Goal: Information Seeking & Learning: Learn about a topic

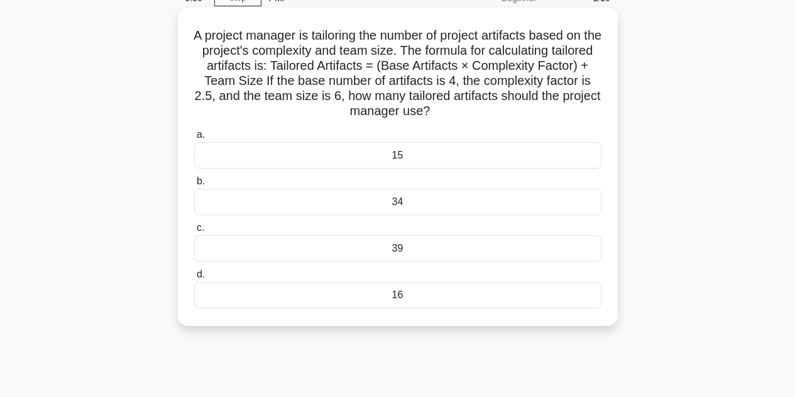
scroll to position [219, 0]
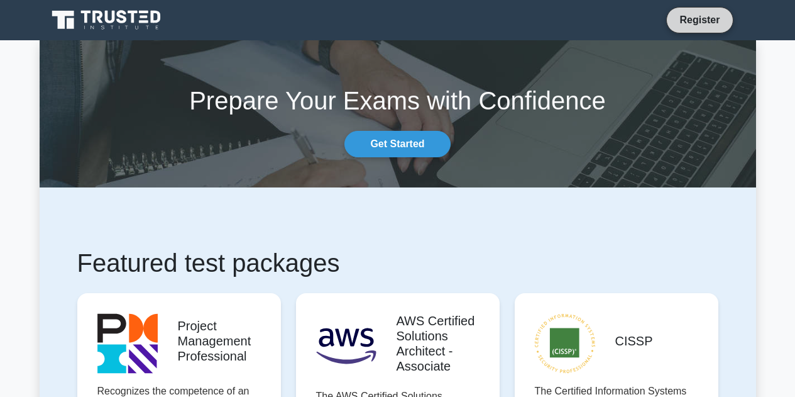
click at [706, 13] on link "Register" at bounding box center [699, 20] width 55 height 16
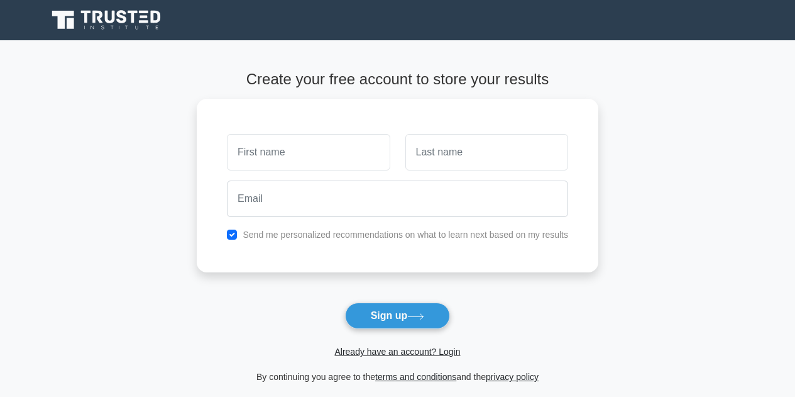
click at [707, 154] on main "Create your free account to store your results Send me personalized recommendat…" at bounding box center [397, 227] width 795 height 374
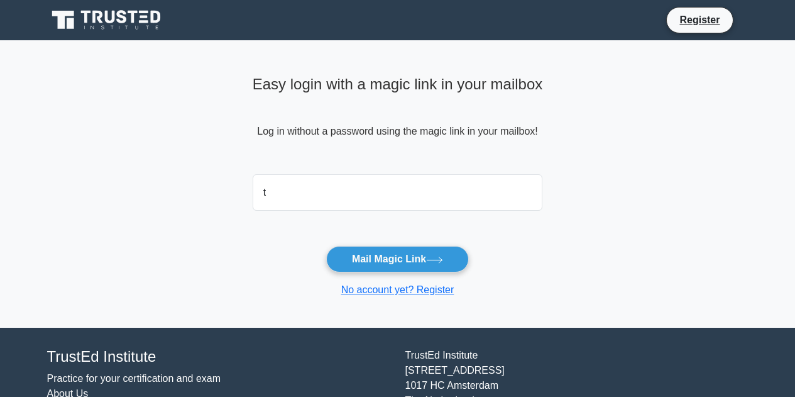
type input "[EMAIL_ADDRESS][DEMOGRAPHIC_DATA][DOMAIN_NAME]"
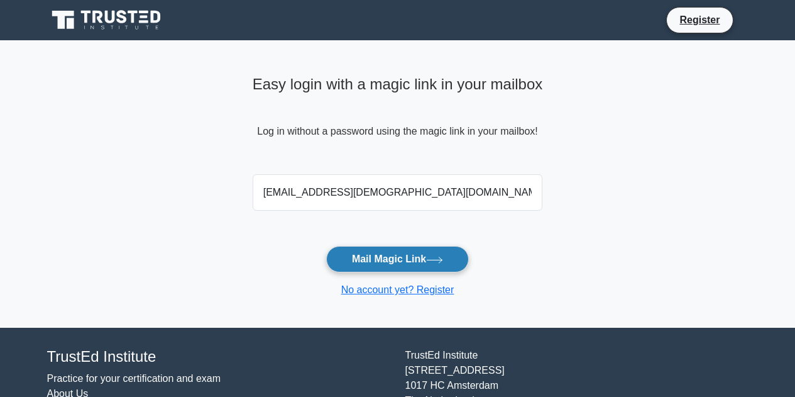
click at [441, 252] on button "Mail Magic Link" at bounding box center [397, 259] width 143 height 26
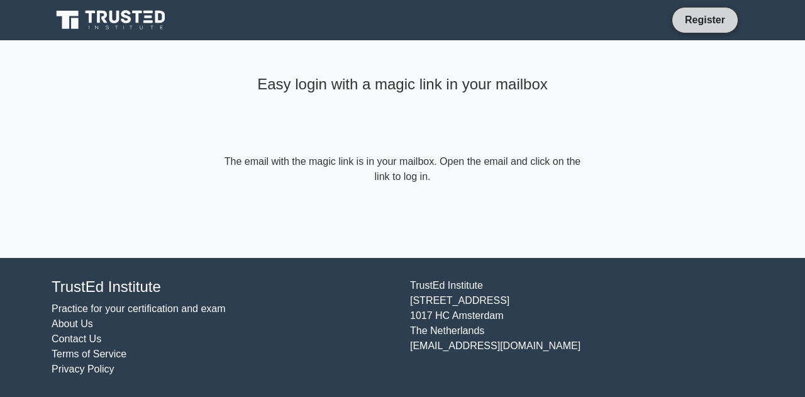
click at [703, 25] on link "Register" at bounding box center [704, 20] width 55 height 16
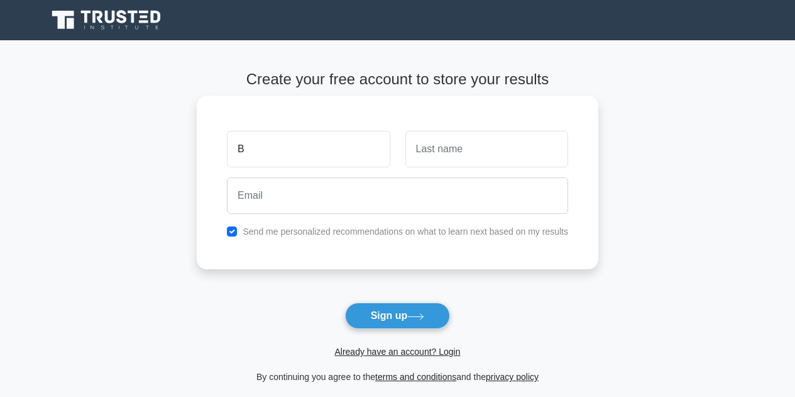
type input "Bryan"
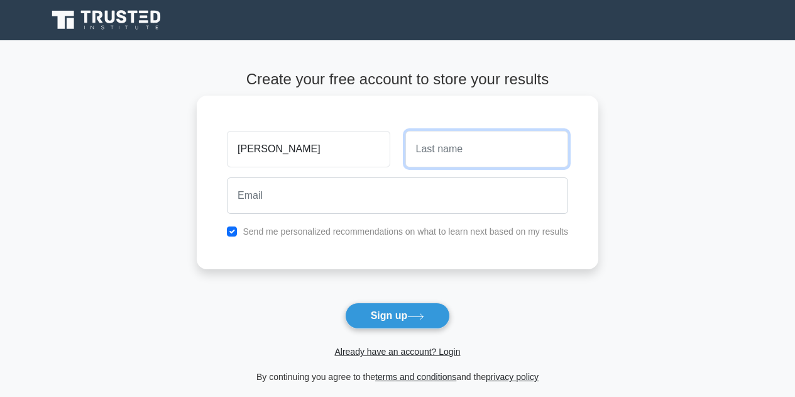
click at [443, 155] on input "text" at bounding box center [486, 149] width 163 height 36
type input "Bahena"
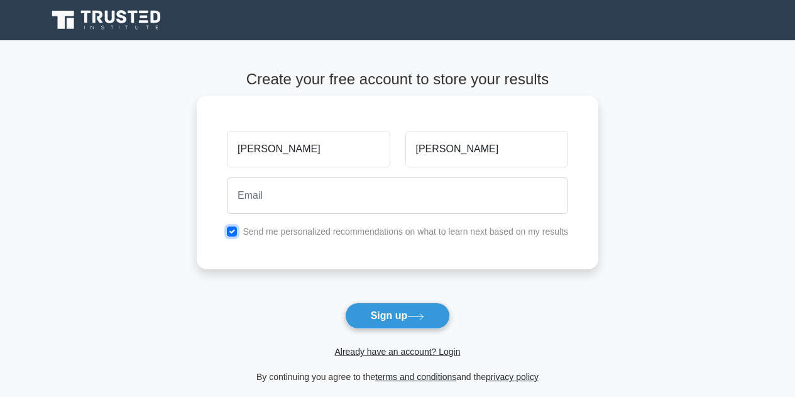
click at [234, 231] on input "checkbox" at bounding box center [232, 231] width 10 height 10
checkbox input "false"
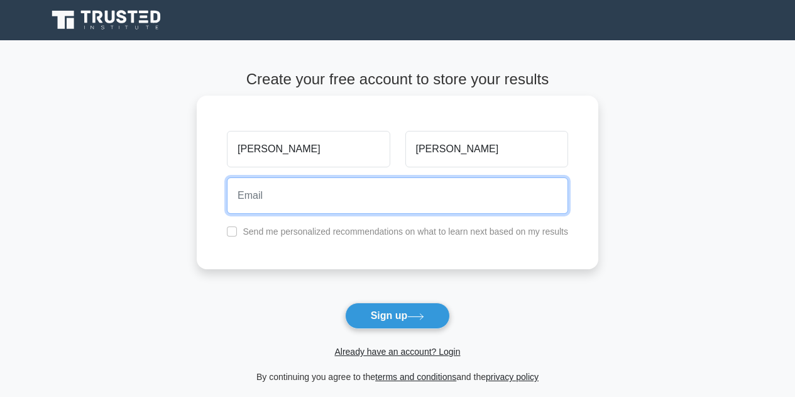
click at [324, 196] on input "email" at bounding box center [397, 195] width 341 height 36
type input "[EMAIL_ADDRESS][DEMOGRAPHIC_DATA][DOMAIN_NAME]"
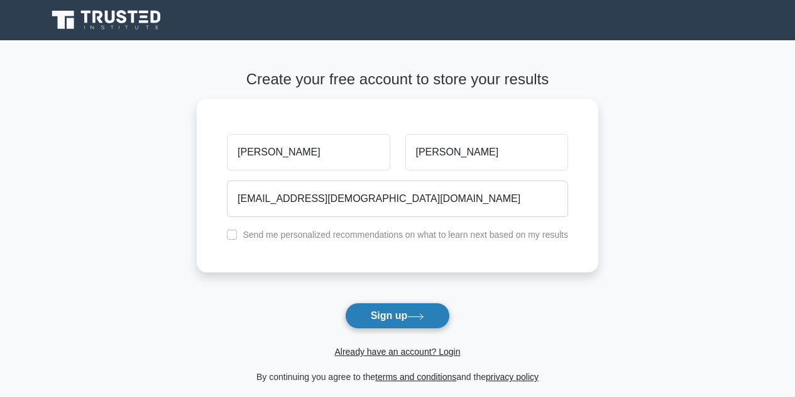
click at [387, 319] on button "Sign up" at bounding box center [398, 315] width 106 height 26
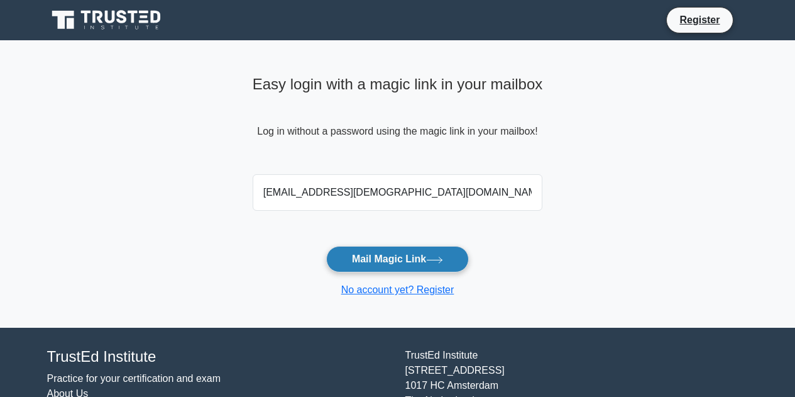
click at [361, 258] on button "Mail Magic Link" at bounding box center [397, 259] width 143 height 26
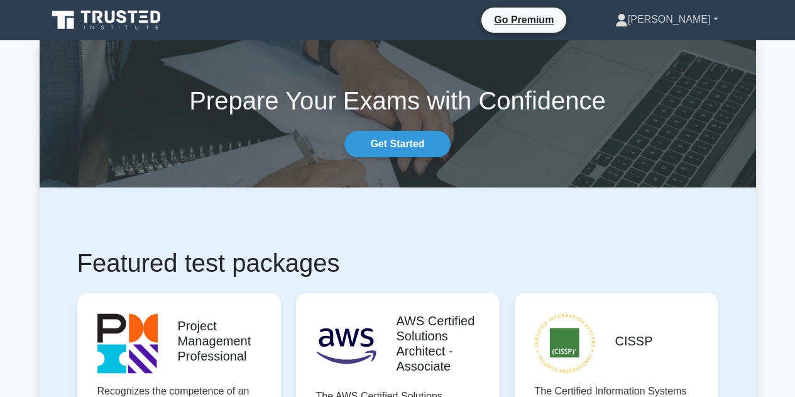
click at [627, 24] on icon at bounding box center [621, 23] width 11 height 5
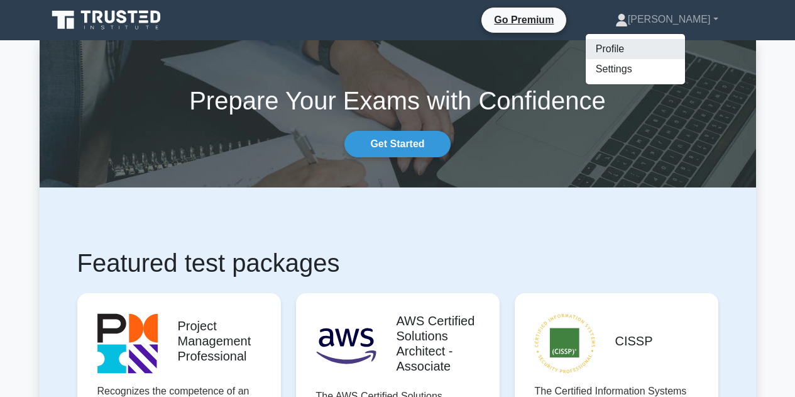
click at [664, 47] on link "Profile" at bounding box center [635, 49] width 99 height 20
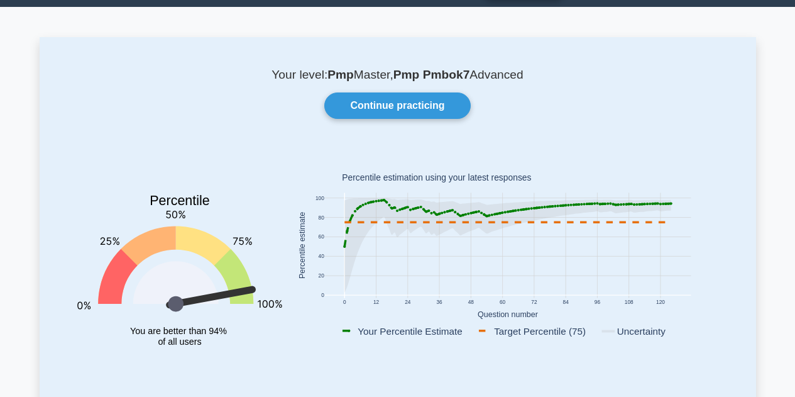
scroll to position [30, 0]
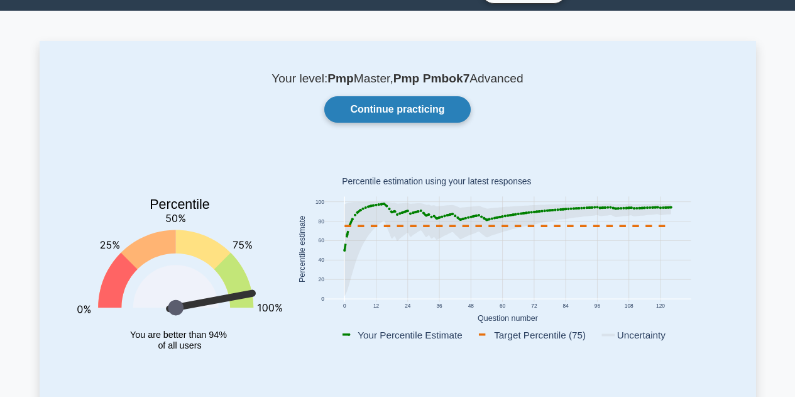
click at [422, 103] on link "Continue practicing" at bounding box center [397, 109] width 146 height 26
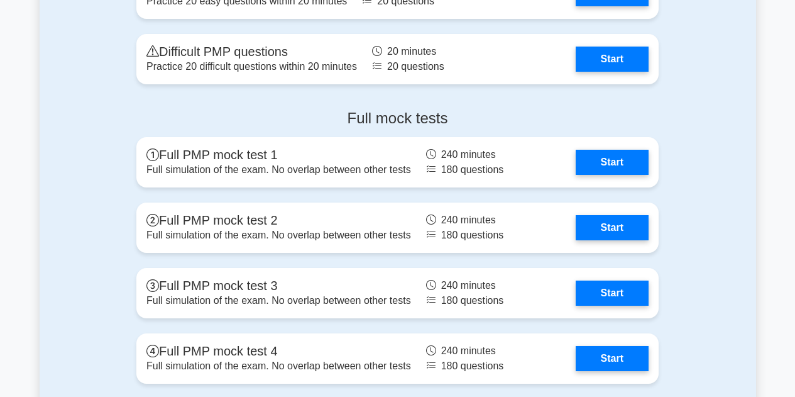
scroll to position [1822, 0]
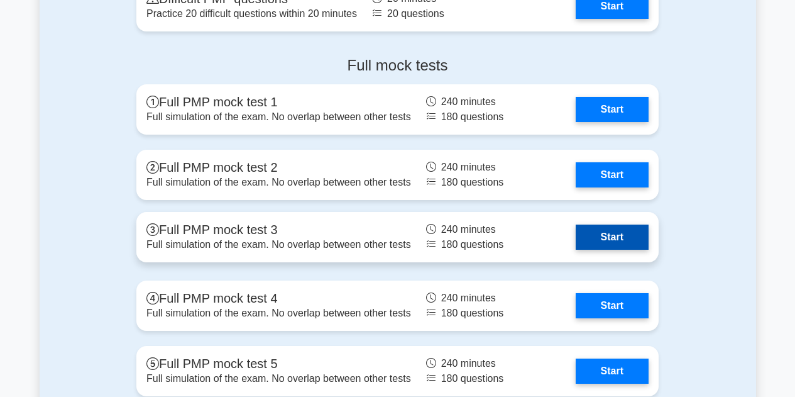
click at [597, 238] on link "Start" at bounding box center [612, 236] width 73 height 25
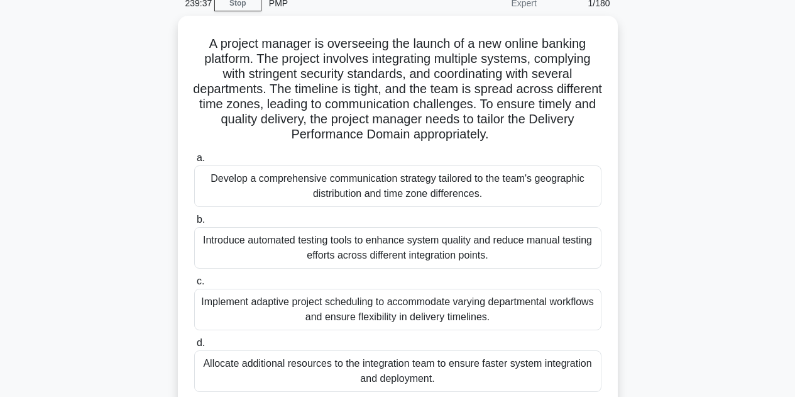
scroll to position [59, 0]
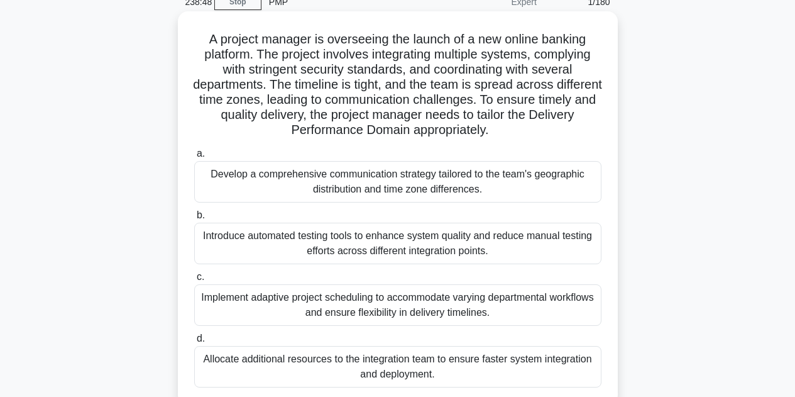
click at [341, 179] on div "Develop a comprehensive communication strategy tailored to the team's geographi…" at bounding box center [397, 181] width 407 height 41
click at [194, 158] on input "a. Develop a comprehensive communication strategy tailored to the team's geogra…" at bounding box center [194, 154] width 0 height 8
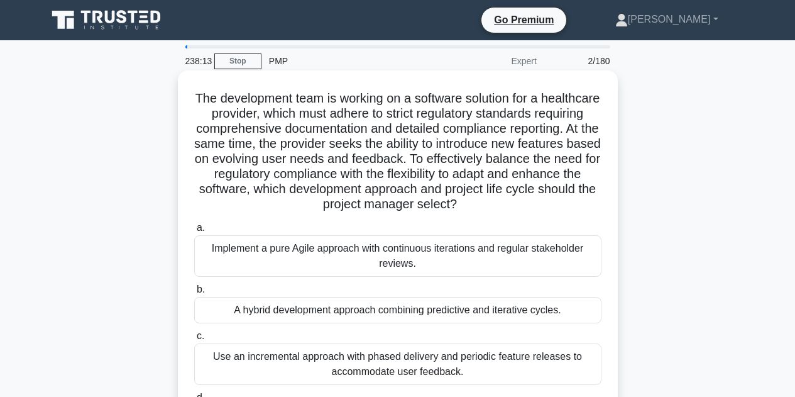
scroll to position [189, 0]
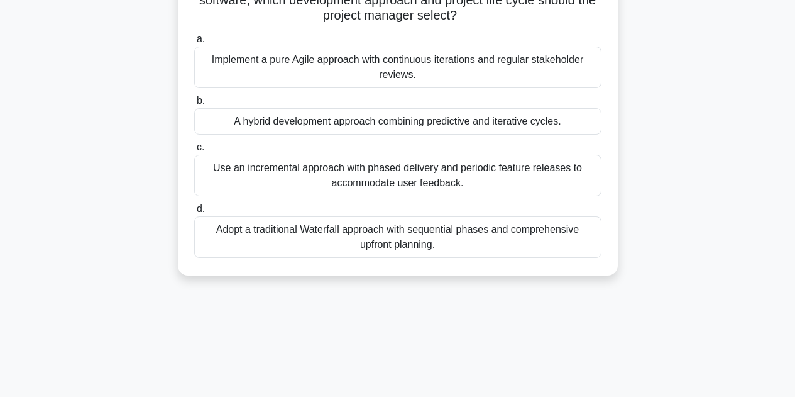
click at [289, 126] on div "A hybrid development approach combining predictive and iterative cycles." at bounding box center [397, 121] width 407 height 26
click at [194, 105] on input "b. A hybrid development approach combining predictive and iterative cycles." at bounding box center [194, 101] width 0 height 8
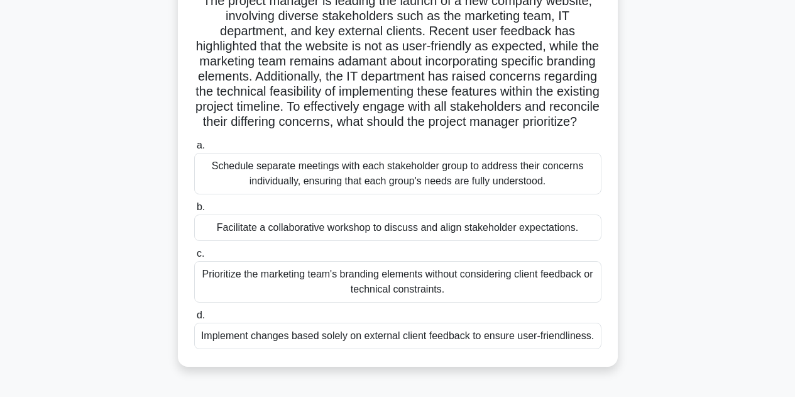
scroll to position [101, 0]
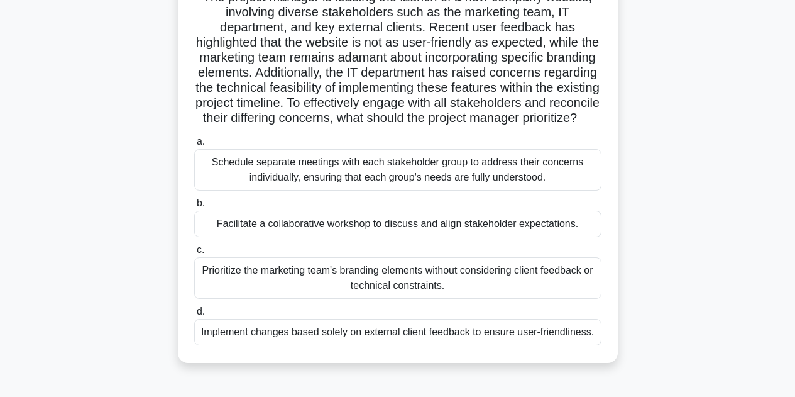
click at [300, 237] on div "Facilitate a collaborative workshop to discuss and align stakeholder expectatio…" at bounding box center [397, 224] width 407 height 26
click at [194, 207] on input "b. Facilitate a collaborative workshop to discuss and align stakeholder expecta…" at bounding box center [194, 203] width 0 height 8
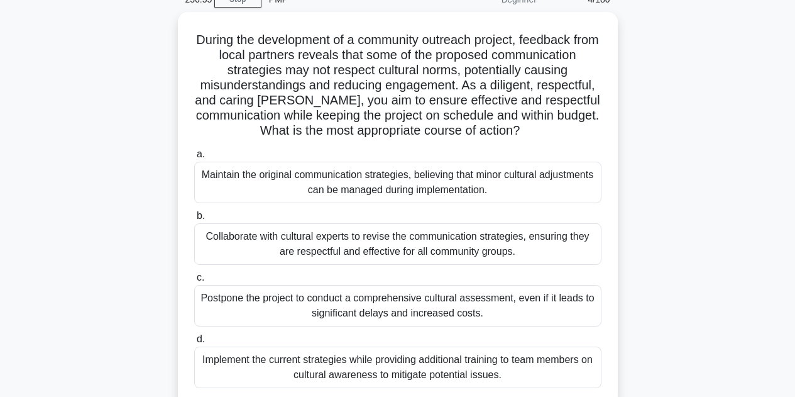
scroll to position [62, 0]
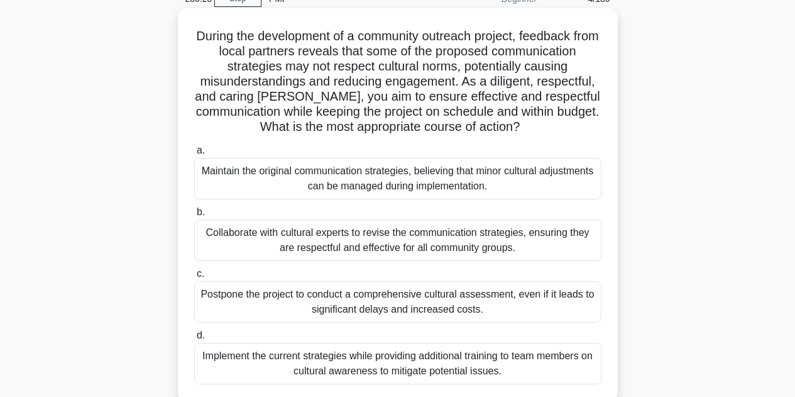
click at [502, 234] on div "Collaborate with cultural experts to revise the communication strategies, ensur…" at bounding box center [397, 239] width 407 height 41
click at [194, 216] on input "b. Collaborate with cultural experts to revise the communication strategies, en…" at bounding box center [194, 212] width 0 height 8
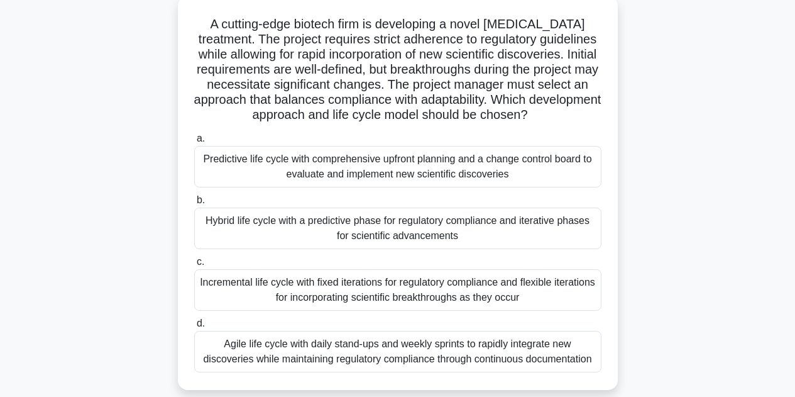
scroll to position [80, 0]
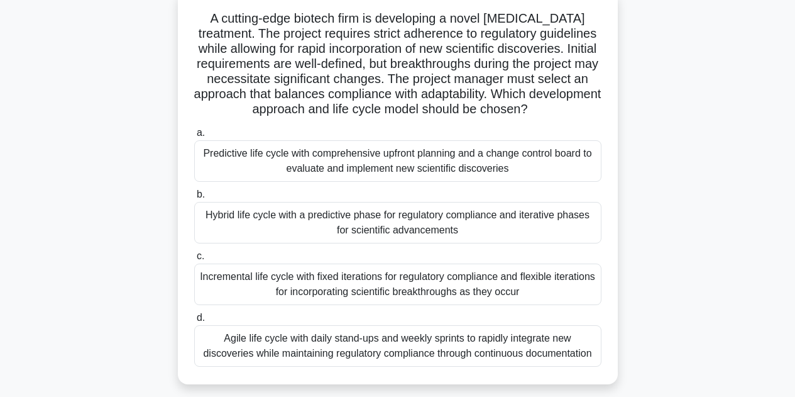
click at [510, 238] on div "Hybrid life cycle with a predictive phase for regulatory compliance and iterati…" at bounding box center [397, 222] width 407 height 41
click at [194, 199] on input "b. Hybrid life cycle with a predictive phase for regulatory compliance and iter…" at bounding box center [194, 194] width 0 height 8
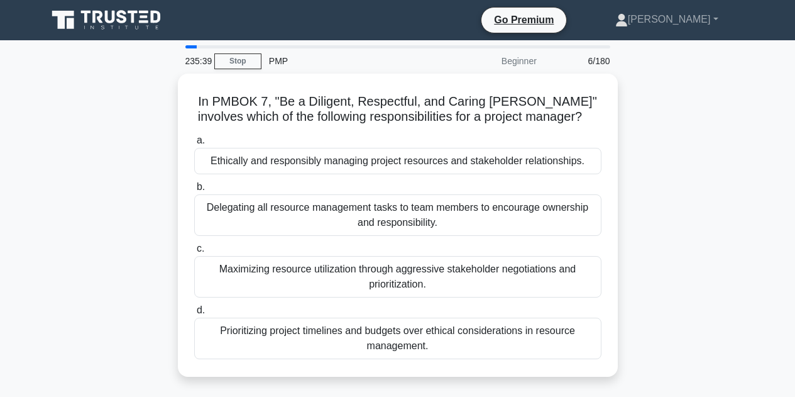
scroll to position [0, 0]
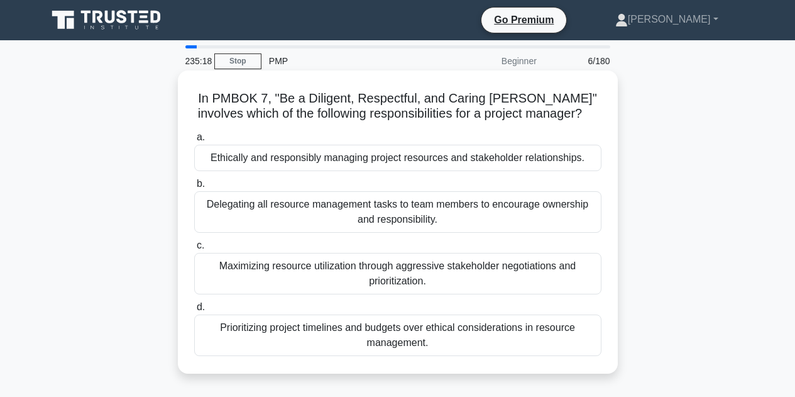
click at [550, 159] on div "Ethically and responsibly managing project resources and stakeholder relationsh…" at bounding box center [397, 158] width 407 height 26
click at [194, 141] on input "a. Ethically and responsibly managing project resources and stakeholder relatio…" at bounding box center [194, 137] width 0 height 8
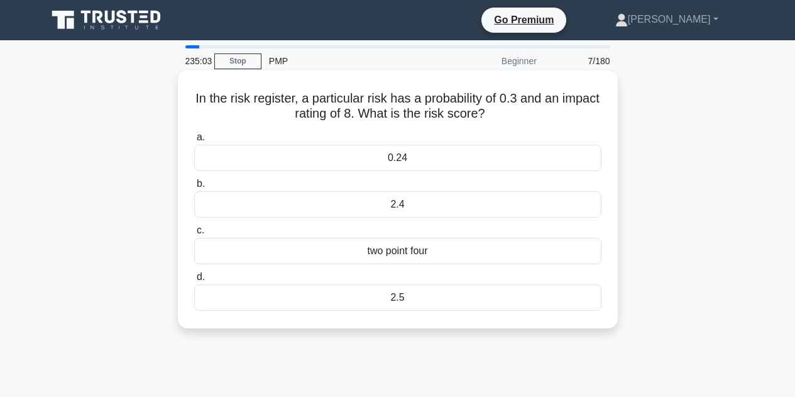
click at [449, 157] on div "0.24" at bounding box center [397, 158] width 407 height 26
click at [194, 141] on input "a. 0.24" at bounding box center [194, 137] width 0 height 8
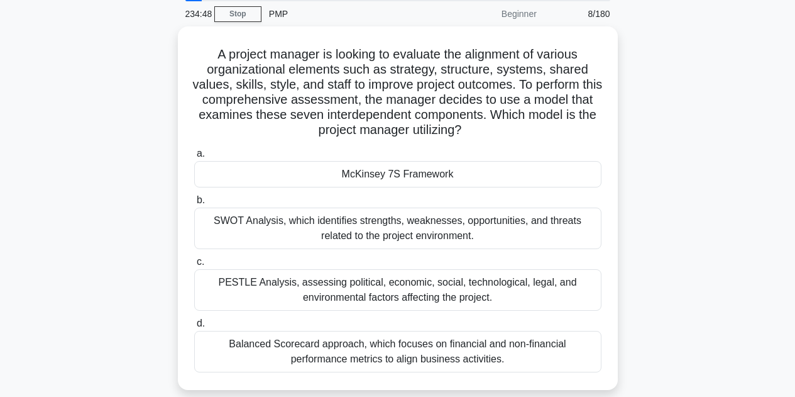
scroll to position [52, 0]
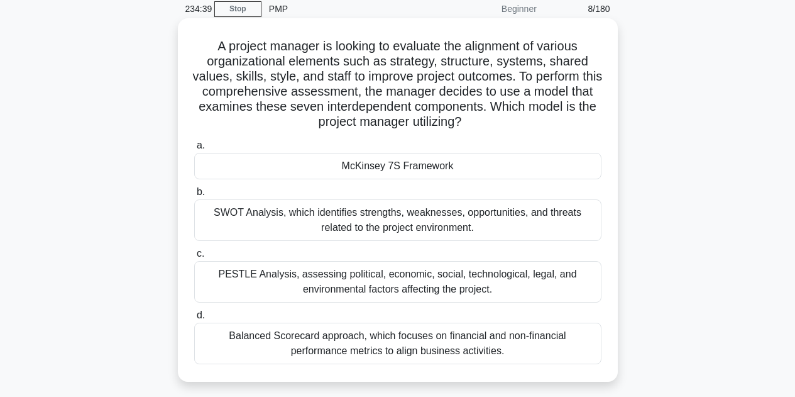
click at [424, 170] on div "McKinsey 7S Framework" at bounding box center [397, 166] width 407 height 26
click at [194, 150] on input "a. McKinsey 7S Framework" at bounding box center [194, 145] width 0 height 8
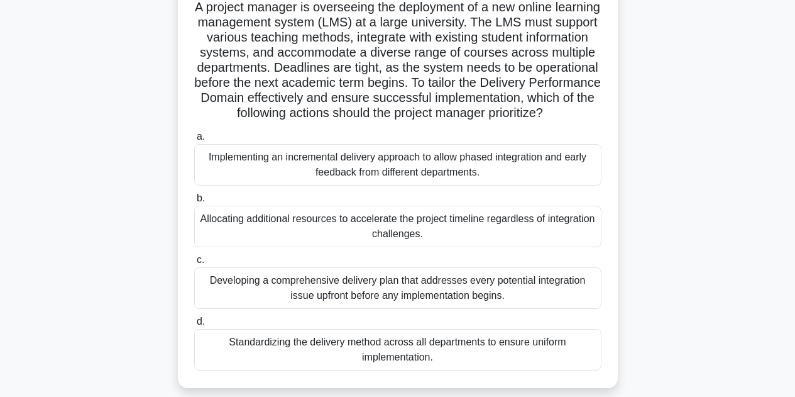
scroll to position [99, 0]
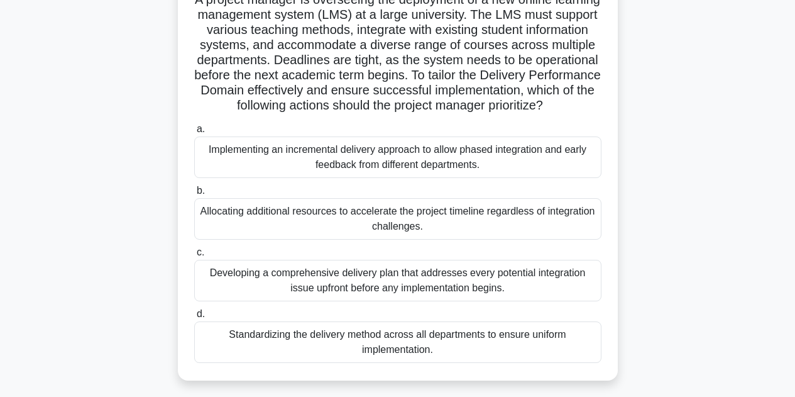
click at [530, 292] on div "Developing a comprehensive delivery plan that addresses every potential integra…" at bounding box center [397, 280] width 407 height 41
click at [194, 256] on input "c. Developing a comprehensive delivery plan that addresses every potential inte…" at bounding box center [194, 252] width 0 height 8
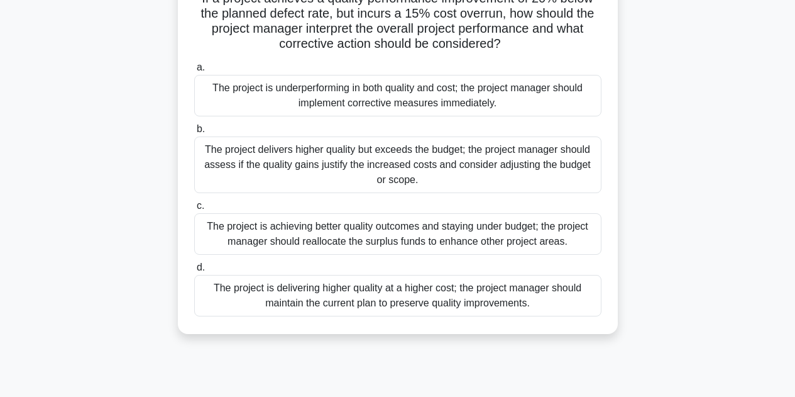
scroll to position [126, 0]
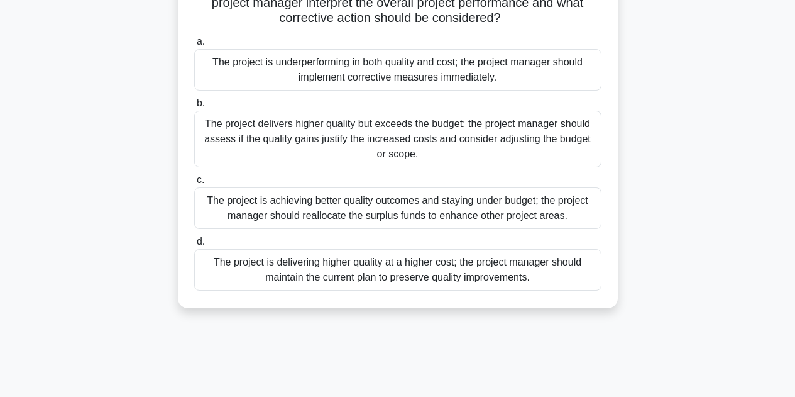
click at [469, 143] on div "The project delivers higher quality but exceeds the budget; the project manager…" at bounding box center [397, 139] width 407 height 57
click at [194, 108] on input "b. The project delivers higher quality but exceeds the budget; the project mana…" at bounding box center [194, 103] width 0 height 8
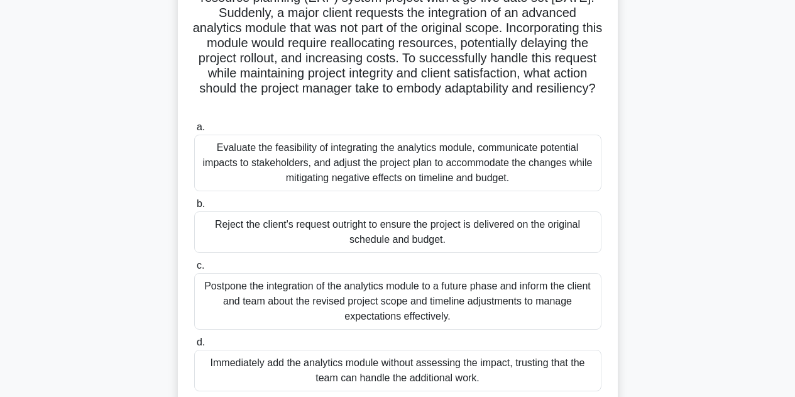
scroll to position [119, 0]
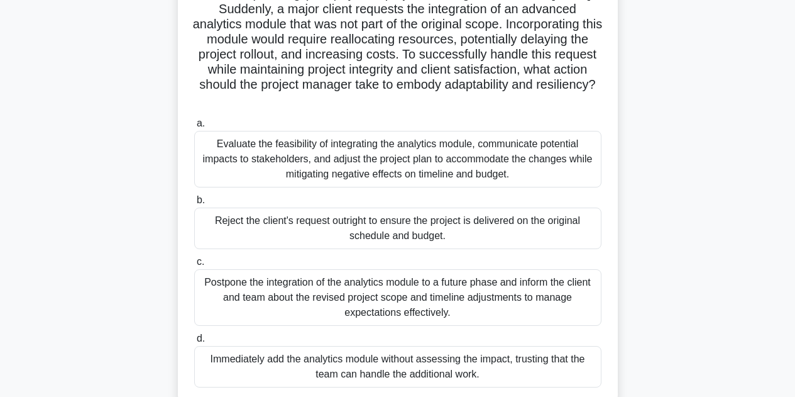
click at [343, 163] on div "Evaluate the feasibility of integrating the analytics module, communicate poten…" at bounding box center [397, 159] width 407 height 57
click at [194, 128] on input "a. Evaluate the feasibility of integrating the analytics module, communicate po…" at bounding box center [194, 123] width 0 height 8
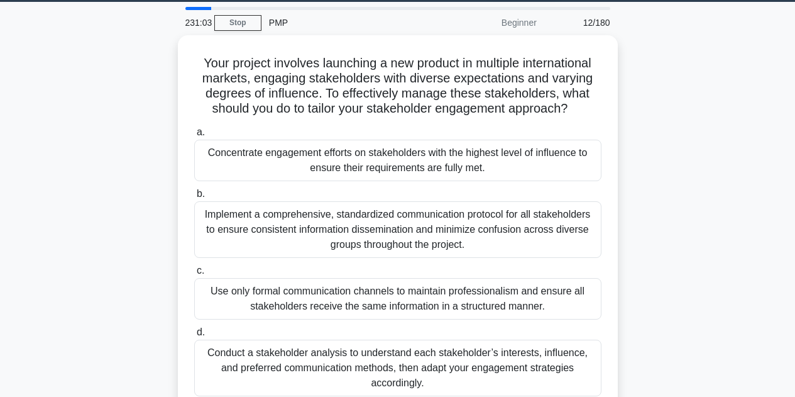
scroll to position [44, 0]
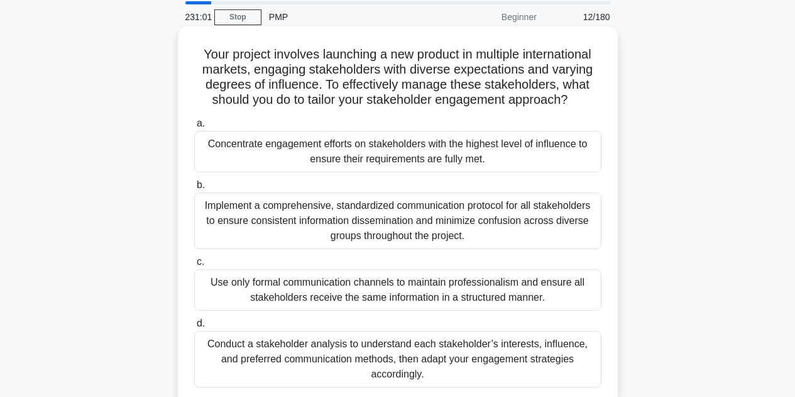
click at [571, 343] on div "Conduct a stakeholder analysis to understand each stakeholder’s interests, infl…" at bounding box center [397, 359] width 407 height 57
click at [194, 328] on input "d. Conduct a stakeholder analysis to understand each stakeholder’s interests, i…" at bounding box center [194, 323] width 0 height 8
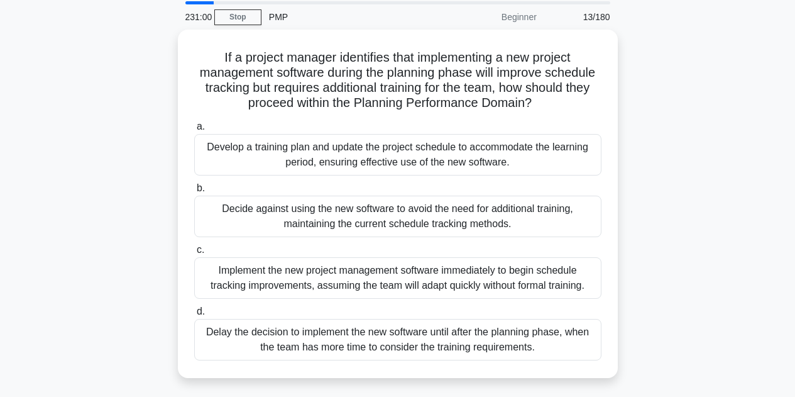
scroll to position [0, 0]
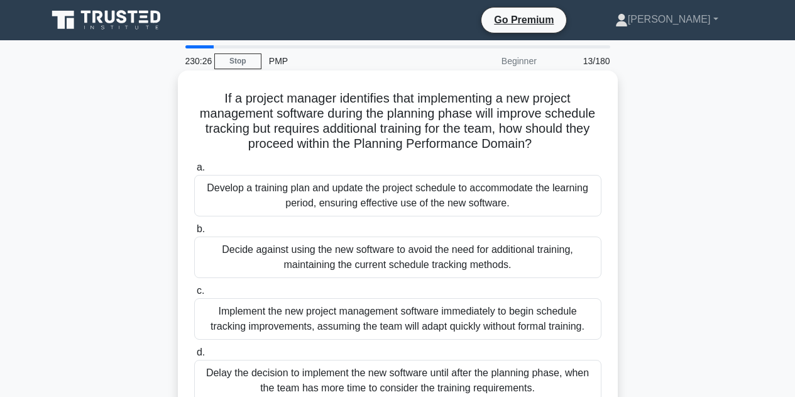
click at [368, 195] on div "Develop a training plan and update the project schedule to accommodate the lear…" at bounding box center [397, 195] width 407 height 41
click at [194, 172] on input "a. Develop a training plan and update the project schedule to accommodate the l…" at bounding box center [194, 167] width 0 height 8
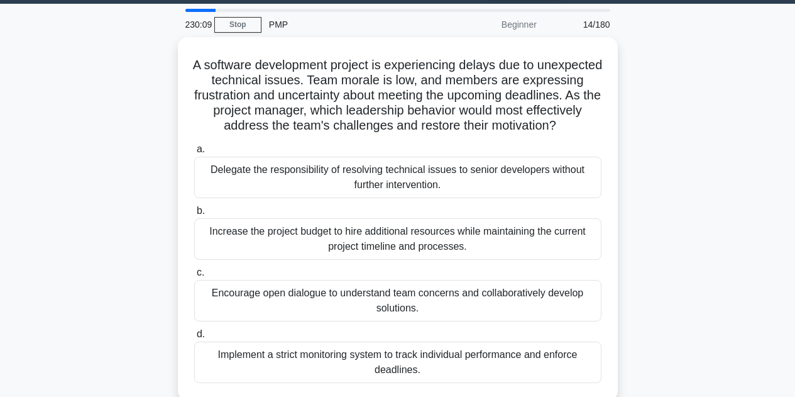
scroll to position [45, 0]
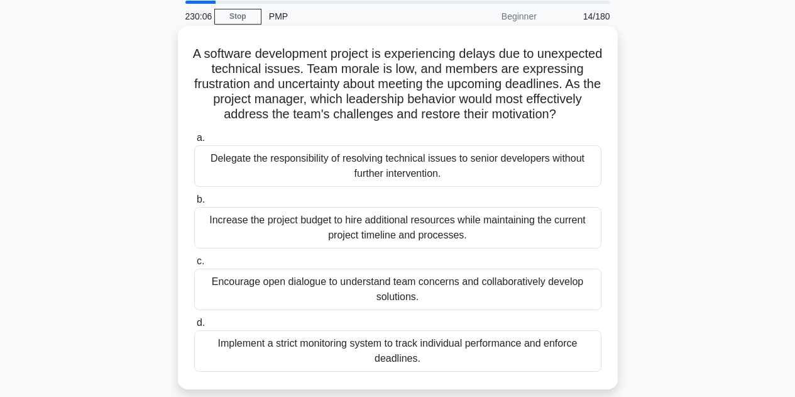
click at [380, 308] on div "Encourage open dialogue to understand team concerns and collaboratively develop…" at bounding box center [397, 288] width 407 height 41
click at [194, 265] on input "c. Encourage open dialogue to understand team concerns and collaboratively deve…" at bounding box center [194, 261] width 0 height 8
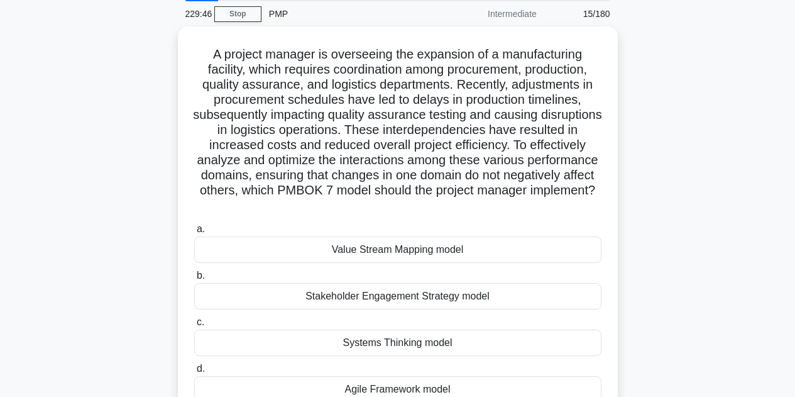
scroll to position [69, 0]
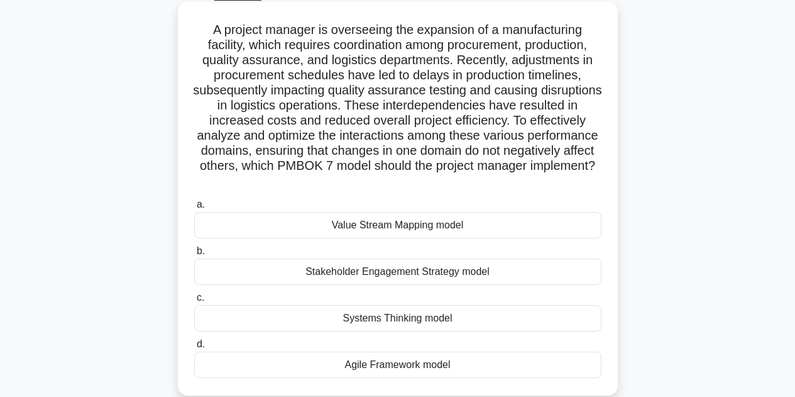
click at [473, 315] on div "Systems Thinking model" at bounding box center [397, 318] width 407 height 26
click at [194, 302] on input "c. Systems Thinking model" at bounding box center [194, 298] width 0 height 8
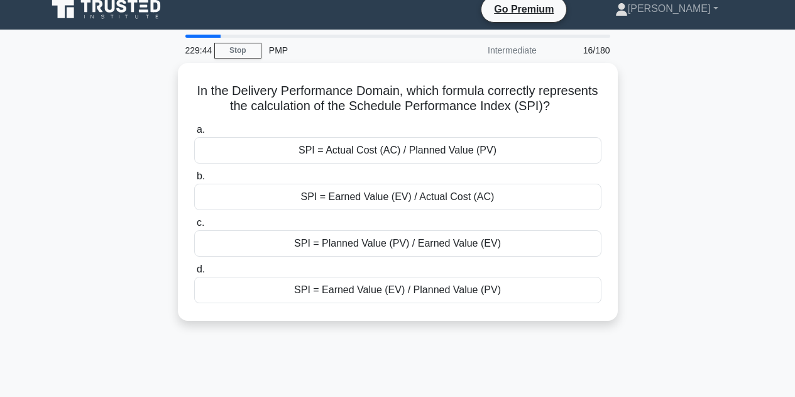
scroll to position [0, 0]
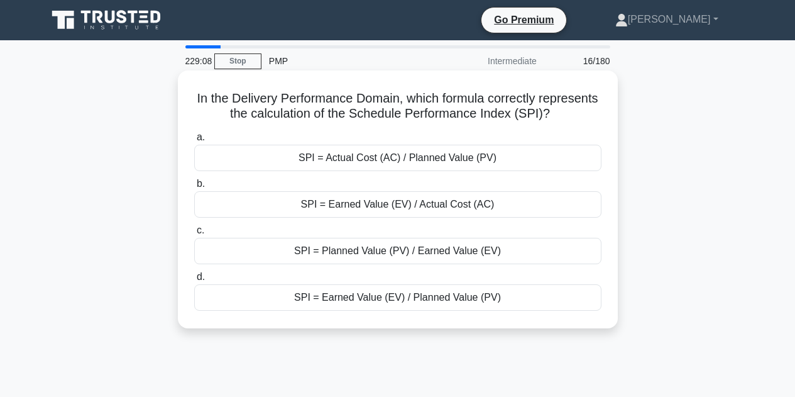
click at [524, 292] on div "SPI = Earned Value (EV) / Planned Value (PV)" at bounding box center [397, 297] width 407 height 26
click at [194, 281] on input "d. SPI = Earned Value (EV) / Planned Value (PV)" at bounding box center [194, 277] width 0 height 8
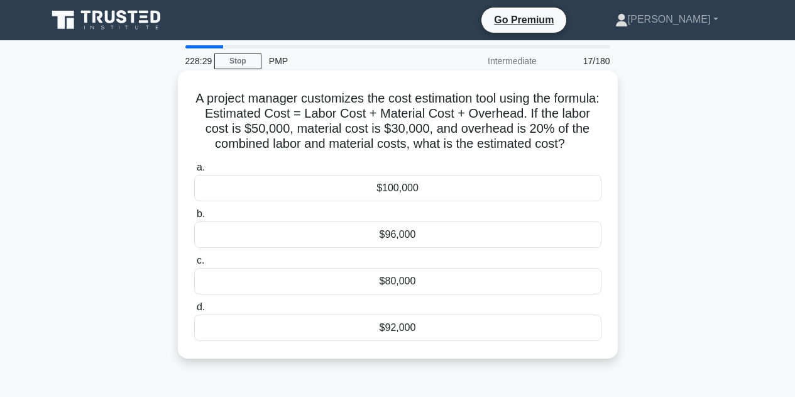
click at [518, 248] on div "$96,000" at bounding box center [397, 234] width 407 height 26
click at [194, 218] on input "b. $96,000" at bounding box center [194, 214] width 0 height 8
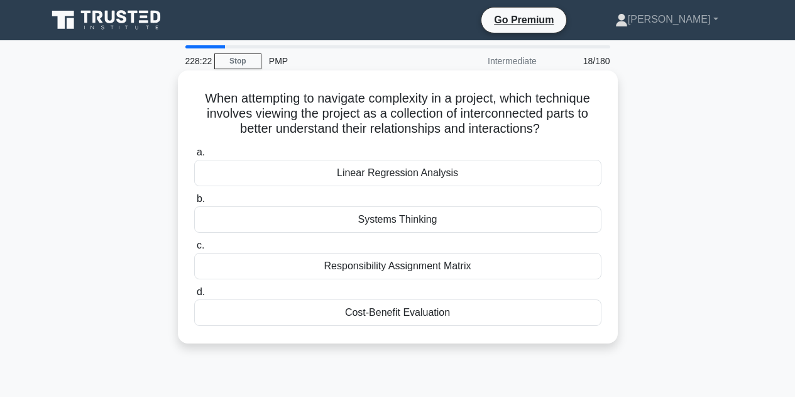
click at [484, 217] on div "Systems Thinking" at bounding box center [397, 219] width 407 height 26
click at [194, 203] on input "b. Systems Thinking" at bounding box center [194, 199] width 0 height 8
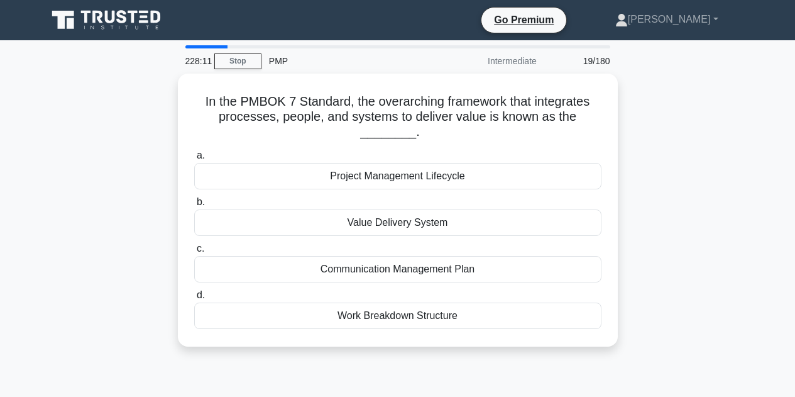
click at [484, 217] on div "Value Delivery System" at bounding box center [397, 222] width 407 height 26
click at [194, 206] on input "b. Value Delivery System" at bounding box center [194, 202] width 0 height 8
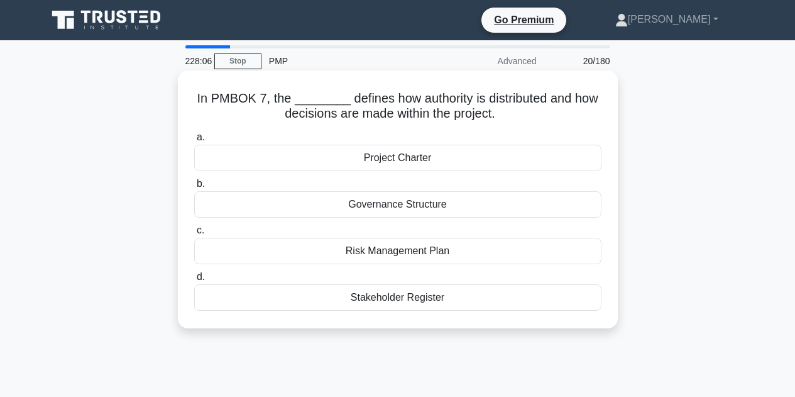
click at [461, 204] on div "Governance Structure" at bounding box center [397, 204] width 407 height 26
click at [194, 188] on input "b. Governance Structure" at bounding box center [194, 184] width 0 height 8
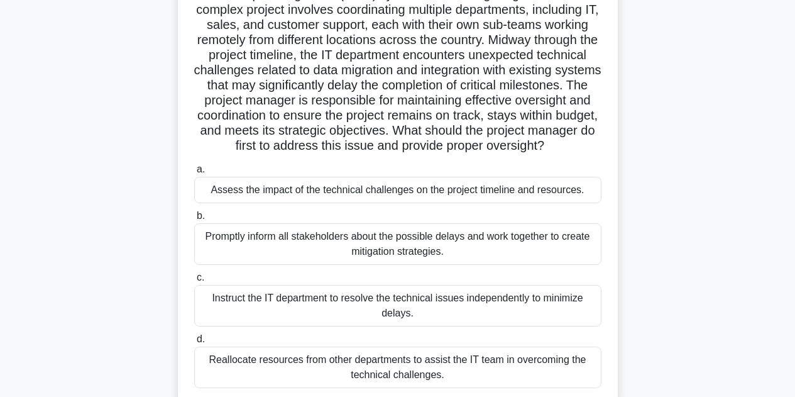
scroll to position [120, 0]
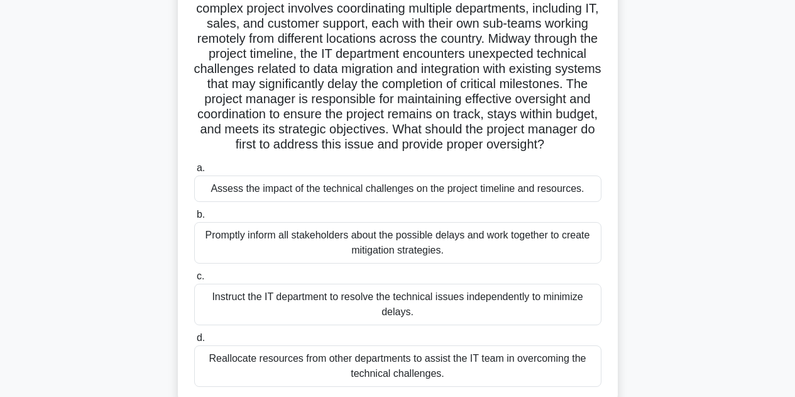
click at [395, 202] on div "Assess the impact of the technical challenges on the project timeline and resou…" at bounding box center [397, 188] width 407 height 26
click at [194, 172] on input "a. Assess the impact of the technical challenges on the project timeline and re…" at bounding box center [194, 168] width 0 height 8
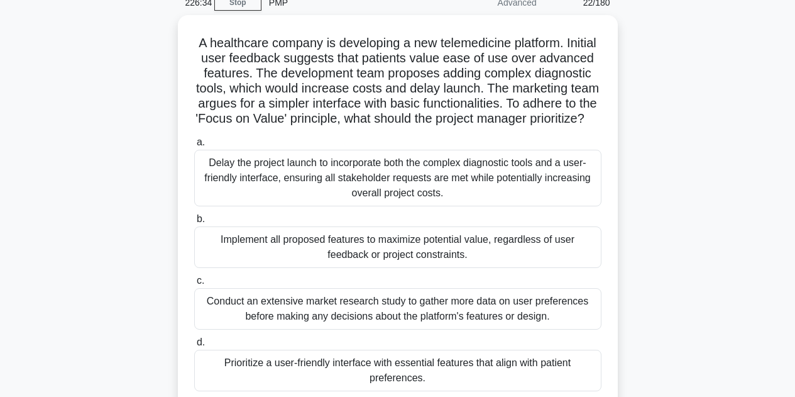
scroll to position [55, 0]
click at [402, 325] on div "Conduct an extensive market research study to gather more data on user preferen…" at bounding box center [397, 309] width 407 height 41
click at [194, 285] on input "c. Conduct an extensive market research study to gather more data on user prefe…" at bounding box center [194, 281] width 0 height 8
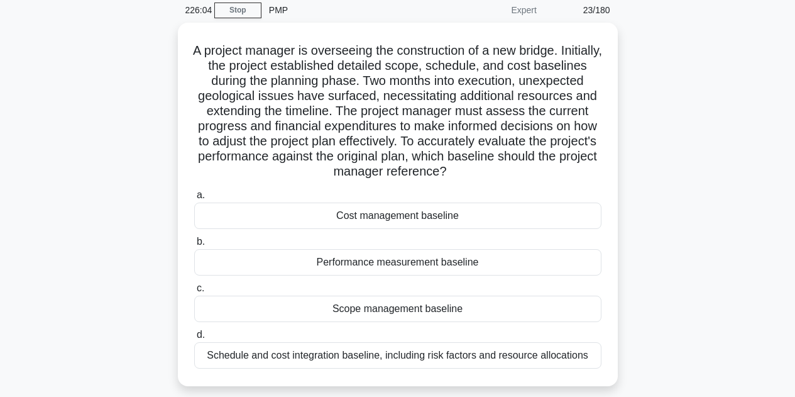
scroll to position [62, 0]
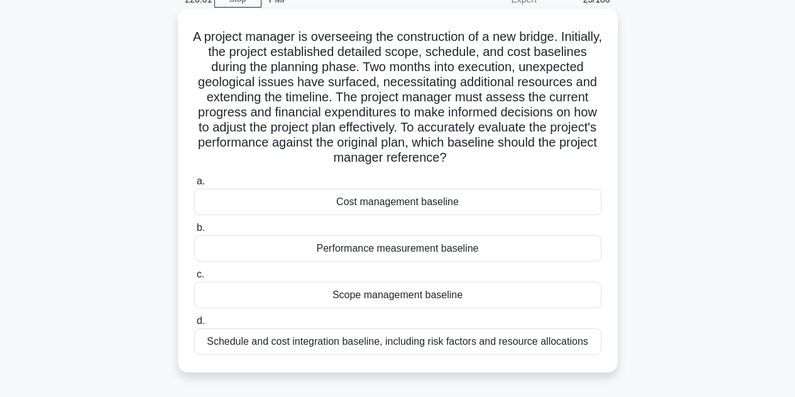
click at [497, 248] on div "Performance measurement baseline" at bounding box center [397, 248] width 407 height 26
click at [194, 232] on input "b. Performance measurement baseline" at bounding box center [194, 228] width 0 height 8
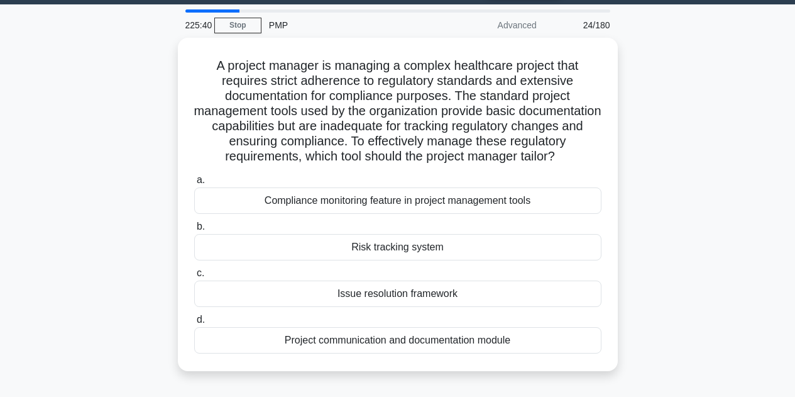
scroll to position [38, 0]
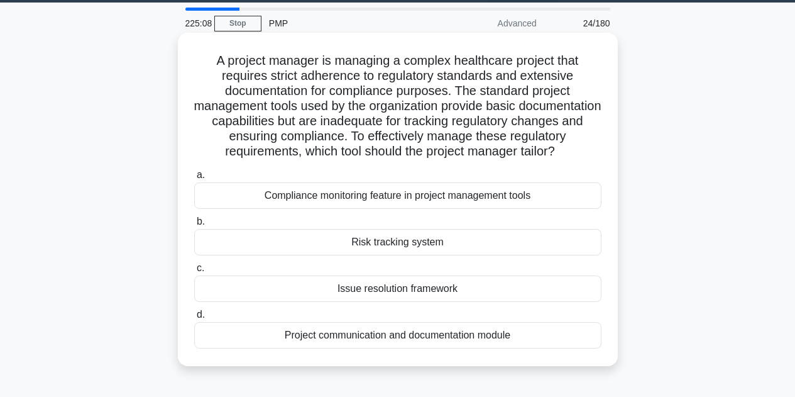
click at [445, 255] on div "Risk tracking system" at bounding box center [397, 242] width 407 height 26
click at [194, 226] on input "b. Risk tracking system" at bounding box center [194, 222] width 0 height 8
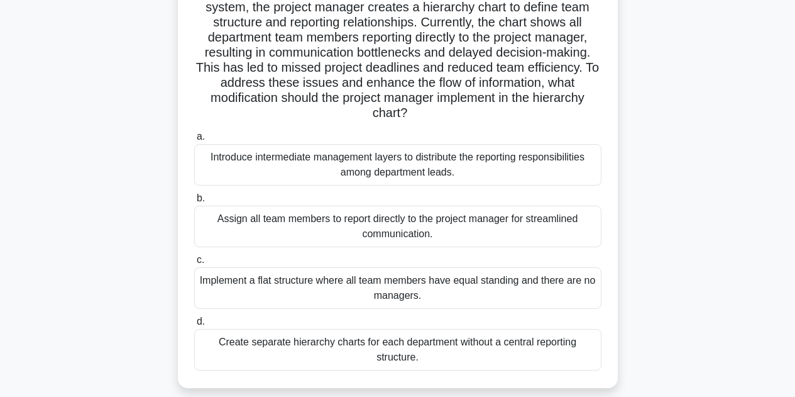
scroll to position [110, 0]
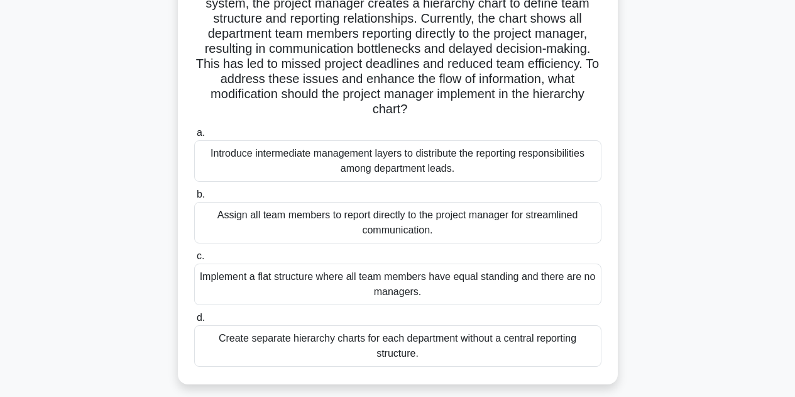
click at [380, 170] on div "Introduce intermediate management layers to distribute the reporting responsibi…" at bounding box center [397, 160] width 407 height 41
click at [194, 137] on input "a. Introduce intermediate management layers to distribute the reporting respons…" at bounding box center [194, 133] width 0 height 8
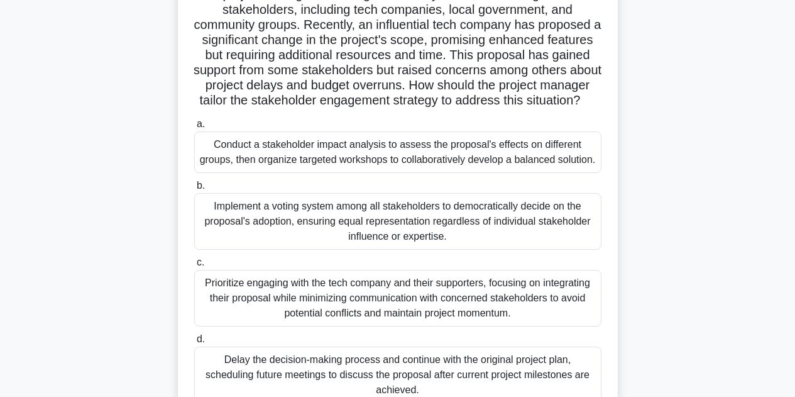
scroll to position [104, 0]
click at [483, 173] on div "Conduct a stakeholder impact analysis to assess the proposal's effects on diffe…" at bounding box center [397, 151] width 407 height 41
click at [194, 128] on input "a. Conduct a stakeholder impact analysis to assess the proposal's effects on di…" at bounding box center [194, 124] width 0 height 8
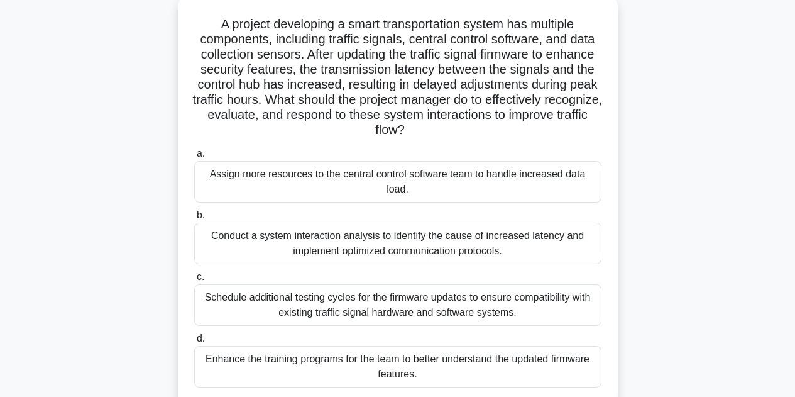
scroll to position [79, 0]
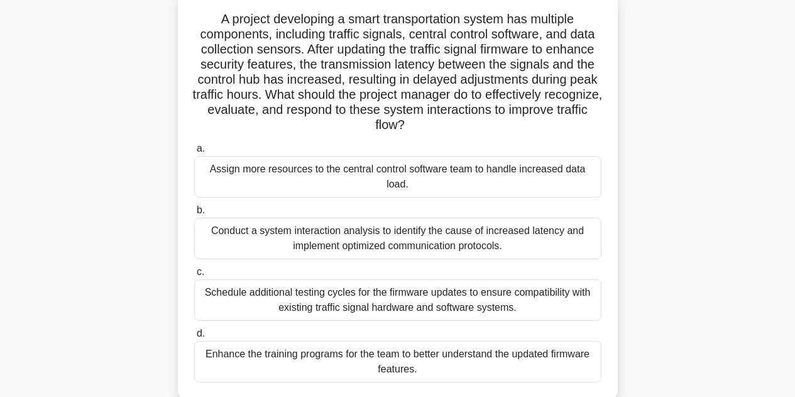
click at [561, 244] on div "Conduct a system interaction analysis to identify the cause of increased latenc…" at bounding box center [397, 238] width 407 height 41
click at [194, 214] on input "b. Conduct a system interaction analysis to identify the cause of increased lat…" at bounding box center [194, 210] width 0 height 8
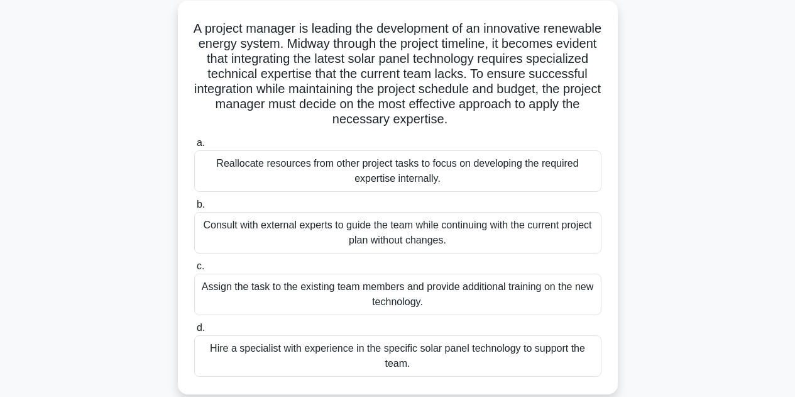
scroll to position [75, 0]
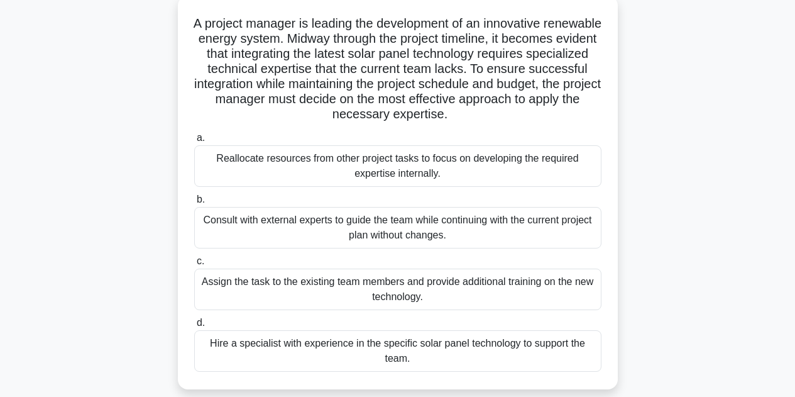
click at [458, 232] on div "Consult with external experts to guide the team while continuing with the curre…" at bounding box center [397, 227] width 407 height 41
click at [194, 204] on input "b. Consult with external experts to guide the team while continuing with the cu…" at bounding box center [194, 200] width 0 height 8
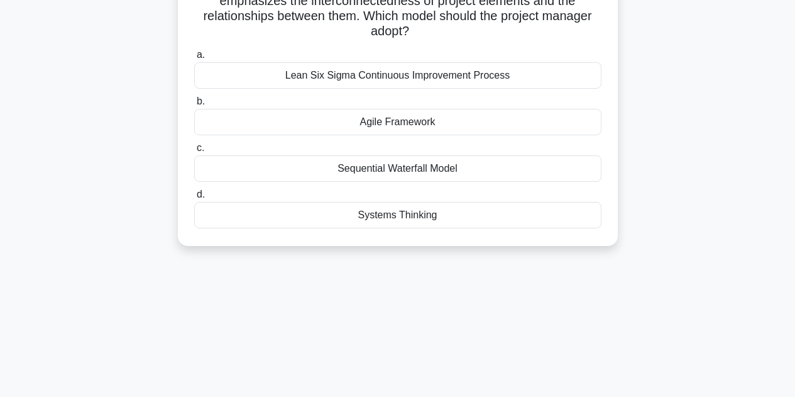
scroll to position [141, 0]
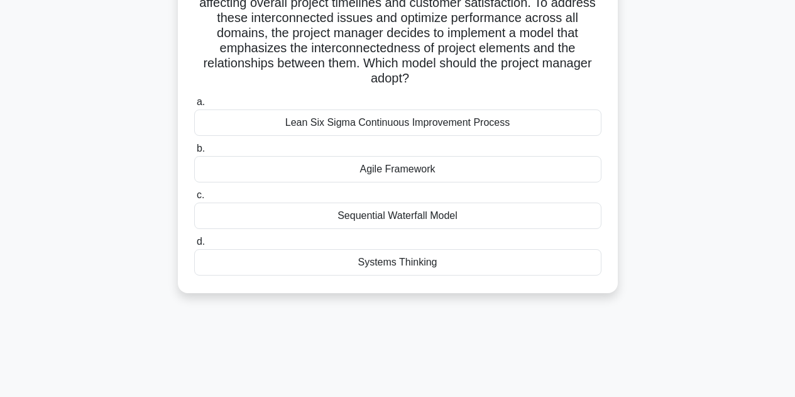
click at [447, 258] on div "Systems Thinking" at bounding box center [397, 262] width 407 height 26
click at [194, 246] on input "d. Systems Thinking" at bounding box center [194, 242] width 0 height 8
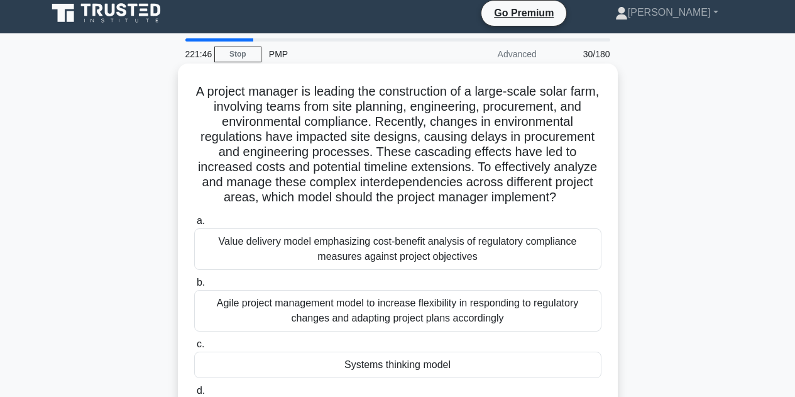
scroll to position [0, 0]
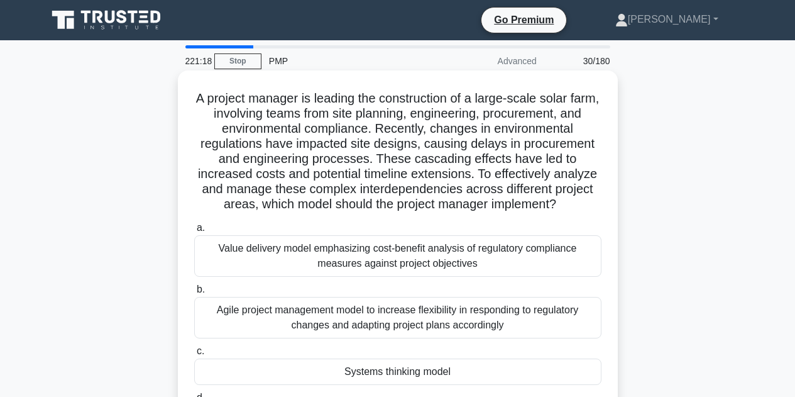
click at [487, 372] on div "Systems thinking model" at bounding box center [397, 371] width 407 height 26
click at [194, 355] on input "c. Systems thinking model" at bounding box center [194, 351] width 0 height 8
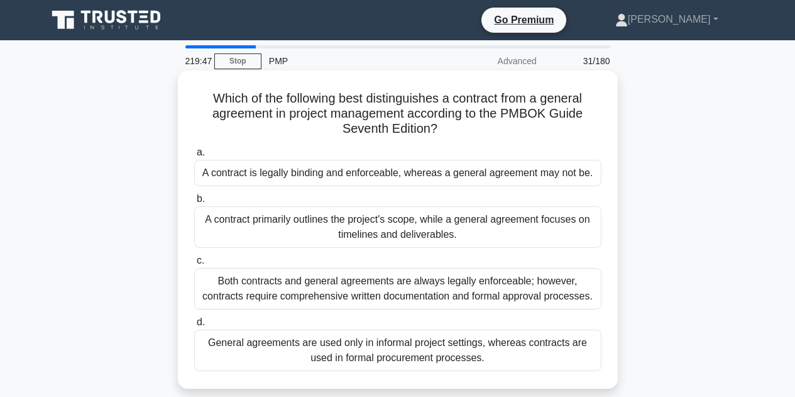
click at [408, 172] on div "A contract is legally binding and enforceable, whereas a general agreement may …" at bounding box center [397, 173] width 407 height 26
click at [194, 157] on input "a. A contract is legally binding and enforceable, whereas a general agreement m…" at bounding box center [194, 152] width 0 height 8
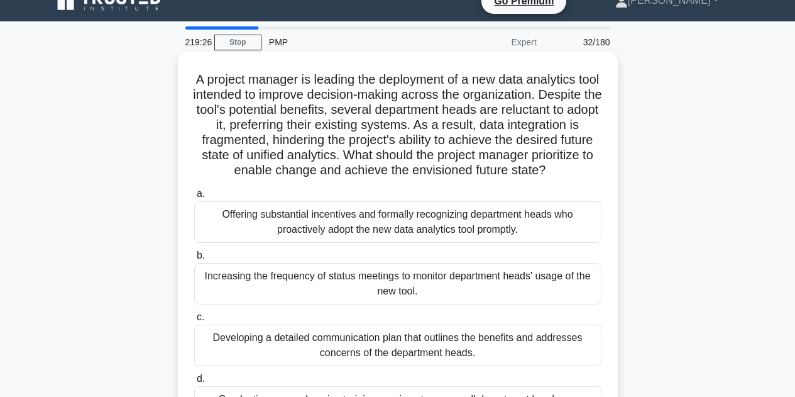
scroll to position [63, 0]
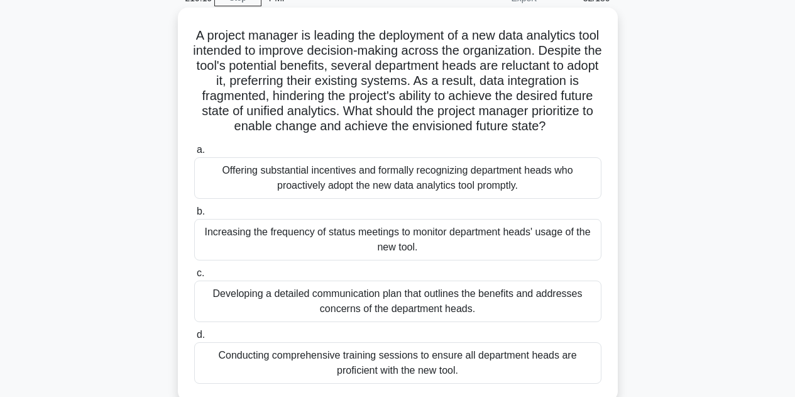
click at [405, 322] on div "Developing a detailed communication plan that outlines the benefits and address…" at bounding box center [397, 300] width 407 height 41
click at [194, 277] on input "c. Developing a detailed communication plan that outlines the benefits and addr…" at bounding box center [194, 273] width 0 height 8
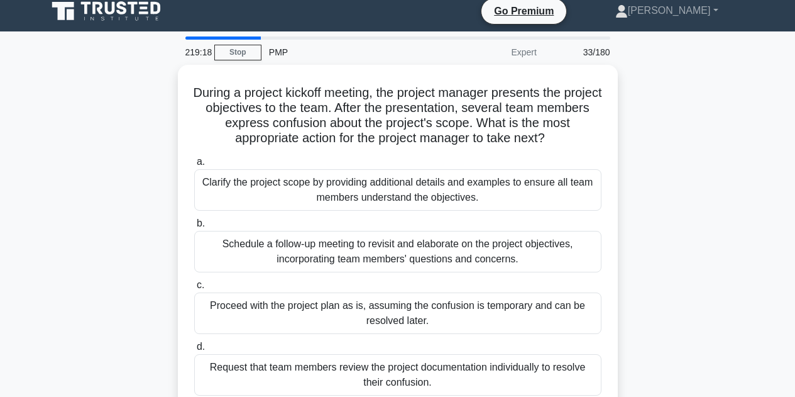
scroll to position [0, 0]
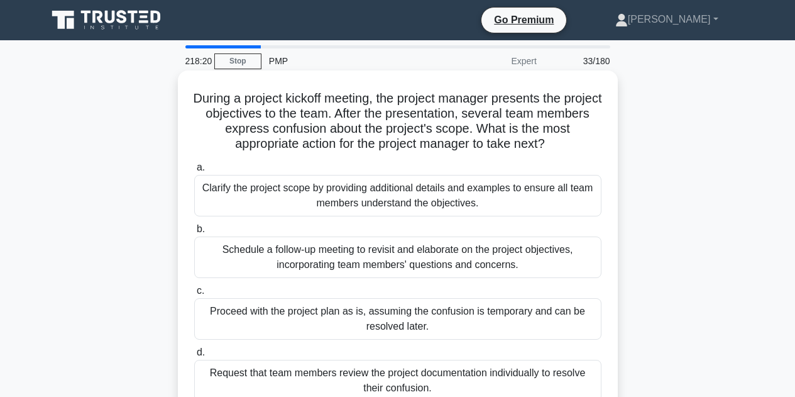
click at [553, 259] on div "Schedule a follow-up meeting to revisit and elaborate on the project objectives…" at bounding box center [397, 256] width 407 height 41
click at [194, 233] on input "b. Schedule a follow-up meeting to revisit and elaborate on the project objecti…" at bounding box center [194, 229] width 0 height 8
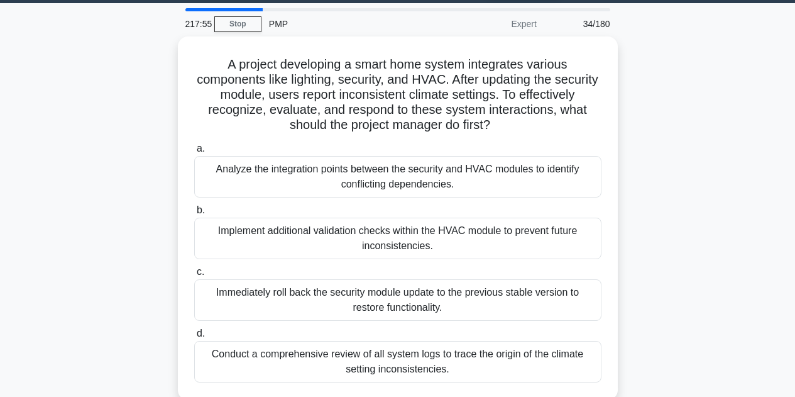
scroll to position [38, 0]
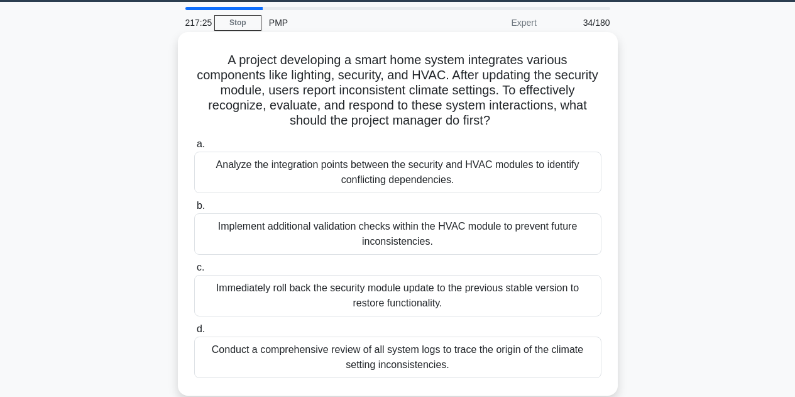
click at [556, 179] on div "Analyze the integration points between the security and HVAC modules to identif…" at bounding box center [397, 172] width 407 height 41
click at [194, 148] on input "a. Analyze the integration points between the security and HVAC modules to iden…" at bounding box center [194, 144] width 0 height 8
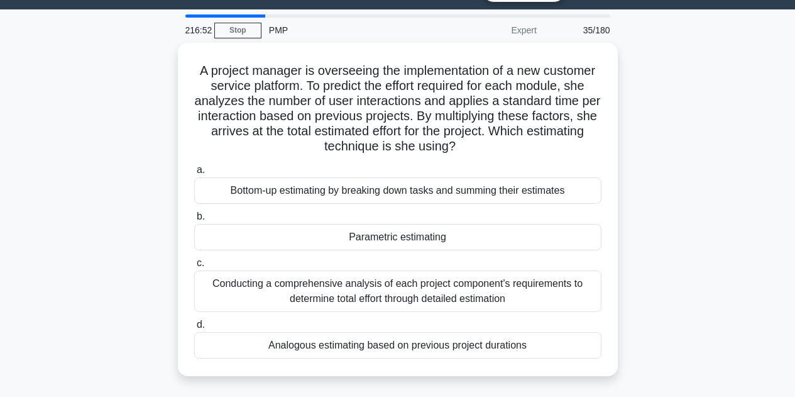
scroll to position [31, 0]
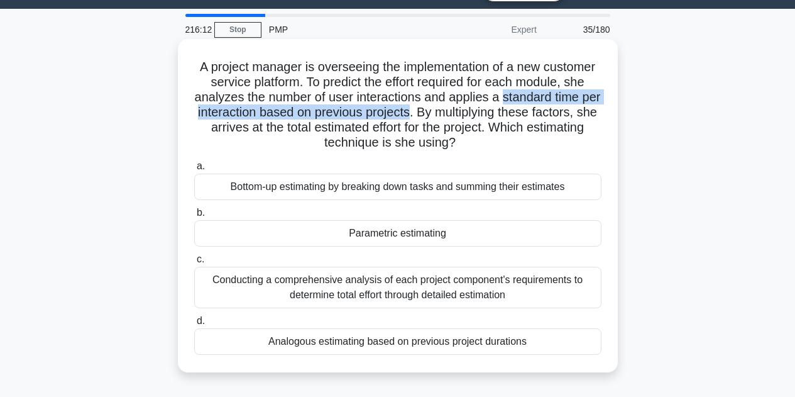
drag, startPoint x: 517, startPoint y: 99, endPoint x: 431, endPoint y: 113, distance: 86.6
click at [431, 113] on h5 "A project manager is overseeing the implementation of a new customer service pl…" at bounding box center [398, 105] width 410 height 92
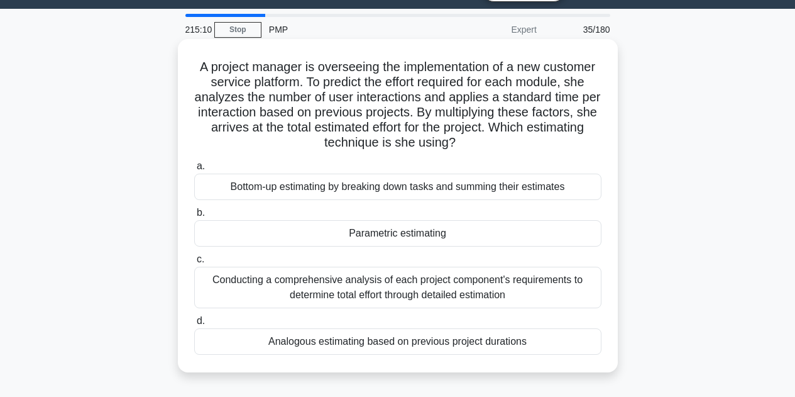
click at [387, 233] on div "Parametric estimating" at bounding box center [397, 233] width 407 height 26
click at [194, 217] on input "b. Parametric estimating" at bounding box center [194, 213] width 0 height 8
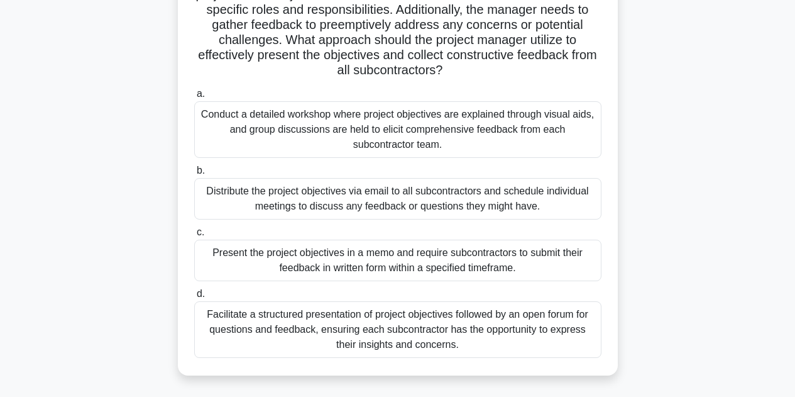
scroll to position [89, 0]
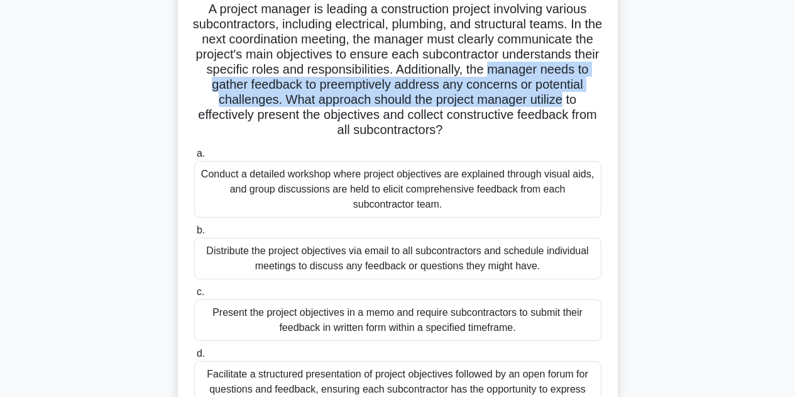
drag, startPoint x: 515, startPoint y: 72, endPoint x: 502, endPoint y: 128, distance: 57.5
click at [566, 96] on h5 "A project manager is leading a construction project involving various subcontra…" at bounding box center [398, 69] width 410 height 137
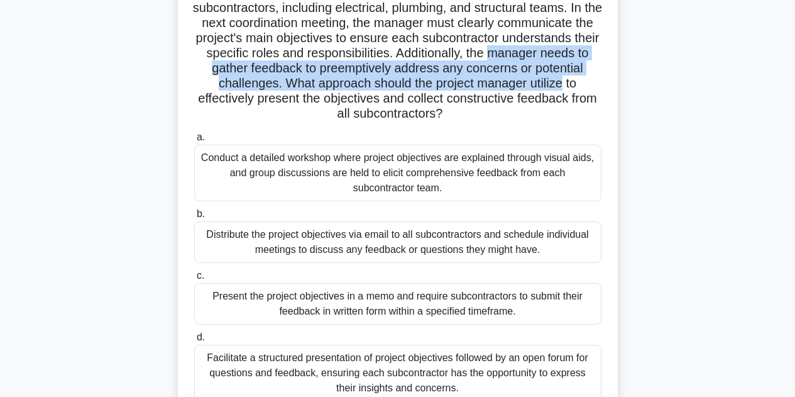
scroll to position [127, 0]
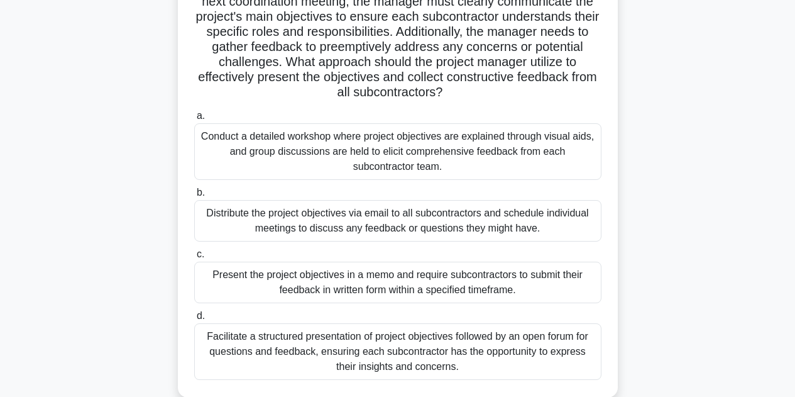
click at [511, 346] on div "Facilitate a structured presentation of project objectives followed by an open …" at bounding box center [397, 351] width 407 height 57
click at [194, 320] on input "d. Facilitate a structured presentation of project objectives followed by an op…" at bounding box center [194, 316] width 0 height 8
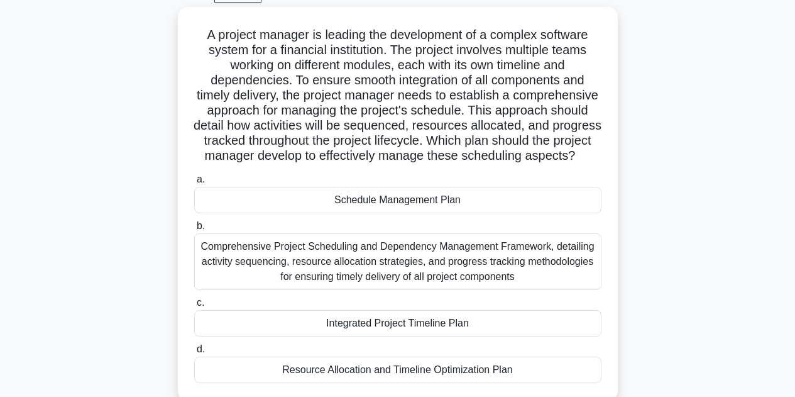
scroll to position [55, 0]
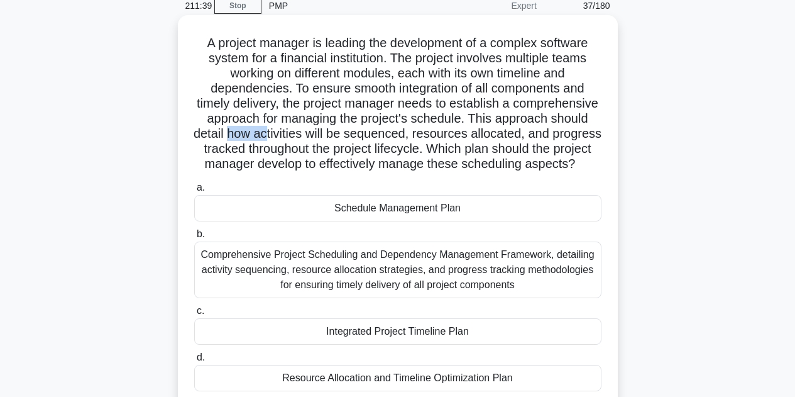
drag, startPoint x: 345, startPoint y: 134, endPoint x: 383, endPoint y: 138, distance: 38.5
click at [383, 138] on h5 "A project manager is leading the development of a complex software system for a…" at bounding box center [398, 103] width 410 height 137
click at [475, 220] on div "Schedule Management Plan" at bounding box center [397, 208] width 407 height 26
click at [194, 192] on input "a. Schedule Management Plan" at bounding box center [194, 188] width 0 height 8
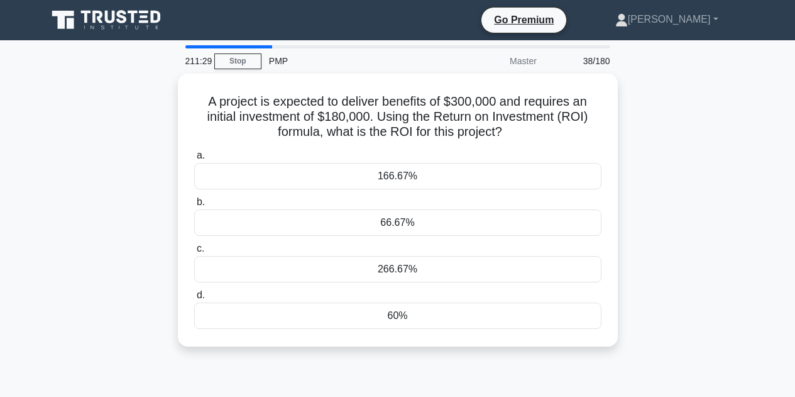
scroll to position [0, 0]
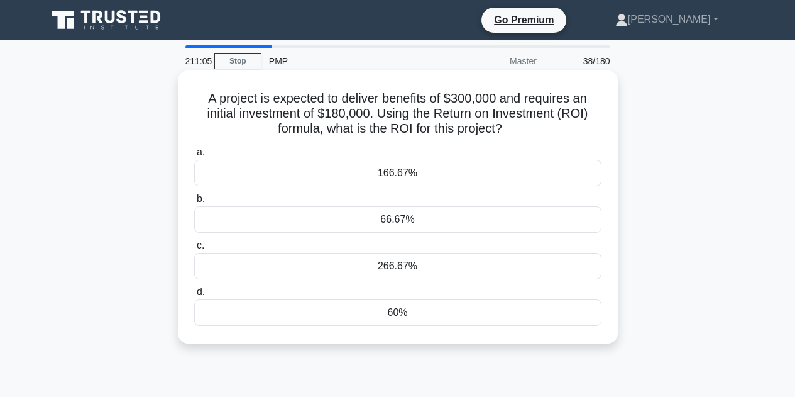
click at [414, 304] on div "60%" at bounding box center [397, 312] width 407 height 26
click at [194, 296] on input "d. 60%" at bounding box center [194, 292] width 0 height 8
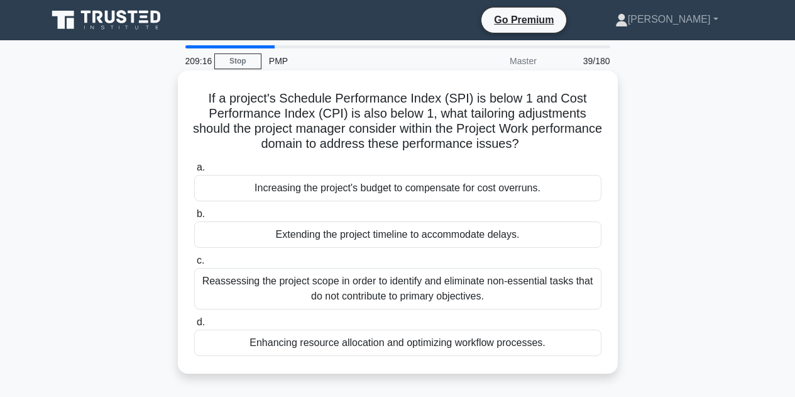
click at [416, 342] on div "Enhancing resource allocation and optimizing workflow processes." at bounding box center [397, 342] width 407 height 26
click at [194, 326] on input "d. Enhancing resource allocation and optimizing workflow processes." at bounding box center [194, 322] width 0 height 8
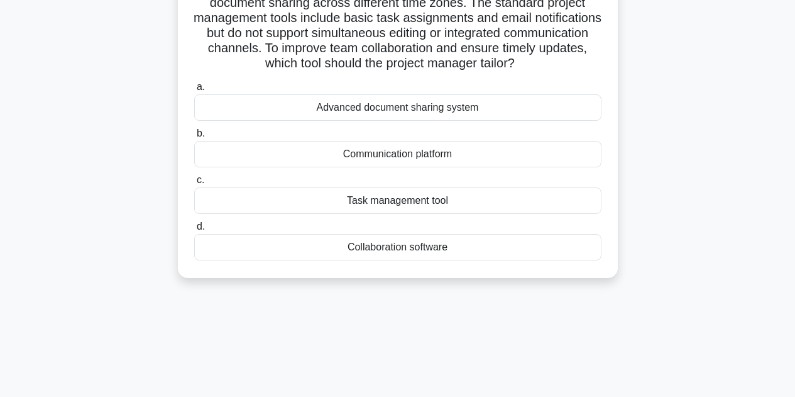
click at [399, 253] on div "Collaboration software" at bounding box center [397, 247] width 407 height 26
click at [194, 231] on input "d. Collaboration software" at bounding box center [194, 227] width 0 height 8
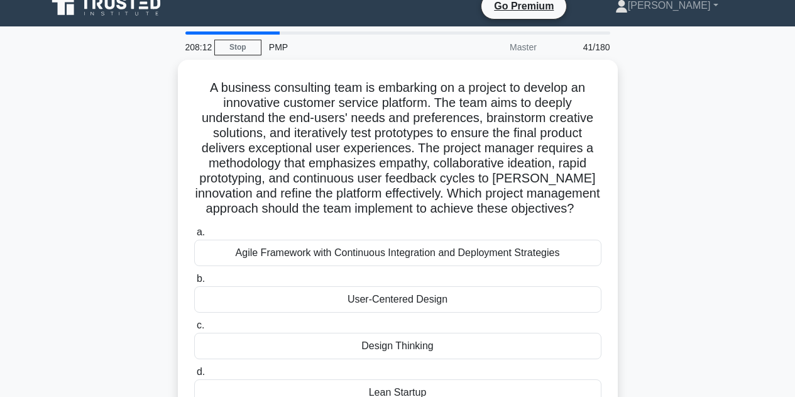
scroll to position [13, 0]
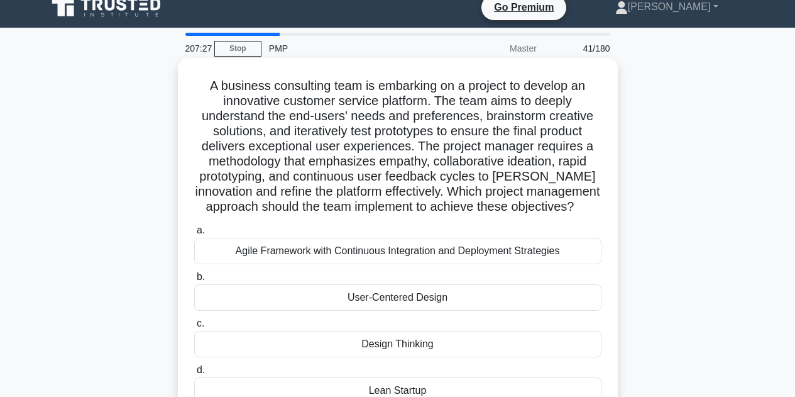
click at [373, 348] on div "Design Thinking" at bounding box center [397, 344] width 407 height 26
click at [194, 328] on input "c. Design Thinking" at bounding box center [194, 323] width 0 height 8
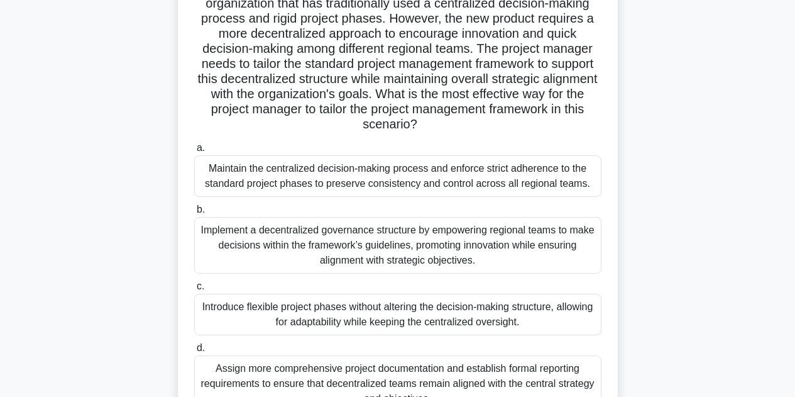
scroll to position [114, 0]
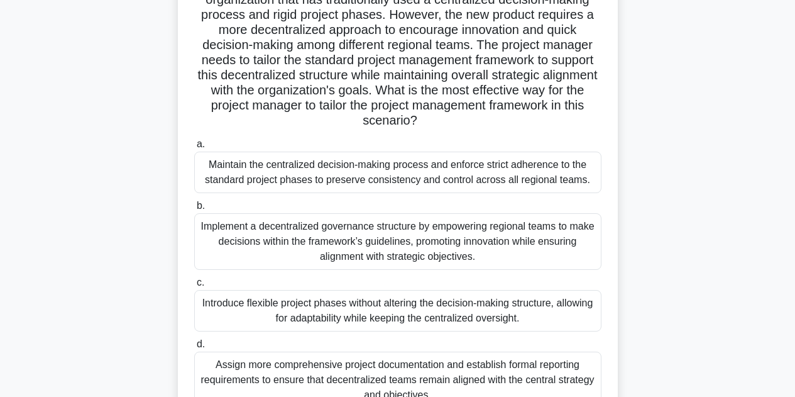
click at [476, 246] on div "Implement a decentralized governance structure by empowering regional teams to …" at bounding box center [397, 241] width 407 height 57
click at [194, 210] on input "b. Implement a decentralized governance structure by empowering regional teams …" at bounding box center [194, 206] width 0 height 8
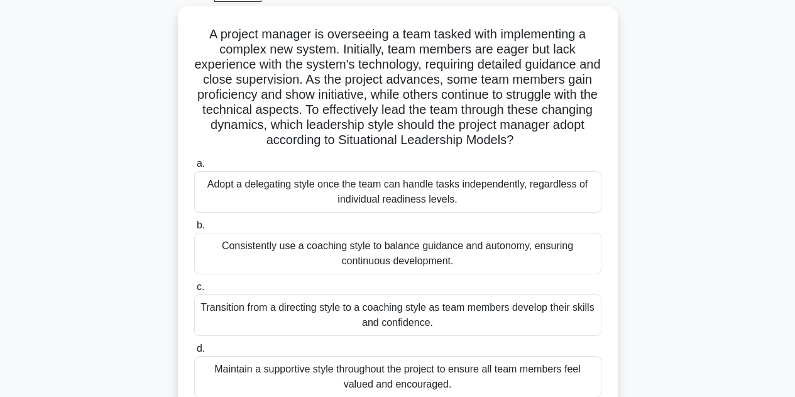
scroll to position [68, 0]
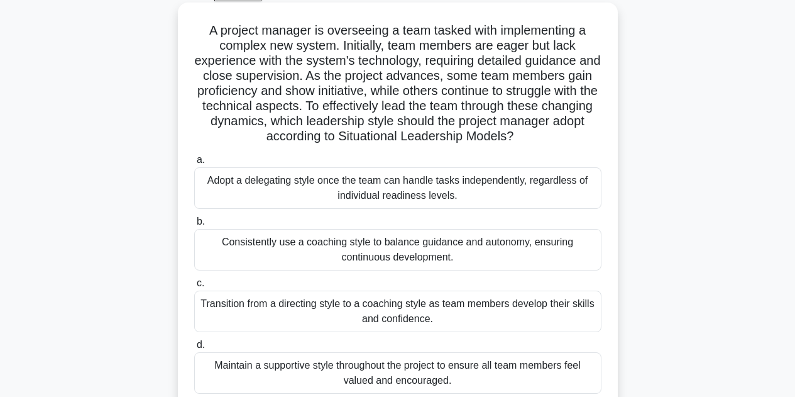
click at [529, 309] on div "Transition from a directing style to a coaching style as team members develop t…" at bounding box center [397, 310] width 407 height 41
click at [194, 287] on input "c. Transition from a directing style to a coaching style as team members develo…" at bounding box center [194, 283] width 0 height 8
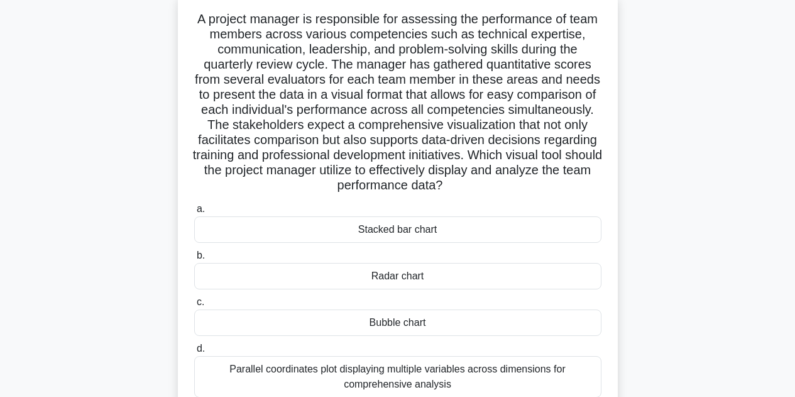
scroll to position [89, 0]
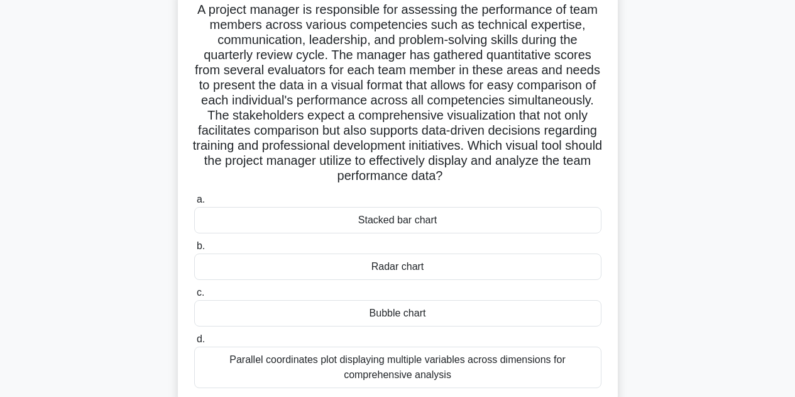
click at [554, 222] on div "Stacked bar chart" at bounding box center [397, 220] width 407 height 26
click at [194, 204] on input "a. Stacked bar chart" at bounding box center [194, 200] width 0 height 8
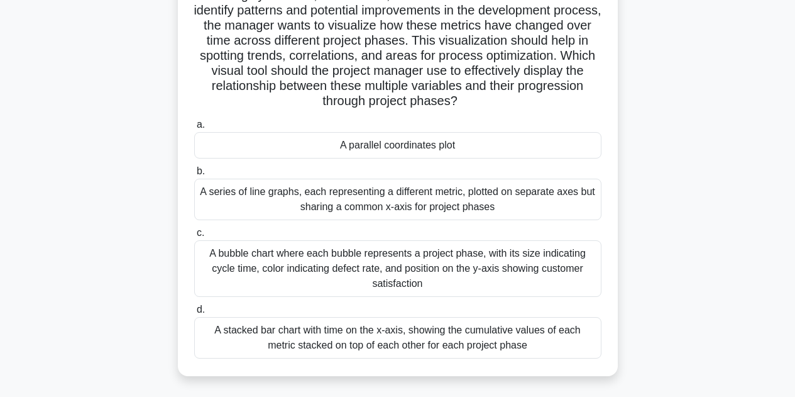
scroll to position [125, 0]
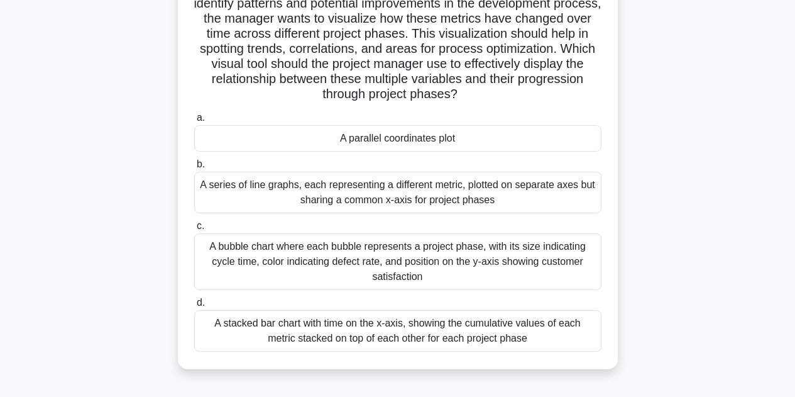
click at [427, 145] on div "A parallel coordinates plot" at bounding box center [397, 138] width 407 height 26
click at [194, 122] on input "a. A parallel coordinates plot" at bounding box center [194, 118] width 0 height 8
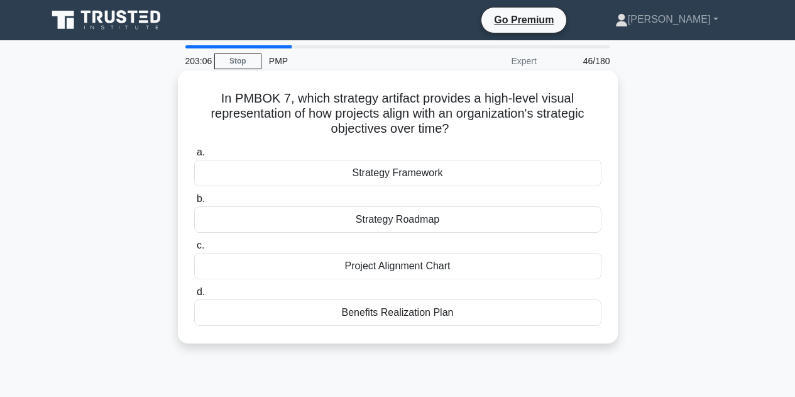
scroll to position [0, 0]
click at [388, 223] on div "Strategy Roadmap" at bounding box center [397, 219] width 407 height 26
click at [194, 203] on input "b. Strategy Roadmap" at bounding box center [194, 199] width 0 height 8
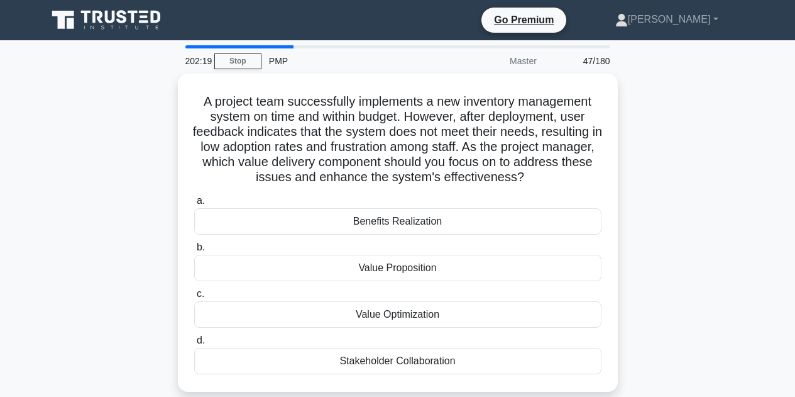
click at [388, 223] on div "Benefits Realization" at bounding box center [397, 221] width 407 height 26
click at [194, 205] on input "a. Benefits Realization" at bounding box center [194, 201] width 0 height 8
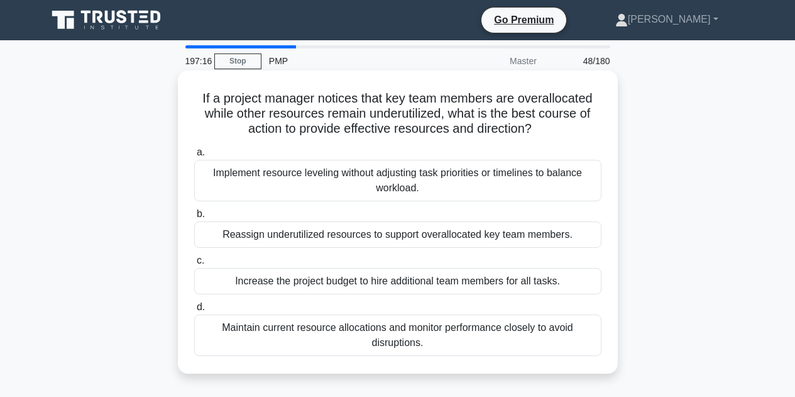
click at [386, 187] on div "Implement resource leveling without adjusting task priorities or timelines to b…" at bounding box center [397, 180] width 407 height 41
click at [194, 157] on input "a. Implement resource leveling without adjusting task priorities or timelines t…" at bounding box center [194, 152] width 0 height 8
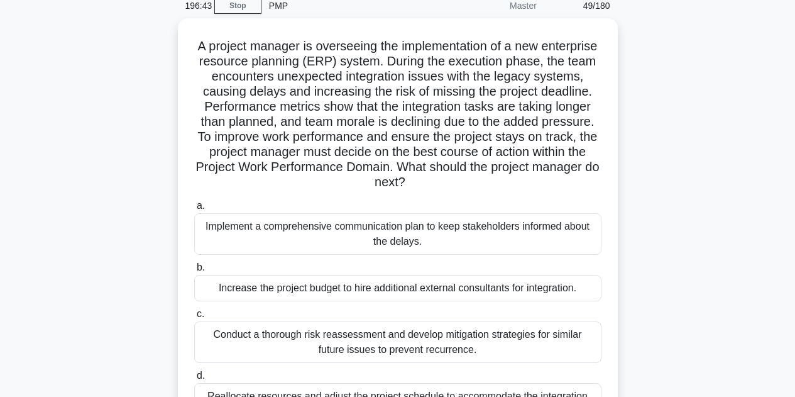
scroll to position [42, 0]
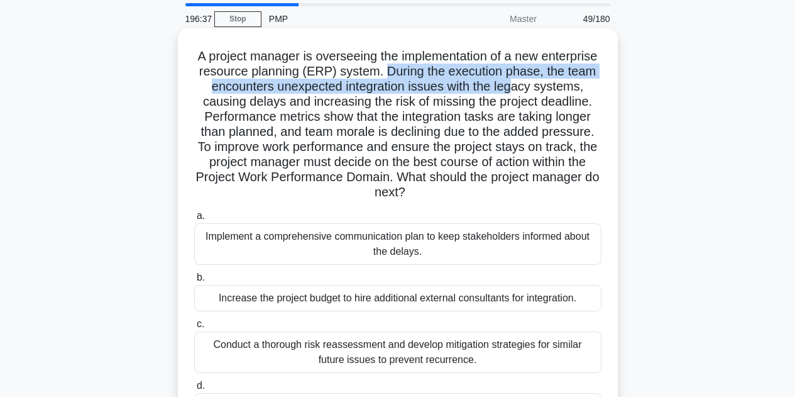
drag, startPoint x: 445, startPoint y: 66, endPoint x: 572, endPoint y: 89, distance: 129.0
click at [572, 89] on h5 "A project manager is overseeing the implementation of a new enterprise resource…" at bounding box center [398, 124] width 410 height 152
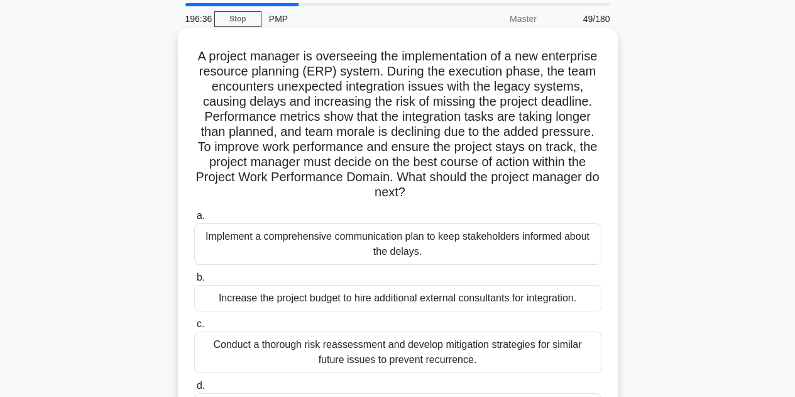
click at [443, 113] on h5 "A project manager is overseeing the implementation of a new enterprise resource…" at bounding box center [398, 124] width 410 height 152
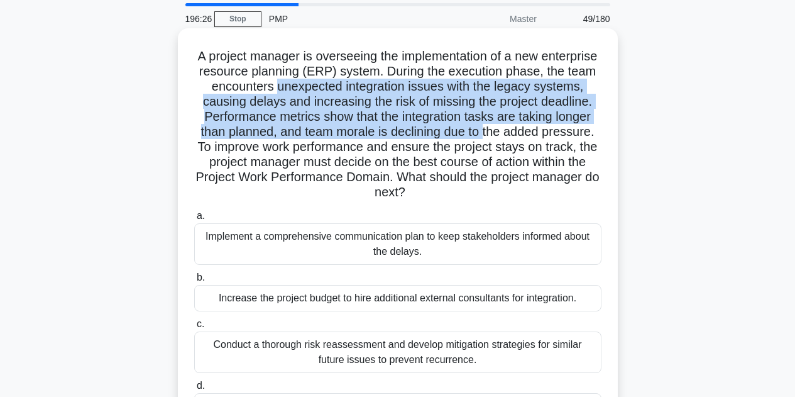
drag, startPoint x: 329, startPoint y: 90, endPoint x: 572, endPoint y: 138, distance: 247.9
click at [572, 138] on h5 "A project manager is overseeing the implementation of a new enterprise resource…" at bounding box center [398, 124] width 410 height 152
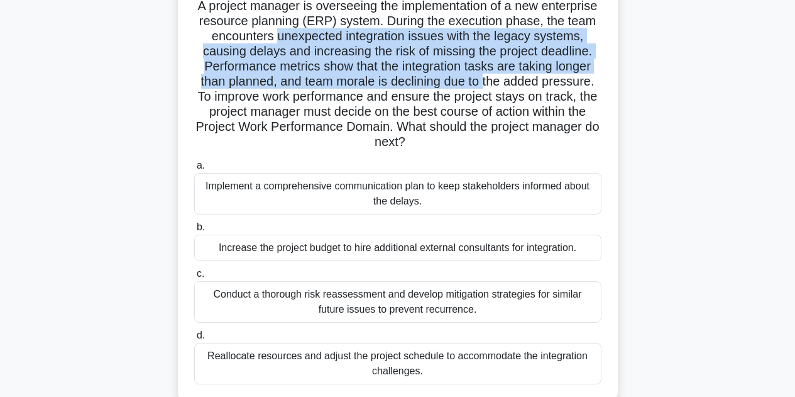
scroll to position [96, 0]
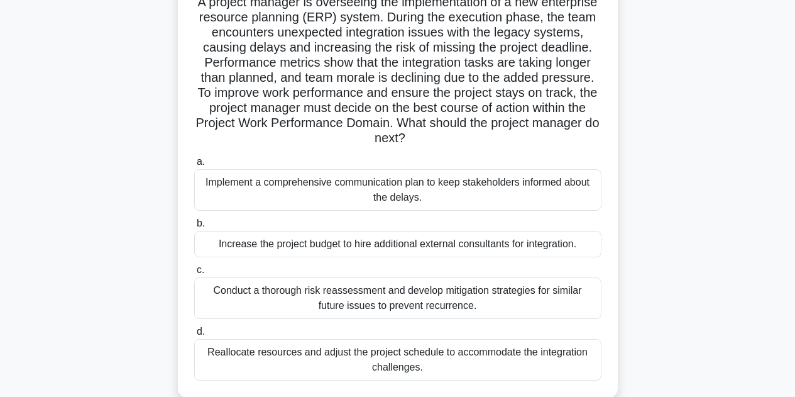
click at [501, 131] on h5 "A project manager is overseeing the implementation of a new enterprise resource…" at bounding box center [398, 70] width 410 height 152
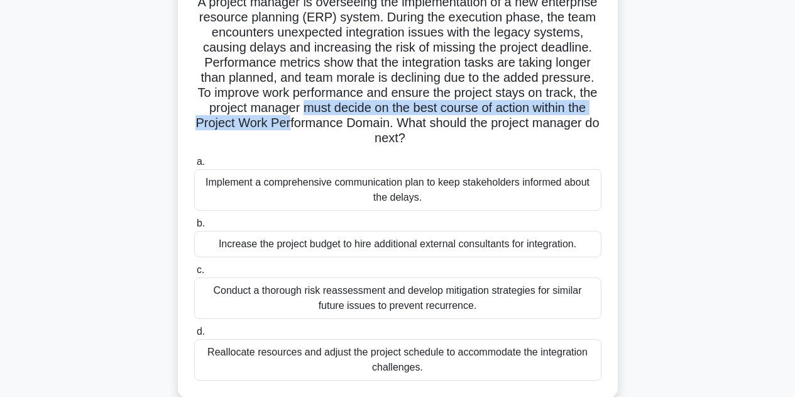
drag, startPoint x: 408, startPoint y: 108, endPoint x: 395, endPoint y: 125, distance: 21.5
click at [395, 125] on h5 "A project manager is overseeing the implementation of a new enterprise resource…" at bounding box center [398, 70] width 410 height 152
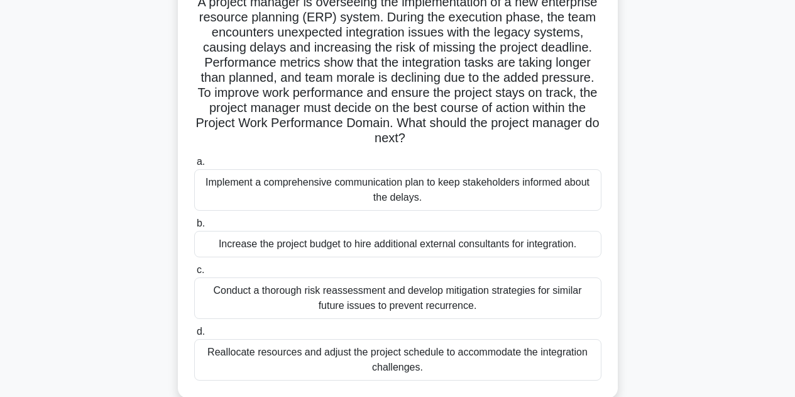
click at [330, 109] on h5 "A project manager is overseeing the implementation of a new enterprise resource…" at bounding box center [398, 70] width 410 height 152
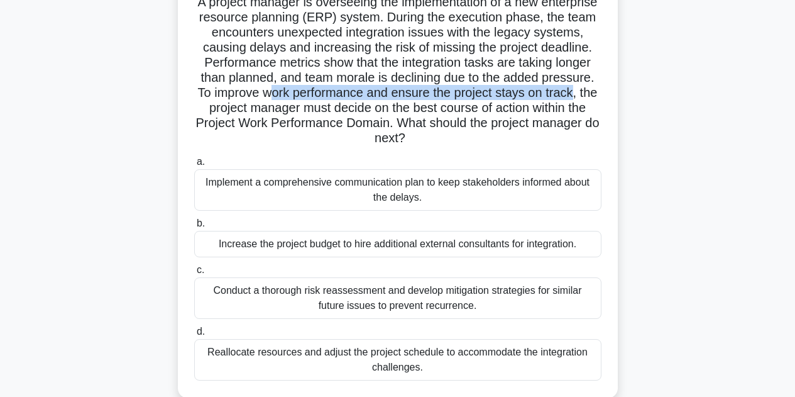
drag, startPoint x: 365, startPoint y: 95, endPoint x: 275, endPoint y: 110, distance: 91.8
click at [275, 110] on h5 "A project manager is overseeing the implementation of a new enterprise resource…" at bounding box center [398, 70] width 410 height 152
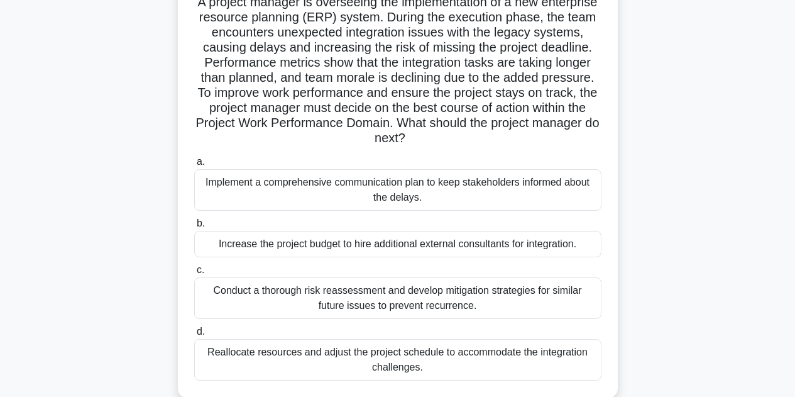
click at [461, 294] on div "Conduct a thorough risk reassessment and develop mitigation strategies for simi…" at bounding box center [397, 297] width 407 height 41
click at [194, 274] on input "c. Conduct a thorough risk reassessment and develop mitigation strategies for s…" at bounding box center [194, 270] width 0 height 8
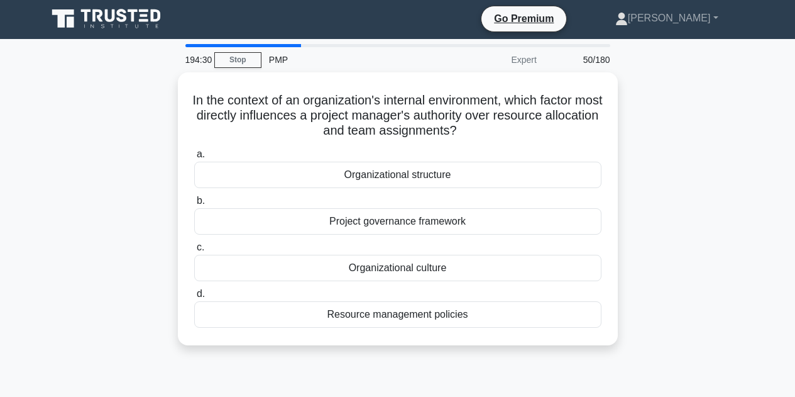
scroll to position [0, 0]
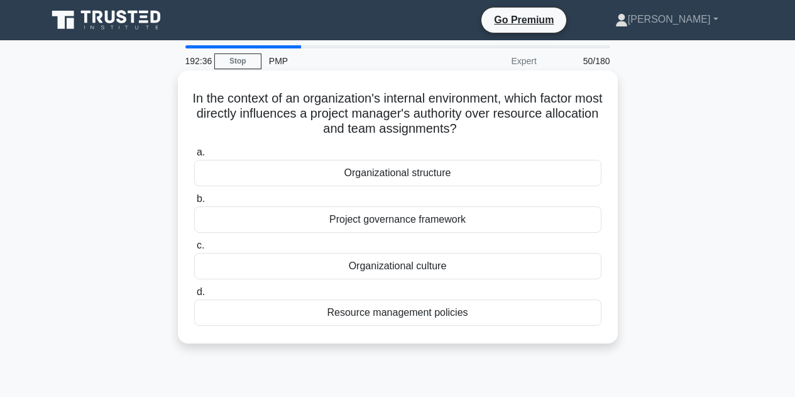
click at [454, 170] on div "Organizational structure" at bounding box center [397, 173] width 407 height 26
click at [194, 157] on input "a. Organizational structure" at bounding box center [194, 152] width 0 height 8
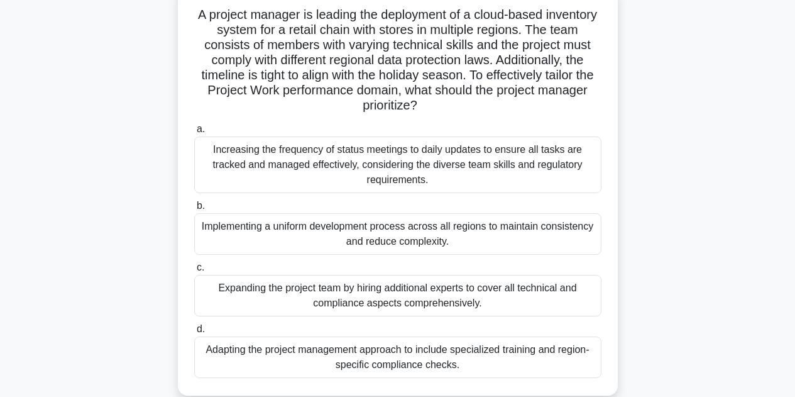
scroll to position [88, 0]
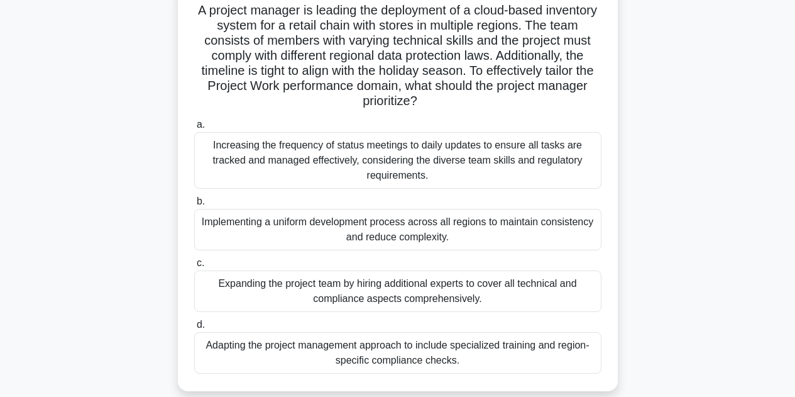
click at [422, 348] on div "Adapting the project management approach to include specialized training and re…" at bounding box center [397, 352] width 407 height 41
click at [194, 329] on input "d. Adapting the project management approach to include specialized training and…" at bounding box center [194, 325] width 0 height 8
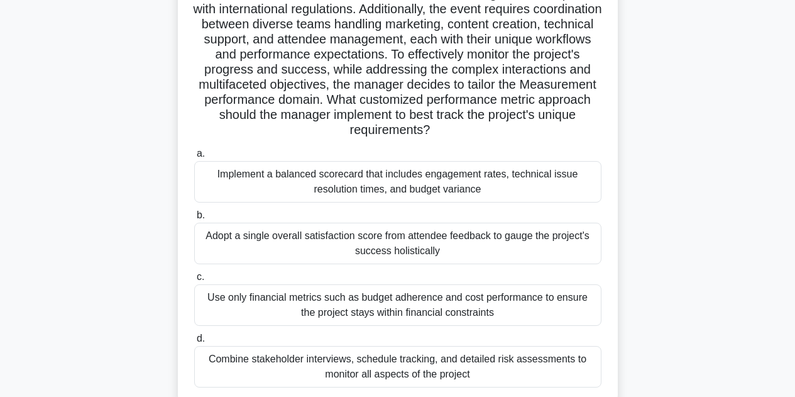
scroll to position [157, 0]
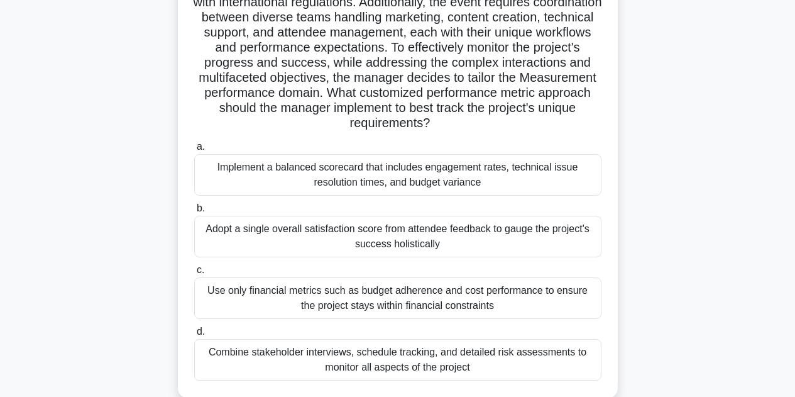
click at [519, 185] on div "Implement a balanced scorecard that includes engagement rates, technical issue …" at bounding box center [397, 174] width 407 height 41
click at [194, 151] on input "a. Implement a balanced scorecard that includes engagement rates, technical iss…" at bounding box center [194, 147] width 0 height 8
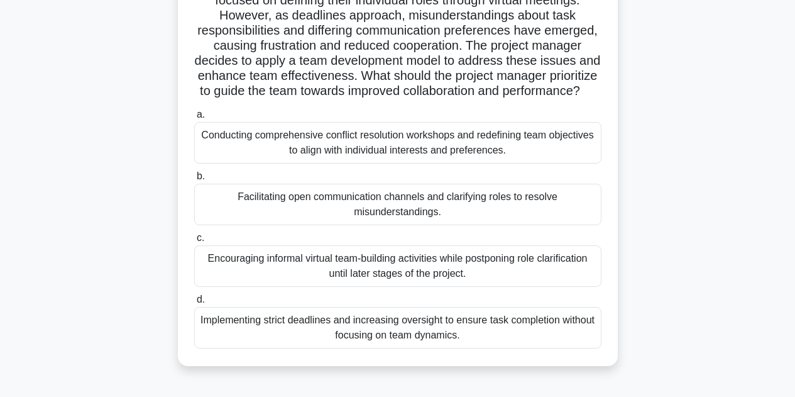
scroll to position [135, 0]
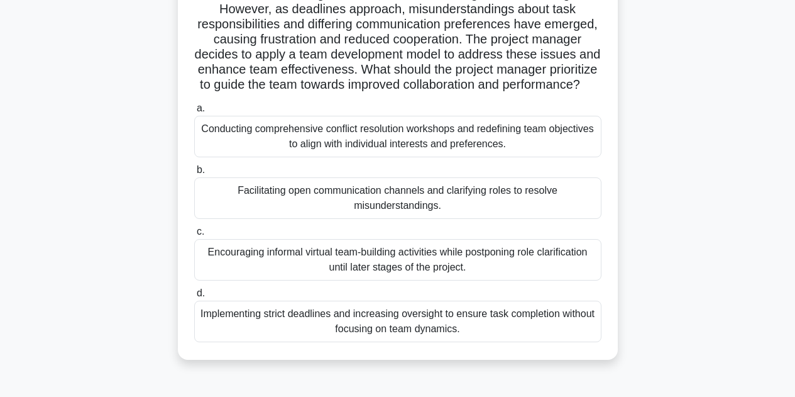
click at [465, 204] on div "Facilitating open communication channels and clarifying roles to resolve misund…" at bounding box center [397, 197] width 407 height 41
click at [194, 174] on input "b. Facilitating open communication channels and clarifying roles to resolve mis…" at bounding box center [194, 170] width 0 height 8
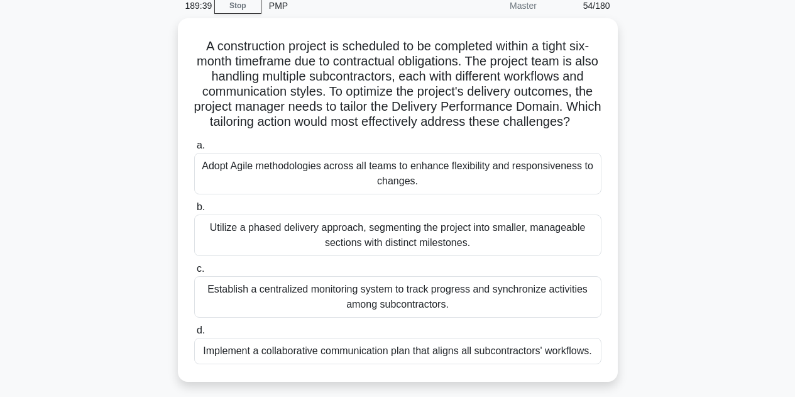
scroll to position [57, 0]
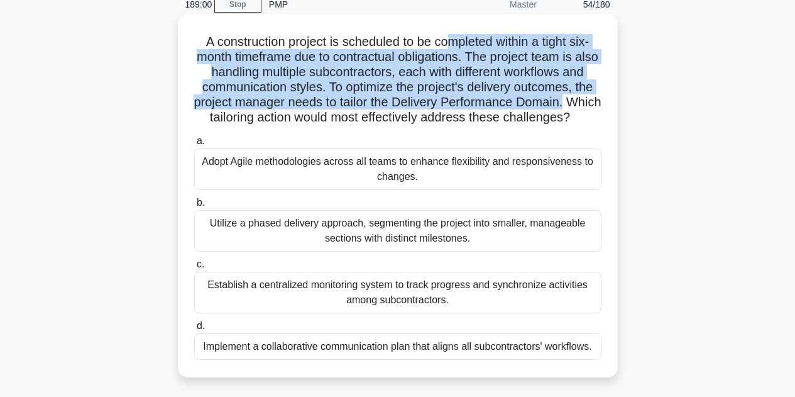
drag, startPoint x: 452, startPoint y: 49, endPoint x: 603, endPoint y: 108, distance: 162.0
click at [603, 108] on div "A construction project is scheduled to be completed within a tight six-month ti…" at bounding box center [398, 195] width 430 height 353
click at [463, 177] on div "Adopt Agile methodologies across all teams to enhance flexibility and responsiv…" at bounding box center [397, 168] width 407 height 41
click at [194, 145] on input "a. Adopt Agile methodologies across all teams to enhance flexibility and respon…" at bounding box center [194, 141] width 0 height 8
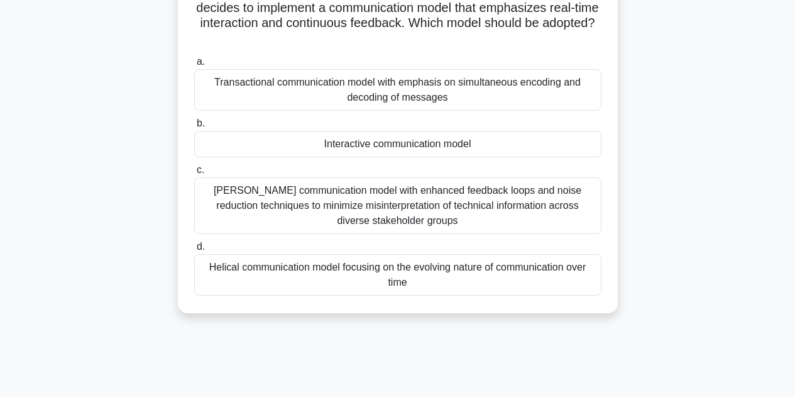
scroll to position [189, 0]
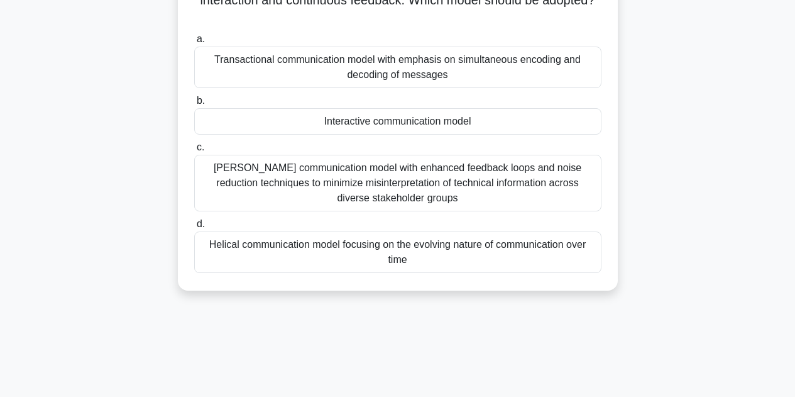
click at [428, 65] on div "Transactional communication model with emphasis on simultaneous encoding and de…" at bounding box center [397, 67] width 407 height 41
click at [194, 43] on input "a. Transactional communication model with emphasis on simultaneous encoding and…" at bounding box center [194, 39] width 0 height 8
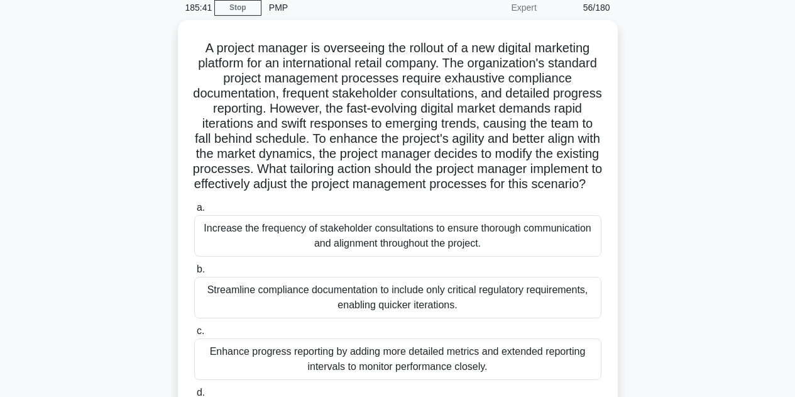
scroll to position [42, 0]
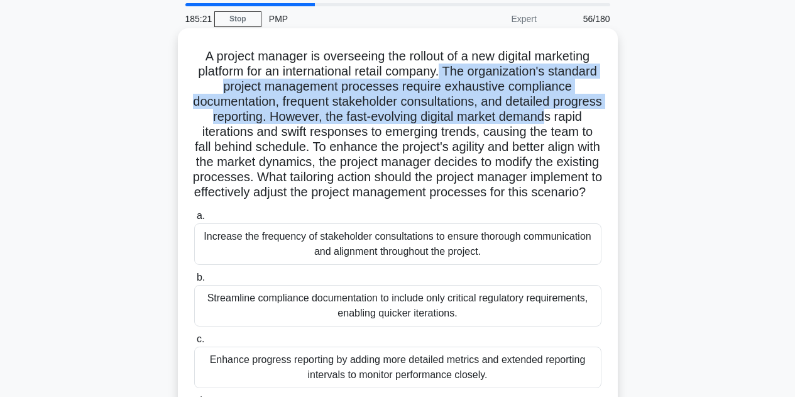
drag, startPoint x: 473, startPoint y: 71, endPoint x: 593, endPoint y: 118, distance: 128.8
click at [593, 118] on h5 "A project manager is overseeing the rollout of a new digital marketing platform…" at bounding box center [398, 124] width 410 height 152
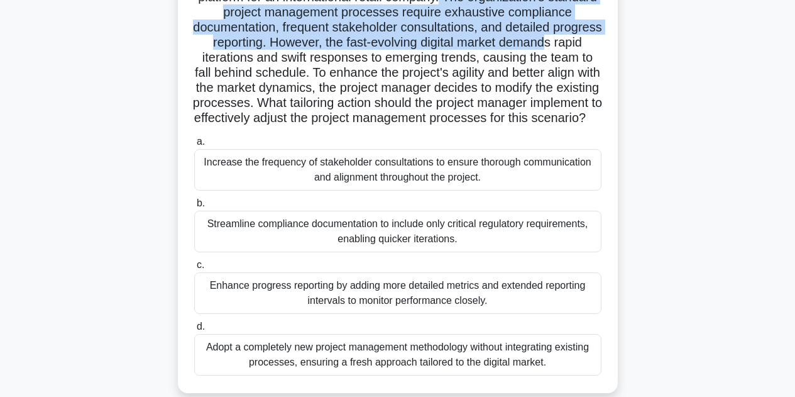
scroll to position [120, 0]
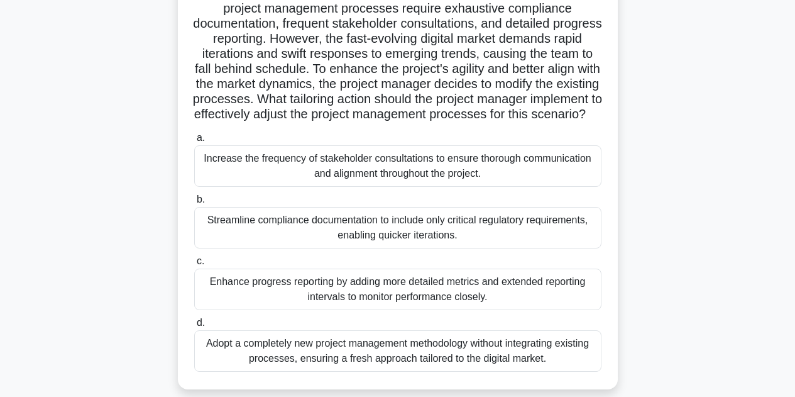
click at [282, 187] on div "Increase the frequency of stakeholder consultations to ensure thorough communic…" at bounding box center [397, 165] width 407 height 41
click at [194, 142] on input "a. Increase the frequency of stakeholder consultations to ensure thorough commu…" at bounding box center [194, 138] width 0 height 8
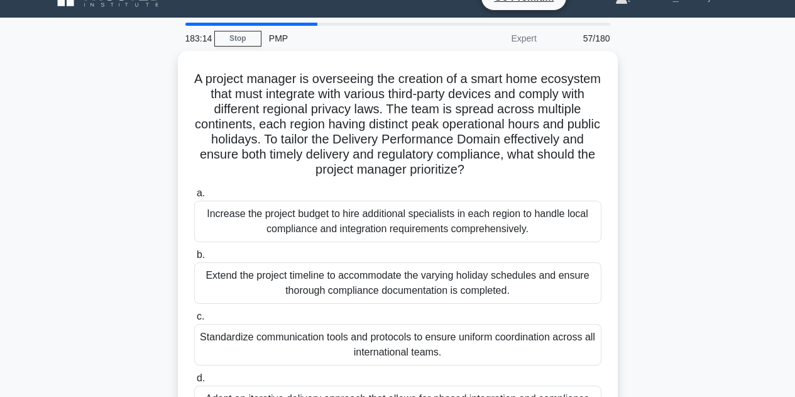
scroll to position [100, 0]
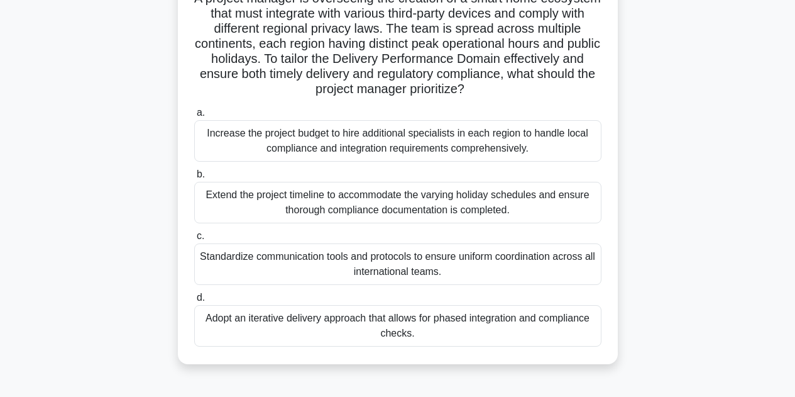
click at [449, 326] on div "Adopt an iterative delivery approach that allows for phased integration and com…" at bounding box center [397, 325] width 407 height 41
click at [194, 302] on input "d. Adopt an iterative delivery approach that allows for phased integration and …" at bounding box center [194, 298] width 0 height 8
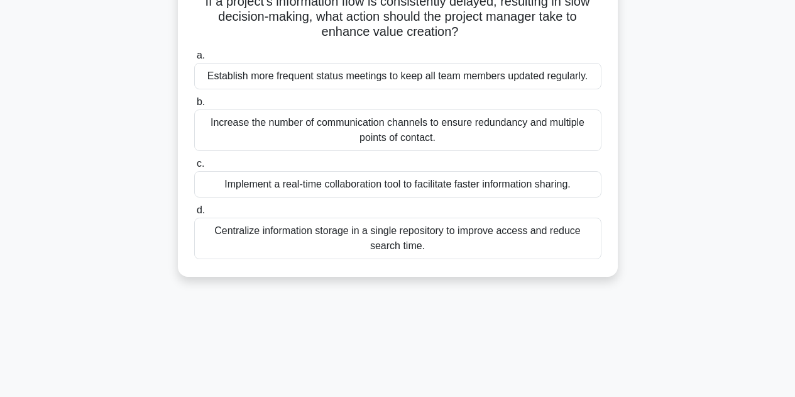
scroll to position [0, 0]
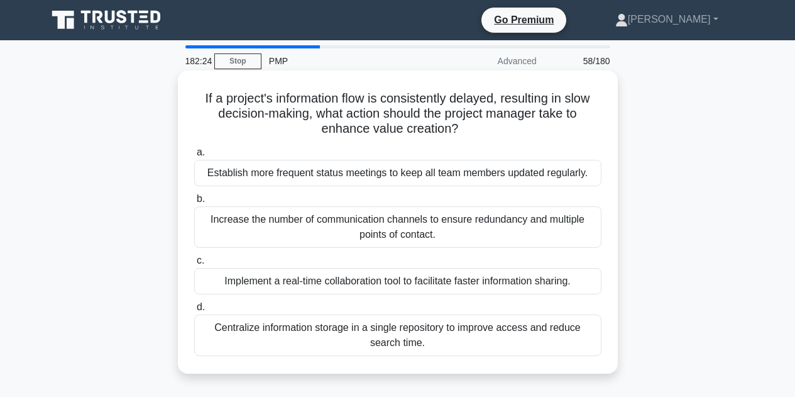
click at [558, 334] on div "Centralize information storage in a single repository to improve access and red…" at bounding box center [397, 334] width 407 height 41
click at [194, 311] on input "d. Centralize information storage in a single repository to improve access and …" at bounding box center [194, 307] width 0 height 8
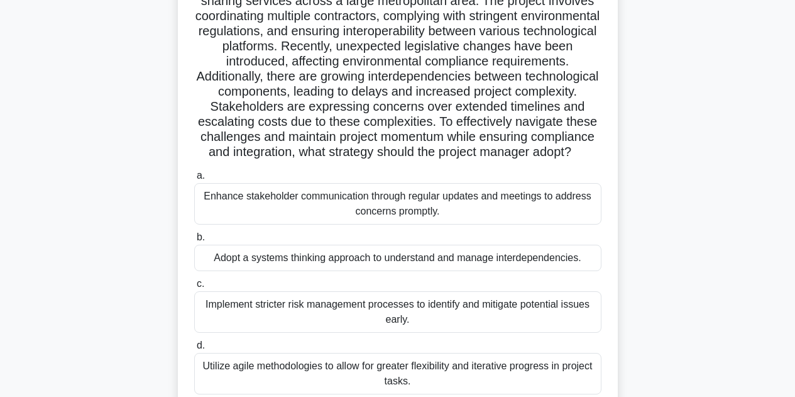
scroll to position [135, 0]
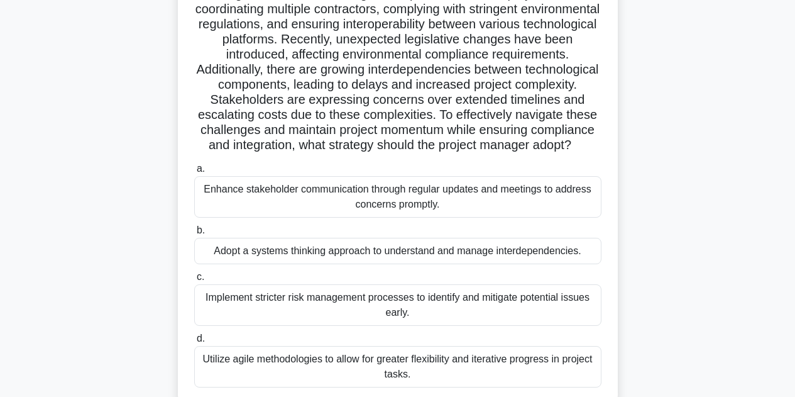
click at [575, 264] on div "Adopt a systems thinking approach to understand and manage interdependencies." at bounding box center [397, 251] width 407 height 26
click at [194, 234] on input "b. Adopt a systems thinking approach to understand and manage interdependencies." at bounding box center [194, 230] width 0 height 8
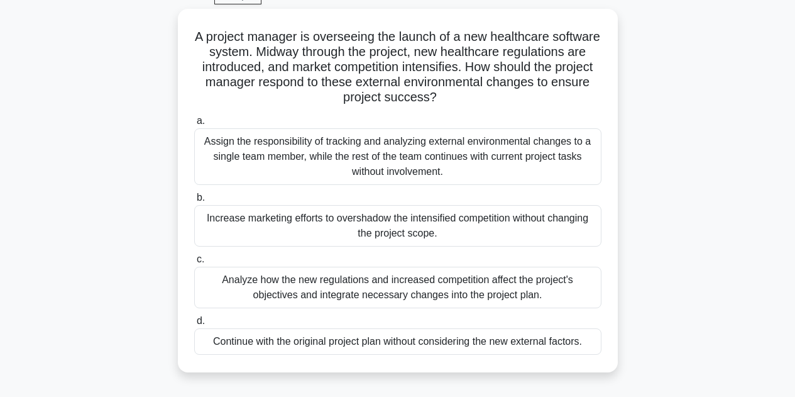
scroll to position [66, 0]
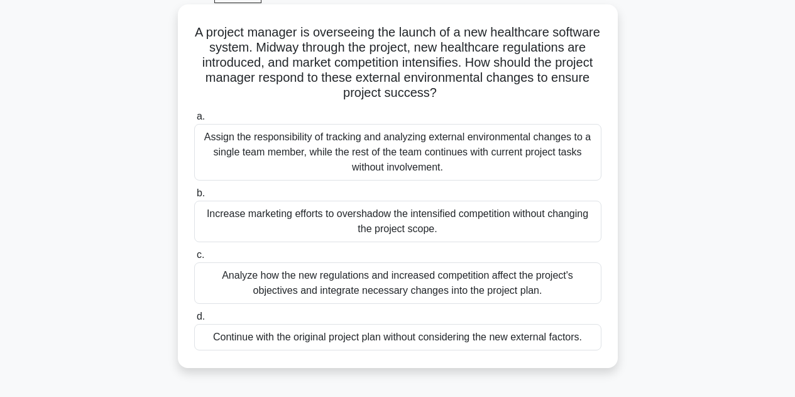
click at [588, 283] on div "Analyze how the new regulations and increased competition affect the project's …" at bounding box center [397, 282] width 407 height 41
click at [194, 259] on input "c. Analyze how the new regulations and increased competition affect the project…" at bounding box center [194, 255] width 0 height 8
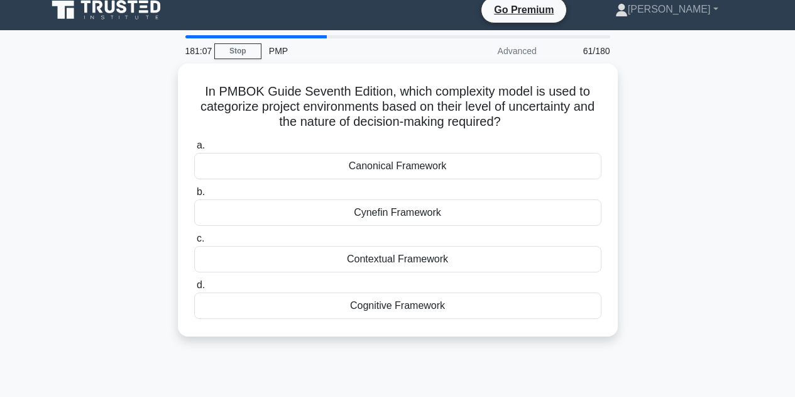
scroll to position [0, 0]
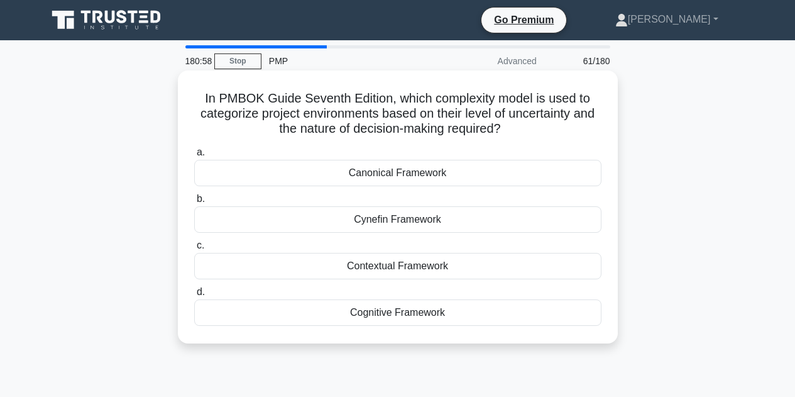
click at [422, 222] on div "Cynefin Framework" at bounding box center [397, 219] width 407 height 26
click at [194, 203] on input "b. Cynefin Framework" at bounding box center [194, 199] width 0 height 8
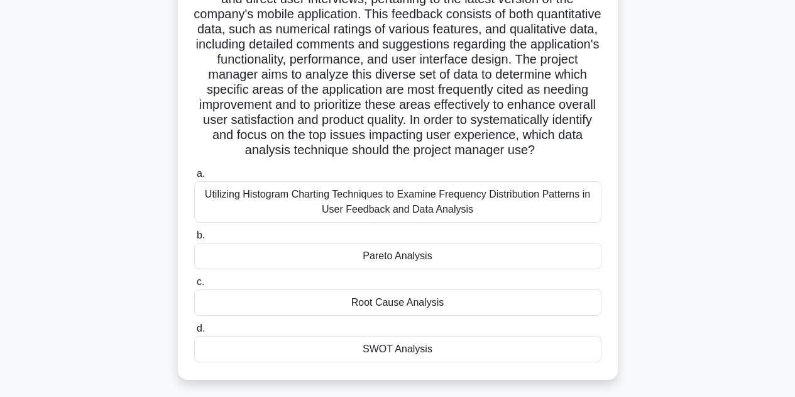
scroll to position [136, 0]
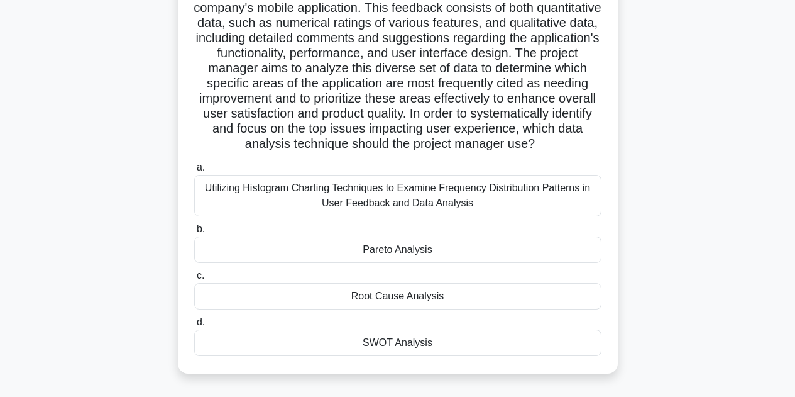
click at [514, 263] on div "Pareto Analysis" at bounding box center [397, 249] width 407 height 26
click at [194, 233] on input "b. Pareto Analysis" at bounding box center [194, 229] width 0 height 8
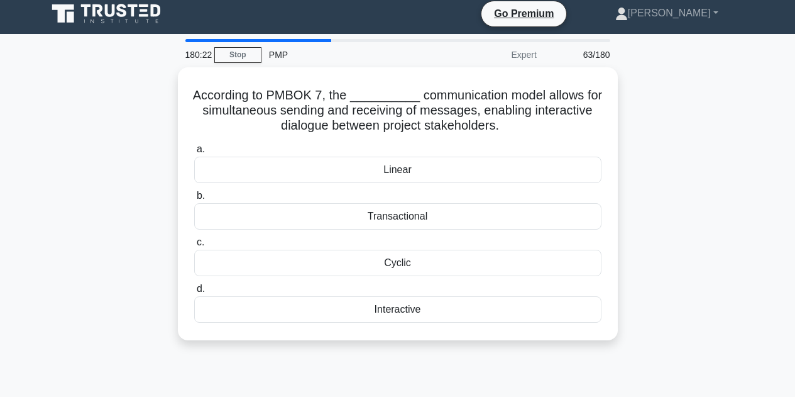
scroll to position [0, 0]
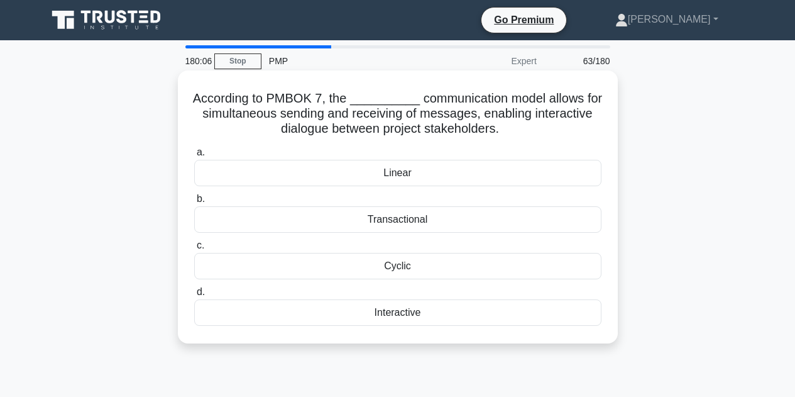
click at [423, 219] on div "Transactional" at bounding box center [397, 219] width 407 height 26
click at [194, 203] on input "b. Transactional" at bounding box center [194, 199] width 0 height 8
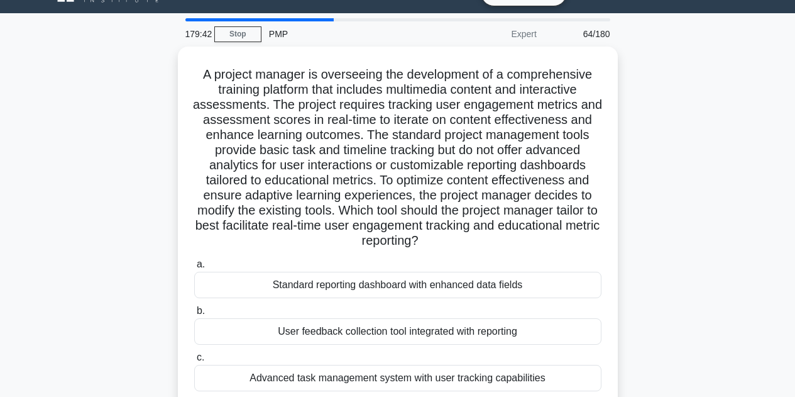
scroll to position [26, 0]
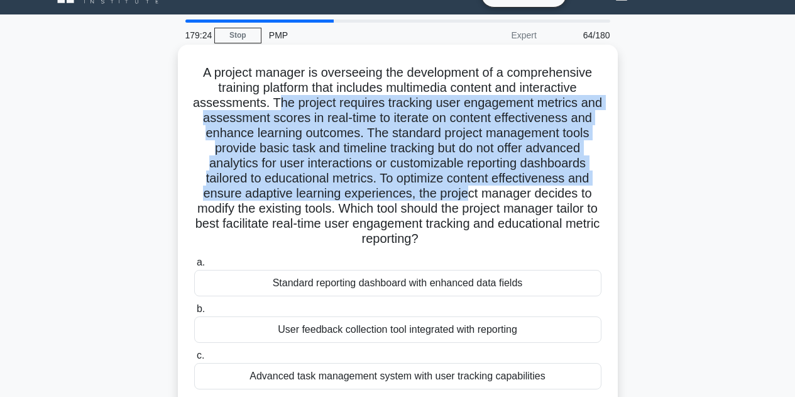
drag, startPoint x: 286, startPoint y: 104, endPoint x: 576, endPoint y: 189, distance: 302.6
click at [576, 189] on h5 "A project manager is overseeing the development of a comprehensive training pla…" at bounding box center [398, 156] width 410 height 182
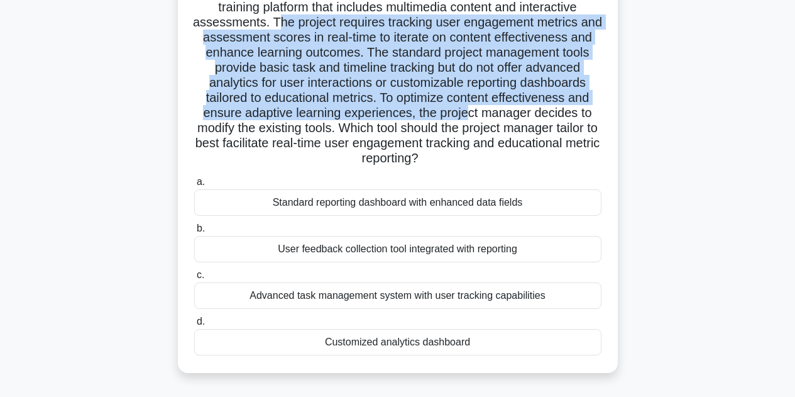
scroll to position [144, 0]
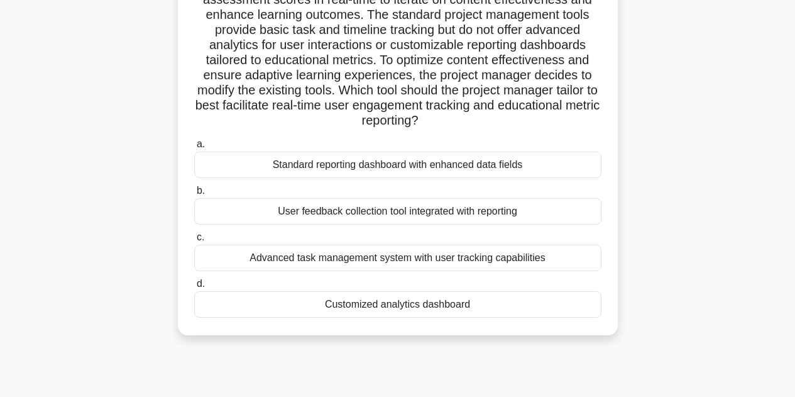
click at [492, 306] on div "Customized analytics dashboard" at bounding box center [397, 304] width 407 height 26
click at [194, 288] on input "d. Customized analytics dashboard" at bounding box center [194, 284] width 0 height 8
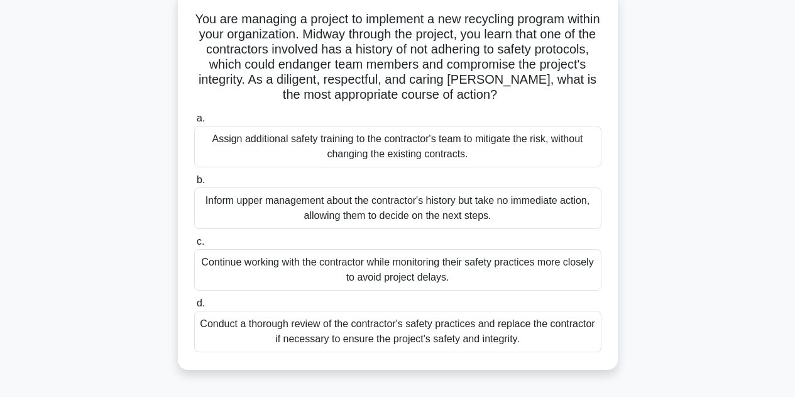
scroll to position [84, 0]
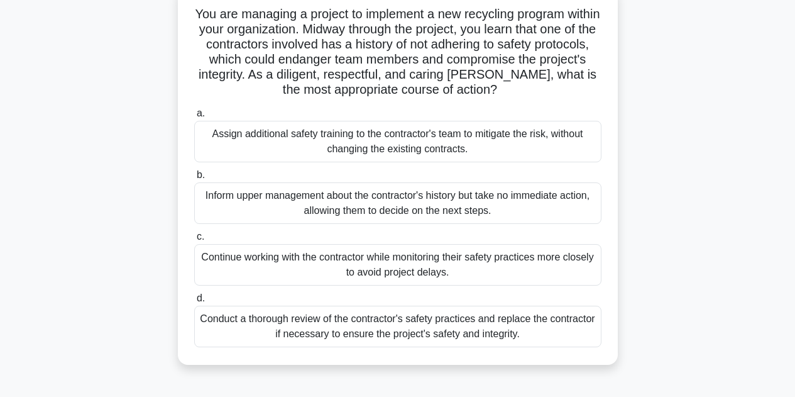
click at [462, 332] on div "Conduct a thorough review of the contractor's safety practices and replace the …" at bounding box center [397, 326] width 407 height 41
click at [194, 302] on input "d. Conduct a thorough review of the contractor's safety practices and replace t…" at bounding box center [194, 298] width 0 height 8
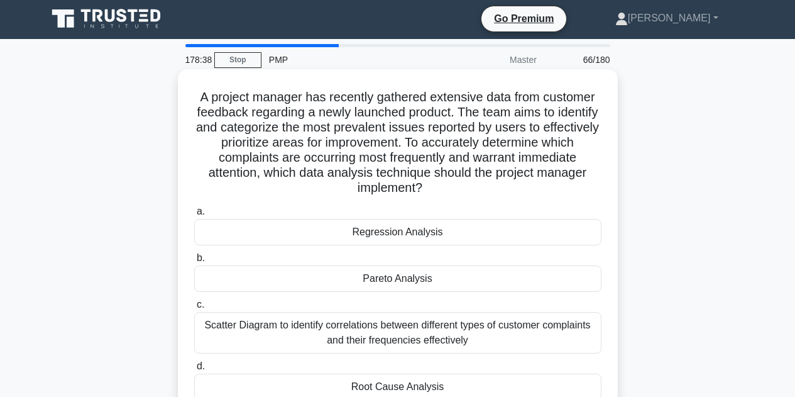
scroll to position [0, 0]
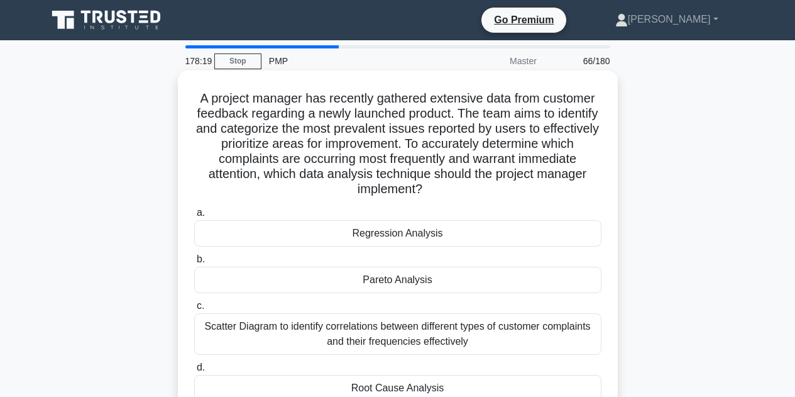
click at [440, 284] on div "Pareto Analysis" at bounding box center [397, 280] width 407 height 26
click at [194, 263] on input "b. Pareto Analysis" at bounding box center [194, 259] width 0 height 8
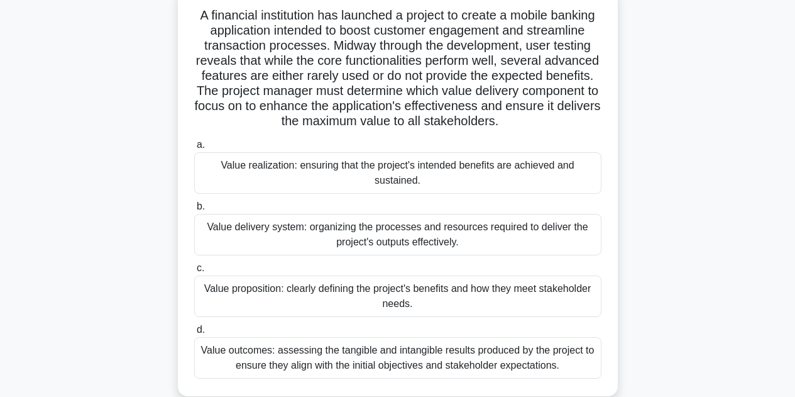
scroll to position [87, 0]
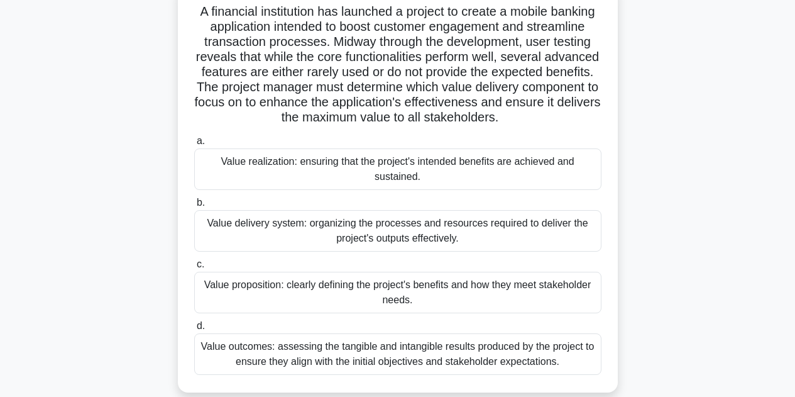
click at [487, 282] on div "Value proposition: clearly defining the project's benefits and how they meet st…" at bounding box center [397, 292] width 407 height 41
click at [194, 268] on input "c. Value proposition: clearly defining the project's benefits and how they meet…" at bounding box center [194, 264] width 0 height 8
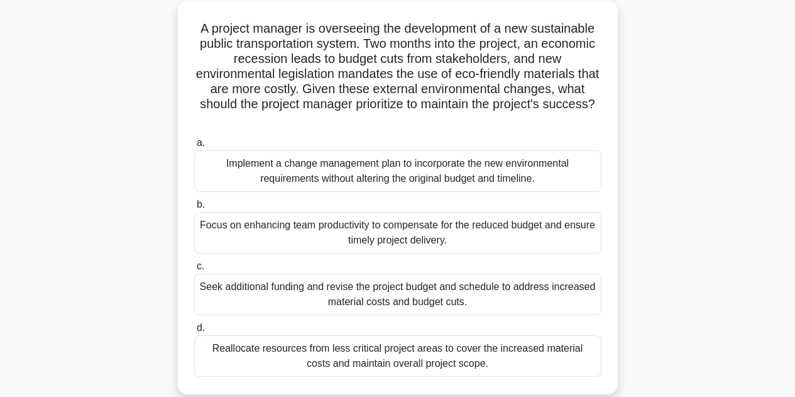
scroll to position [74, 0]
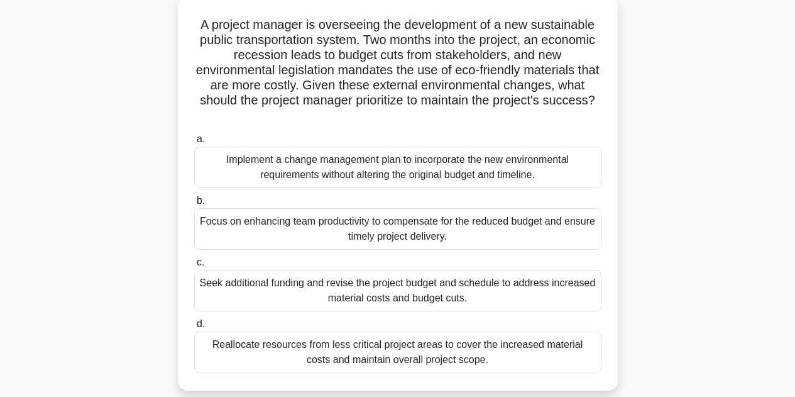
click at [443, 228] on div "Focus on enhancing team productivity to compensate for the reduced budget and e…" at bounding box center [397, 228] width 407 height 41
click at [194, 205] on input "b. Focus on enhancing team productivity to compensate for the reduced budget an…" at bounding box center [194, 201] width 0 height 8
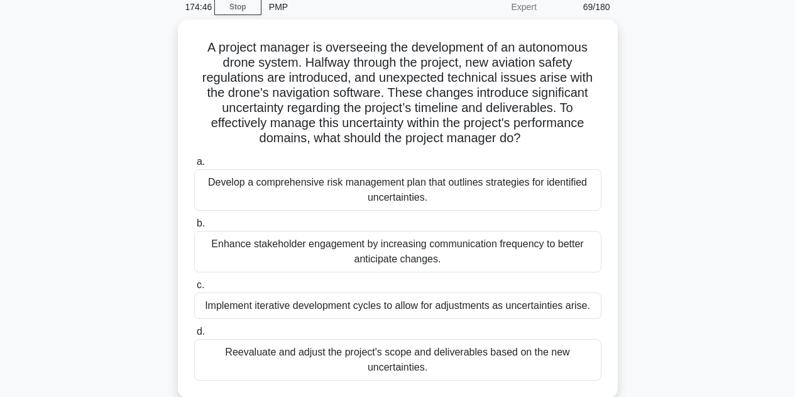
scroll to position [56, 0]
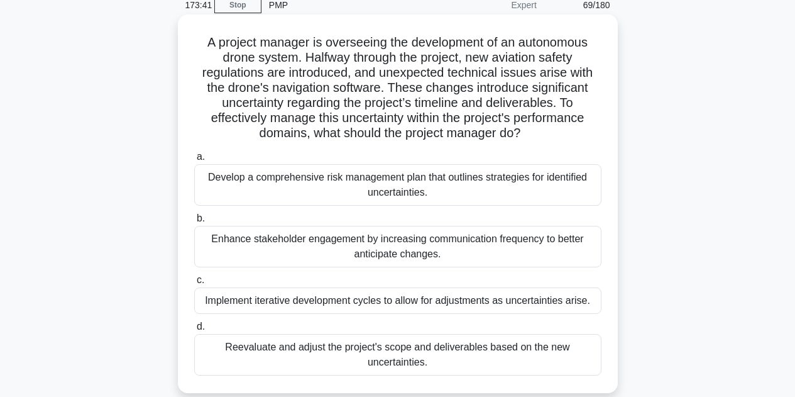
click at [560, 347] on div "Reevaluate and adjust the project's scope and deliverables based on the new unc…" at bounding box center [397, 354] width 407 height 41
click at [194, 331] on input "d. Reevaluate and adjust the project's scope and deliverables based on the new …" at bounding box center [194, 327] width 0 height 8
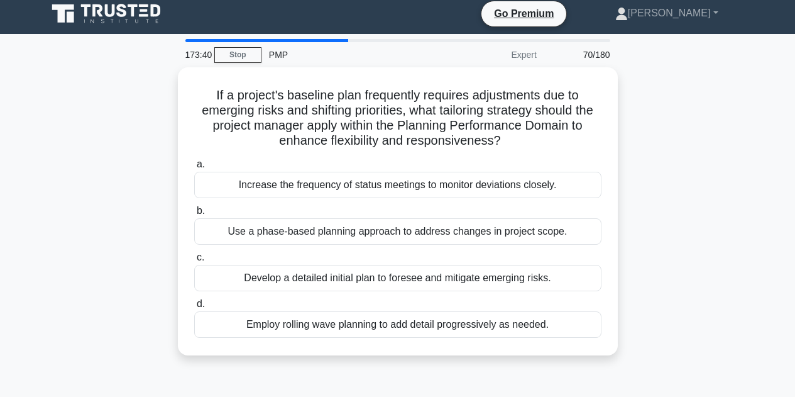
scroll to position [0, 0]
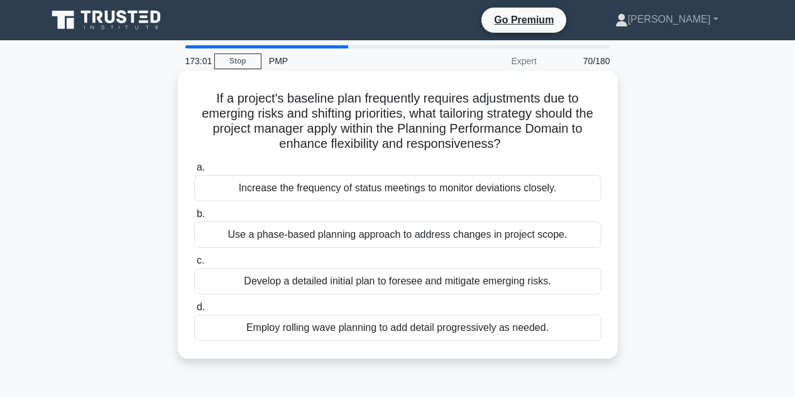
click at [559, 335] on div "Employ rolling wave planning to add detail progressively as needed." at bounding box center [397, 327] width 407 height 26
click at [194, 311] on input "d. Employ rolling wave planning to add detail progressively as needed." at bounding box center [194, 307] width 0 height 8
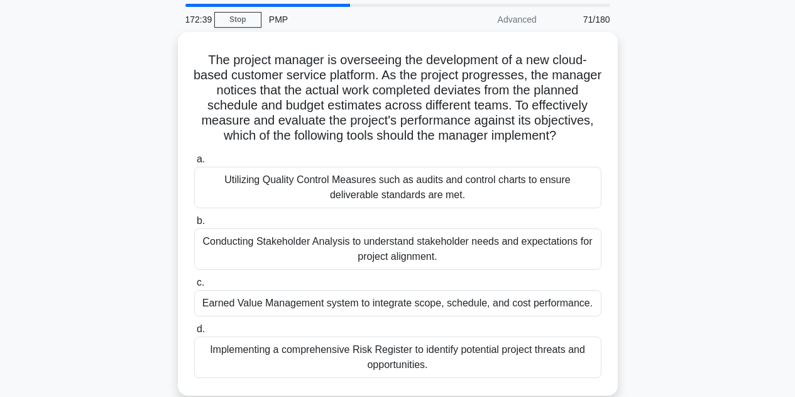
scroll to position [43, 0]
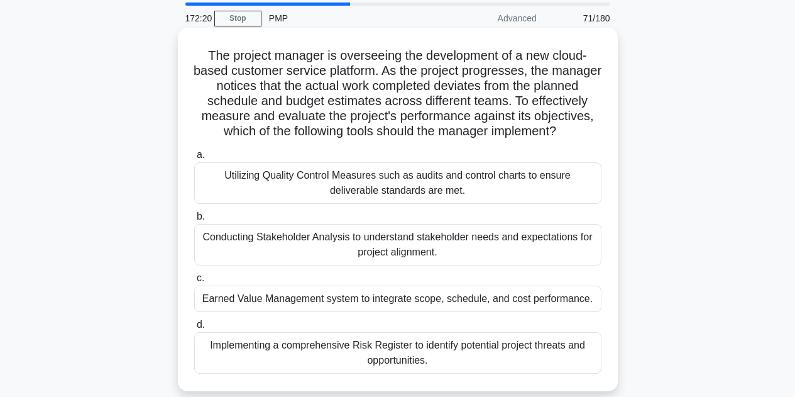
click at [575, 312] on div "Earned Value Management system to integrate scope, schedule, and cost performan…" at bounding box center [397, 298] width 407 height 26
click at [194, 282] on input "c. Earned Value Management system to integrate scope, schedule, and cost perfor…" at bounding box center [194, 278] width 0 height 8
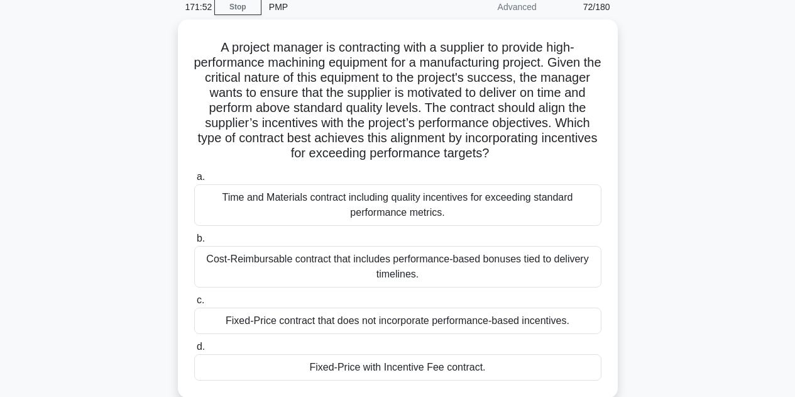
scroll to position [55, 0]
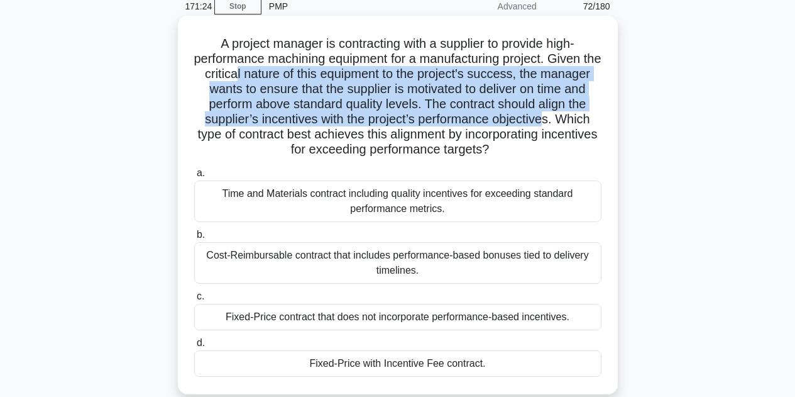
drag, startPoint x: 272, startPoint y: 75, endPoint x: 593, endPoint y: 114, distance: 322.9
click at [593, 114] on h5 "A project manager is contracting with a supplier to provide high-performance ma…" at bounding box center [398, 97] width 410 height 122
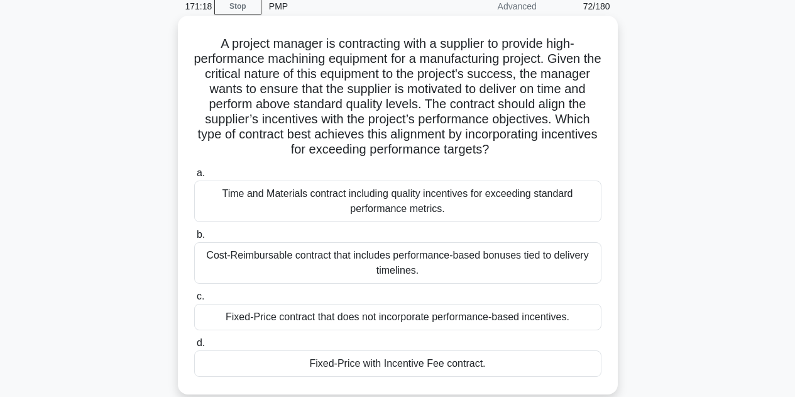
click at [486, 365] on div "Fixed-Price with Incentive Fee contract." at bounding box center [397, 363] width 407 height 26
click at [194, 347] on input "d. Fixed-Price with Incentive Fee contract." at bounding box center [194, 343] width 0 height 8
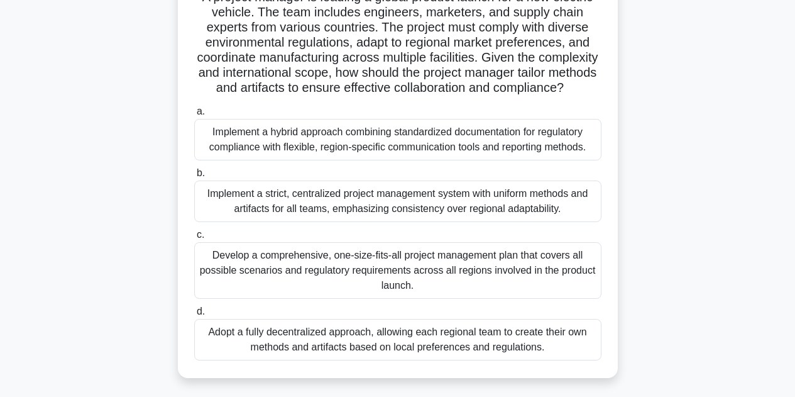
scroll to position [133, 0]
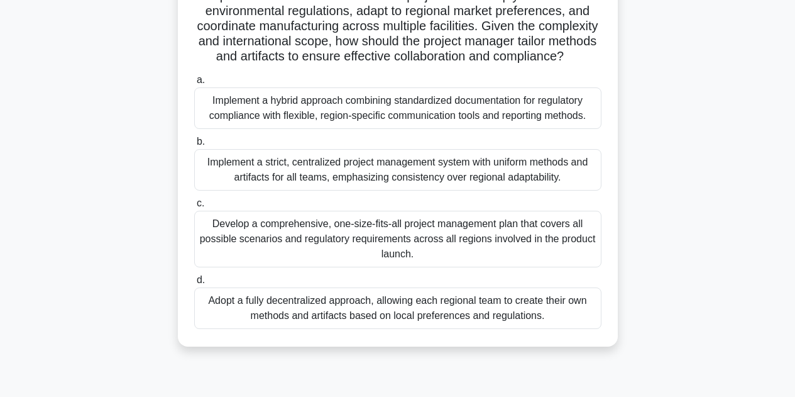
click at [422, 328] on div "Adopt a fully decentralized approach, allowing each regional team to create the…" at bounding box center [397, 307] width 407 height 41
click at [194, 284] on input "d. Adopt a fully decentralized approach, allowing each regional team to create …" at bounding box center [194, 280] width 0 height 8
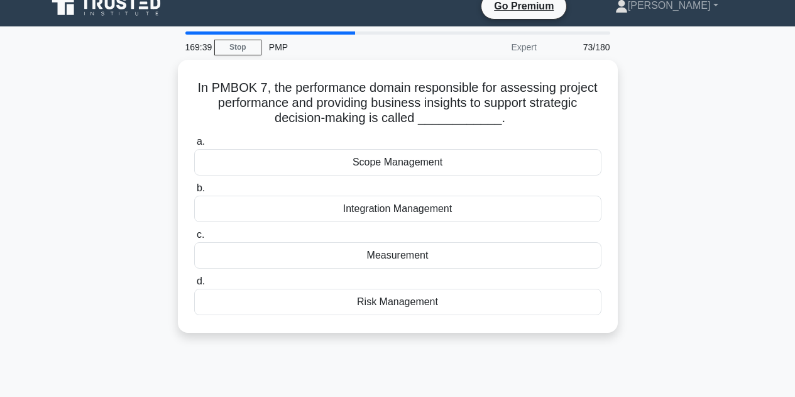
scroll to position [0, 0]
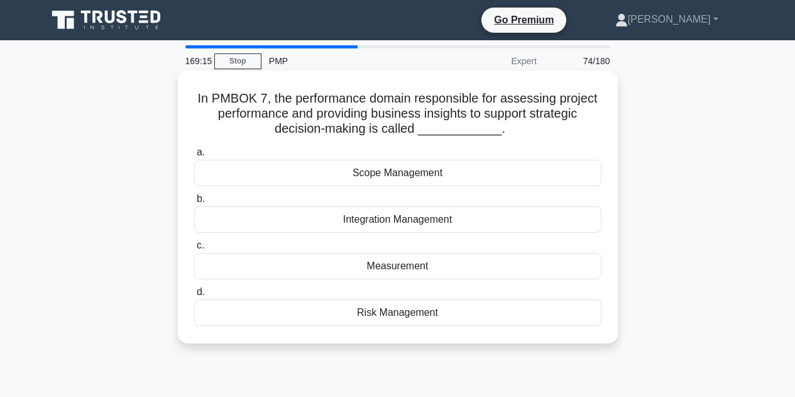
click at [447, 226] on div "Integration Management" at bounding box center [397, 219] width 407 height 26
click at [194, 203] on input "b. Integration Management" at bounding box center [194, 199] width 0 height 8
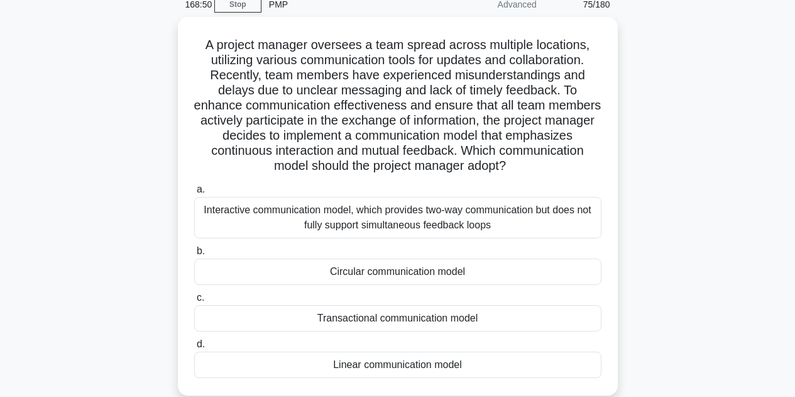
scroll to position [69, 0]
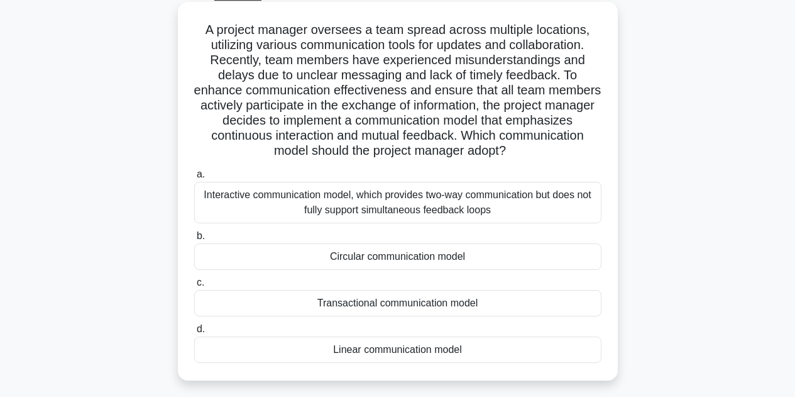
click at [464, 304] on div "Transactional communication model" at bounding box center [397, 303] width 407 height 26
click at [194, 287] on input "c. Transactional communication model" at bounding box center [194, 282] width 0 height 8
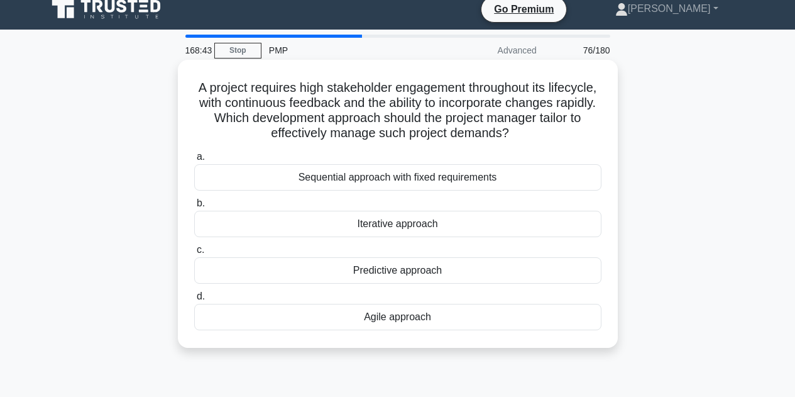
scroll to position [0, 0]
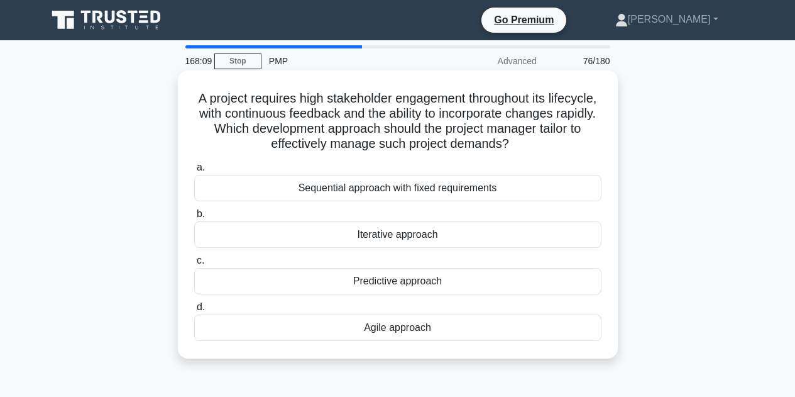
click at [510, 326] on div "Agile approach" at bounding box center [397, 327] width 407 height 26
click at [194, 311] on input "d. Agile approach" at bounding box center [194, 307] width 0 height 8
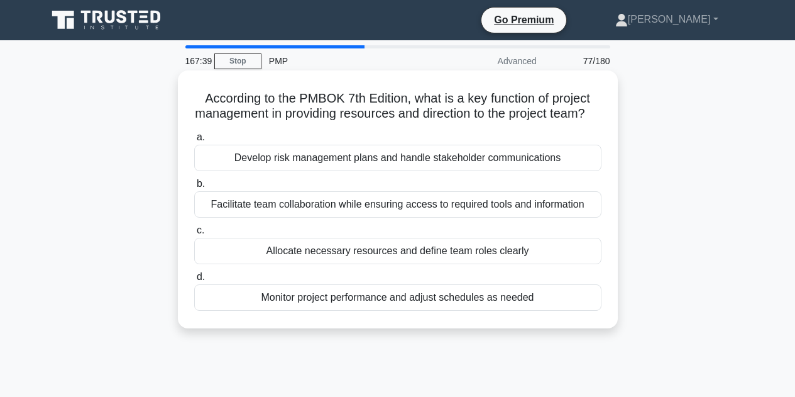
click at [331, 218] on div "Facilitate team collaboration while ensuring access to required tools and infor…" at bounding box center [397, 204] width 407 height 26
click at [194, 188] on input "b. Facilitate team collaboration while ensuring access to required tools and in…" at bounding box center [194, 184] width 0 height 8
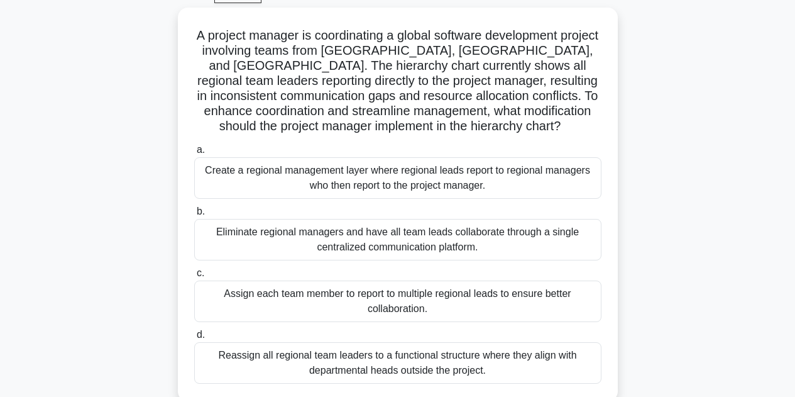
scroll to position [67, 0]
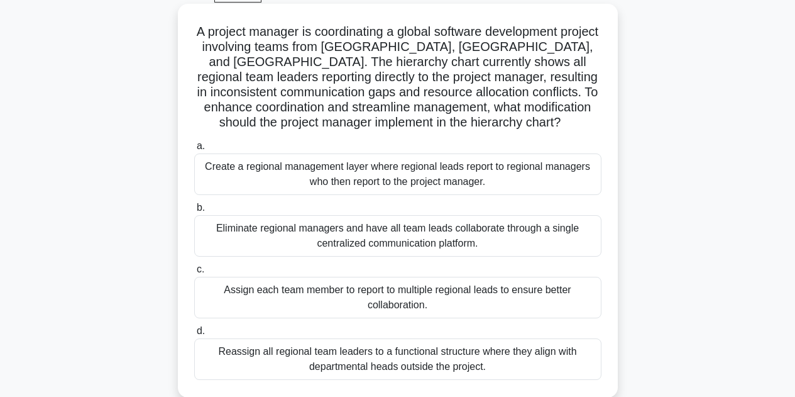
click at [513, 182] on div "Create a regional management layer where regional leads report to regional mana…" at bounding box center [397, 173] width 407 height 41
click at [194, 150] on input "a. Create a regional management layer where regional leads report to regional m…" at bounding box center [194, 146] width 0 height 8
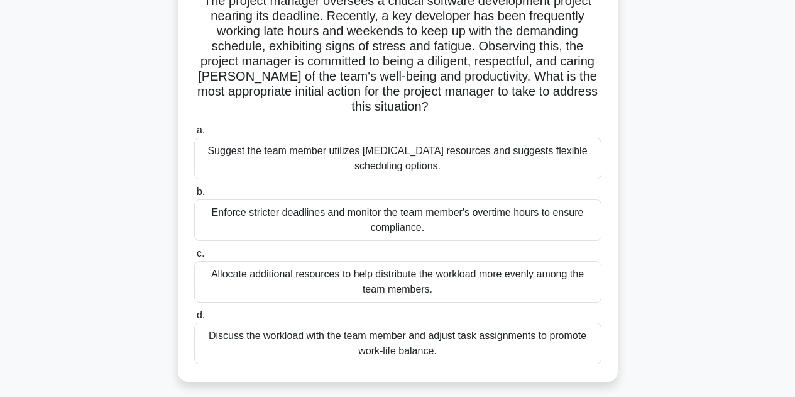
scroll to position [114, 0]
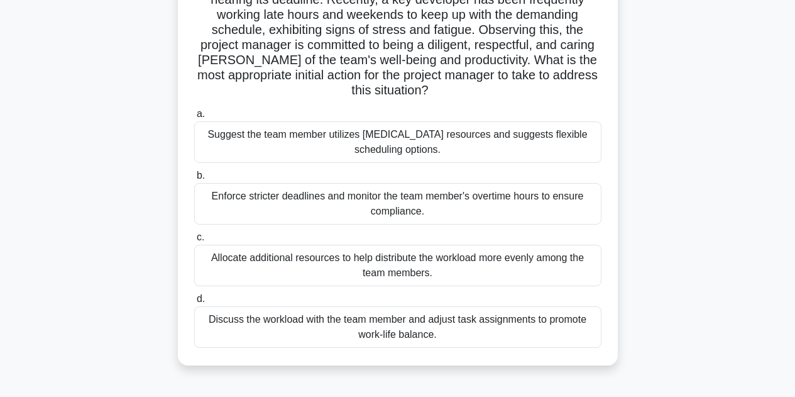
click at [504, 322] on div "Discuss the workload with the team member and adjust task assignments to promot…" at bounding box center [397, 326] width 407 height 41
click at [194, 303] on input "d. Discuss the workload with the team member and adjust task assignments to pro…" at bounding box center [194, 299] width 0 height 8
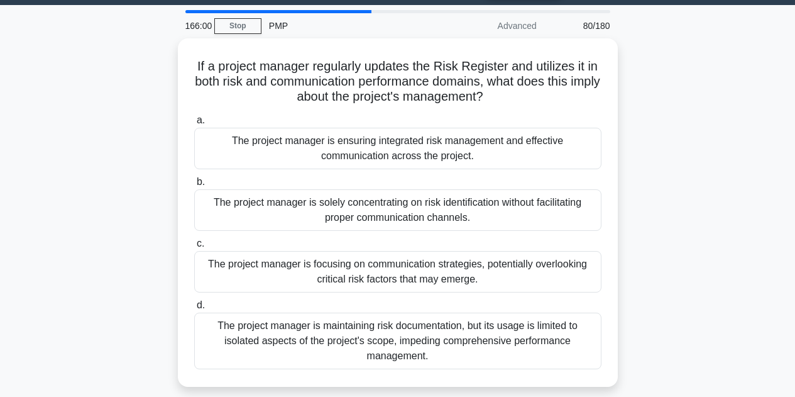
scroll to position [36, 0]
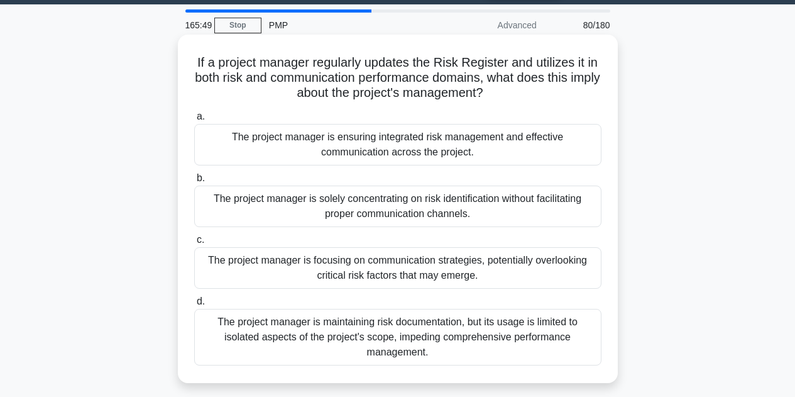
click at [554, 150] on div "The project manager is ensuring integrated risk management and effective commun…" at bounding box center [397, 144] width 407 height 41
click at [194, 121] on input "a. The project manager is ensuring integrated risk management and effective com…" at bounding box center [194, 117] width 0 height 8
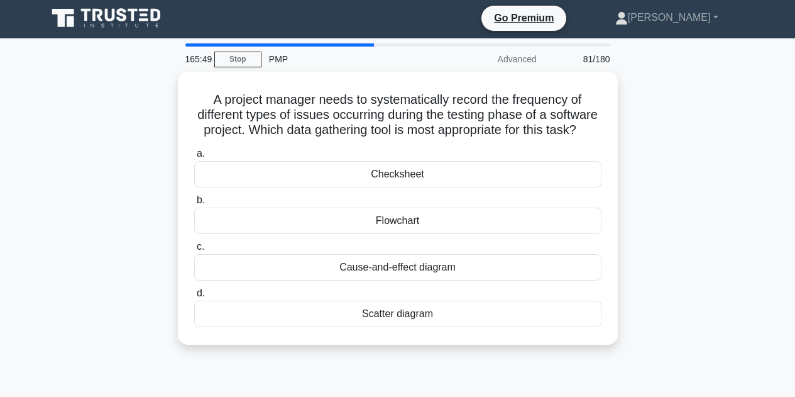
scroll to position [0, 0]
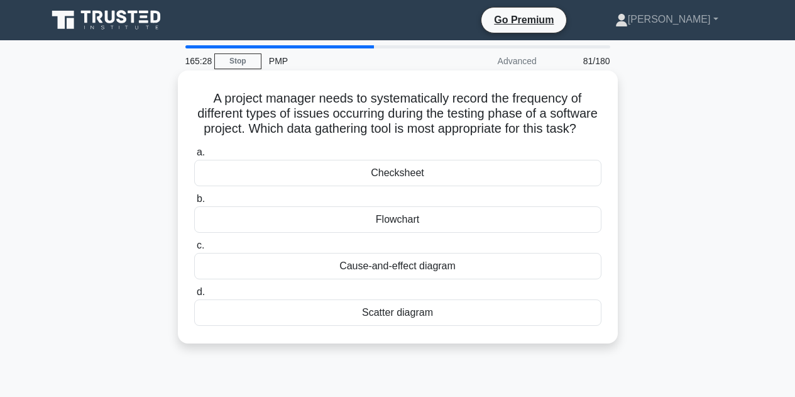
click at [439, 186] on div "Checksheet" at bounding box center [397, 173] width 407 height 26
click at [194, 157] on input "a. Checksheet" at bounding box center [194, 152] width 0 height 8
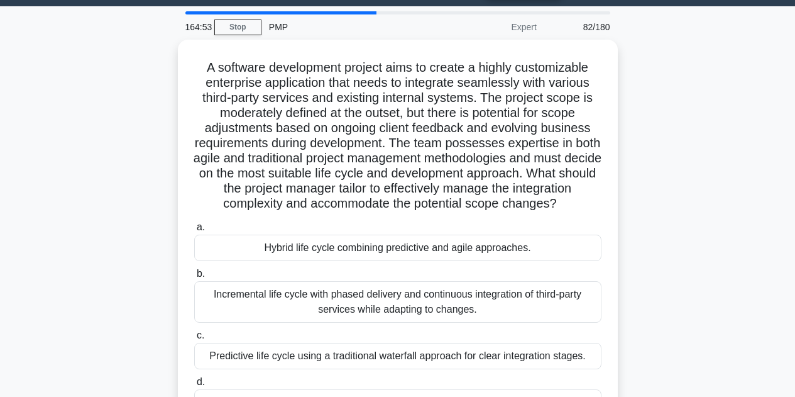
scroll to position [33, 0]
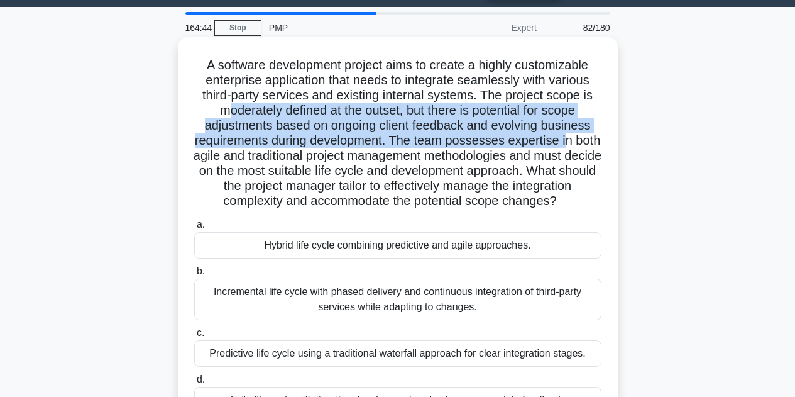
drag, startPoint x: 224, startPoint y: 114, endPoint x: 583, endPoint y: 141, distance: 359.4
click at [583, 141] on h5 "A software development project aims to create a highly customizable enterprise …" at bounding box center [398, 133] width 410 height 152
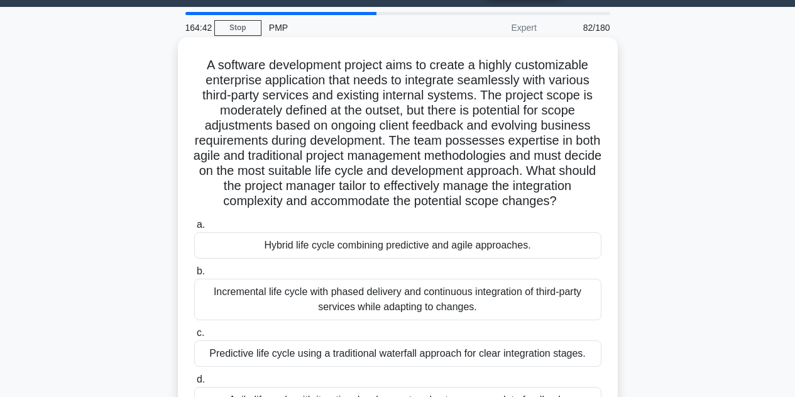
click at [561, 157] on h5 "A software development project aims to create a highly customizable enterprise …" at bounding box center [398, 133] width 410 height 152
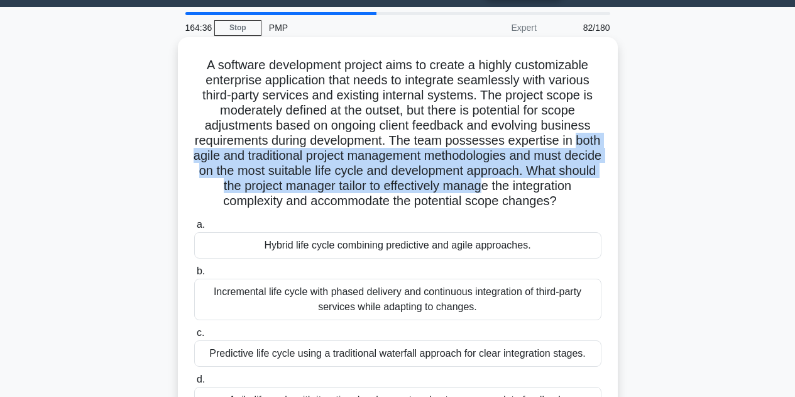
drag, startPoint x: 200, startPoint y: 155, endPoint x: 553, endPoint y: 182, distance: 354.3
click at [553, 182] on h5 "A software development project aims to create a highly customizable enterprise …" at bounding box center [398, 133] width 410 height 152
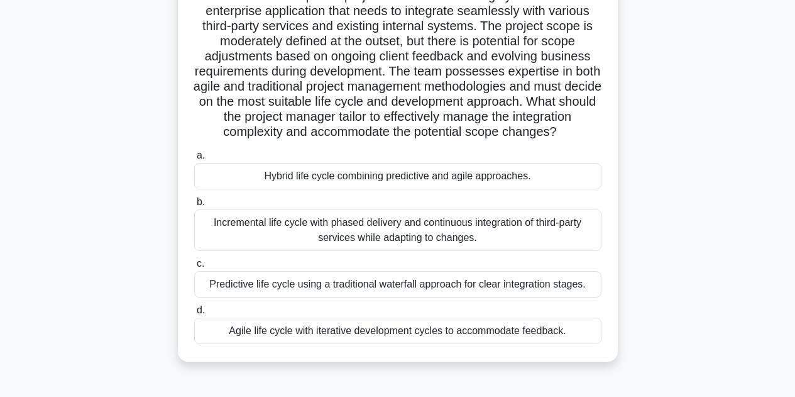
scroll to position [106, 0]
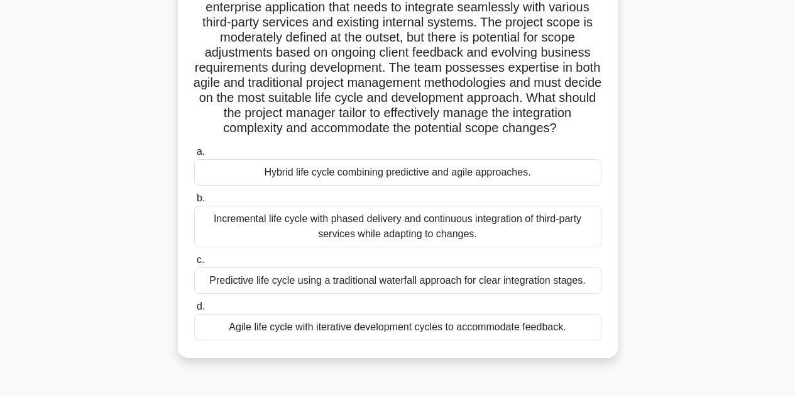
click at [463, 185] on div "Hybrid life cycle combining predictive and agile approaches." at bounding box center [397, 172] width 407 height 26
click at [194, 156] on input "a. Hybrid life cycle combining predictive and agile approaches." at bounding box center [194, 152] width 0 height 8
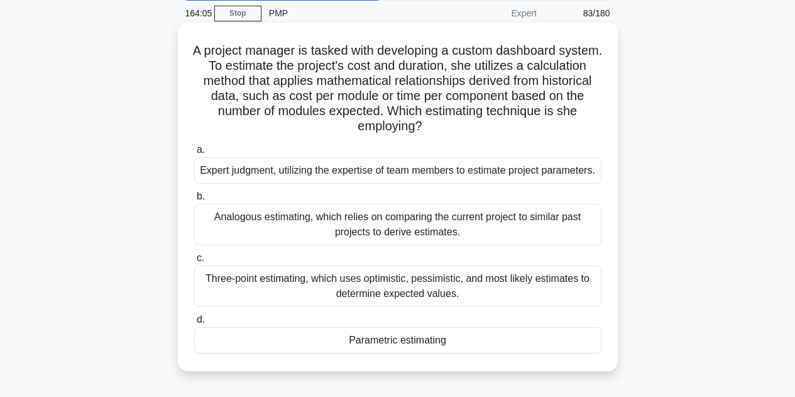
scroll to position [63, 0]
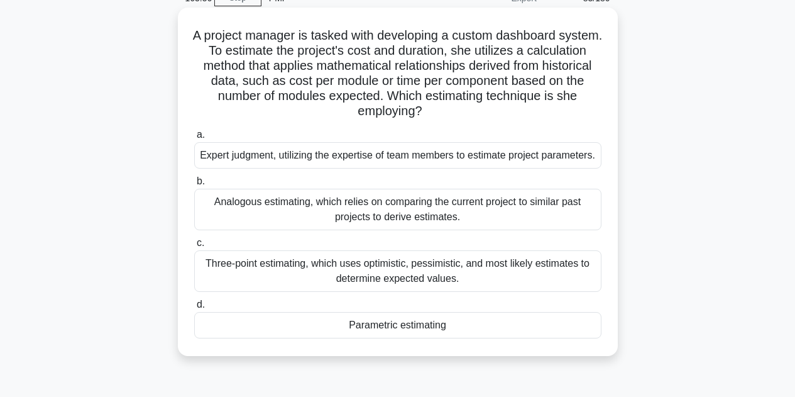
click at [390, 327] on div "Parametric estimating" at bounding box center [397, 325] width 407 height 26
click at [194, 309] on input "d. Parametric estimating" at bounding box center [194, 305] width 0 height 8
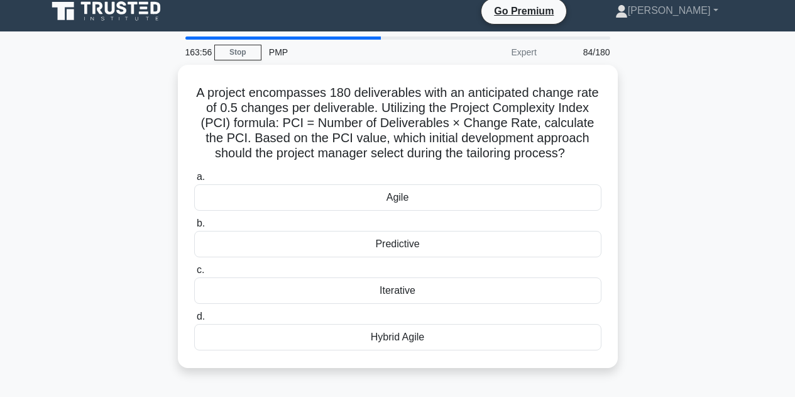
scroll to position [0, 0]
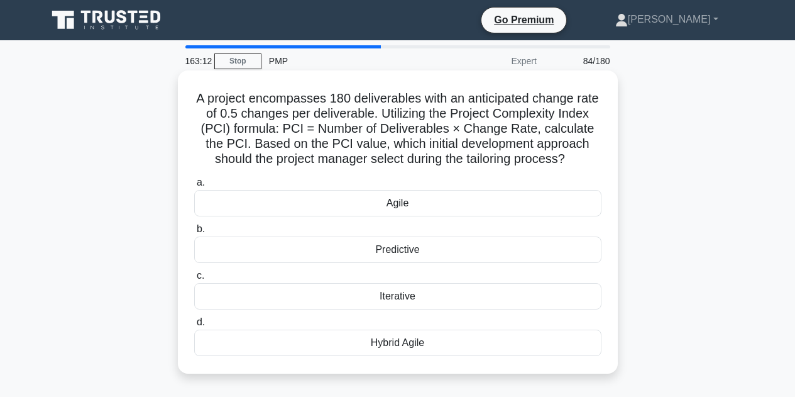
click at [394, 254] on div "Predictive" at bounding box center [397, 249] width 407 height 26
click at [194, 233] on input "b. Predictive" at bounding box center [194, 229] width 0 height 8
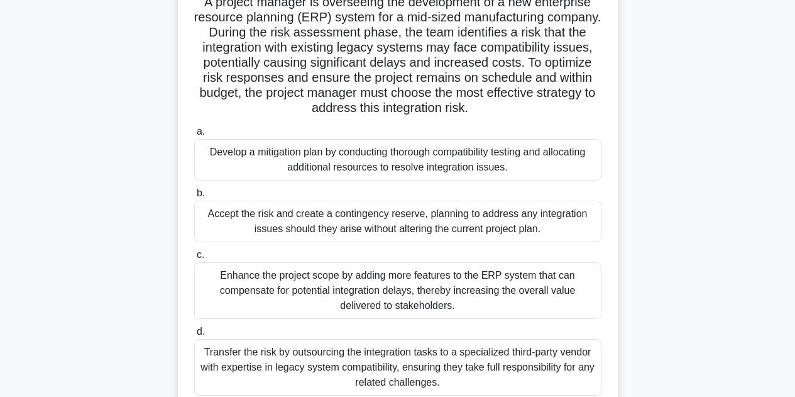
scroll to position [107, 0]
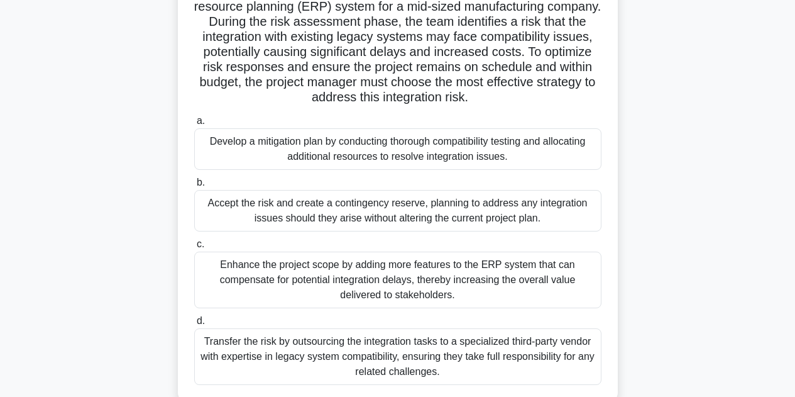
click at [581, 215] on div "Accept the risk and create a contingency reserve, planning to address any integ…" at bounding box center [397, 210] width 407 height 41
click at [194, 187] on input "b. Accept the risk and create a contingency reserve, planning to address any in…" at bounding box center [194, 183] width 0 height 8
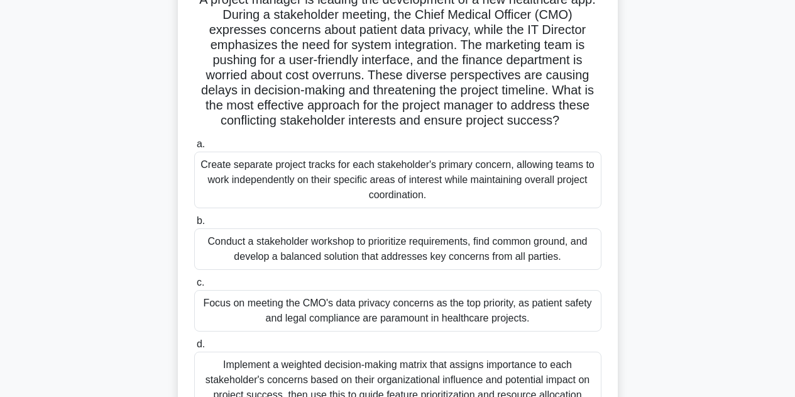
scroll to position [92, 0]
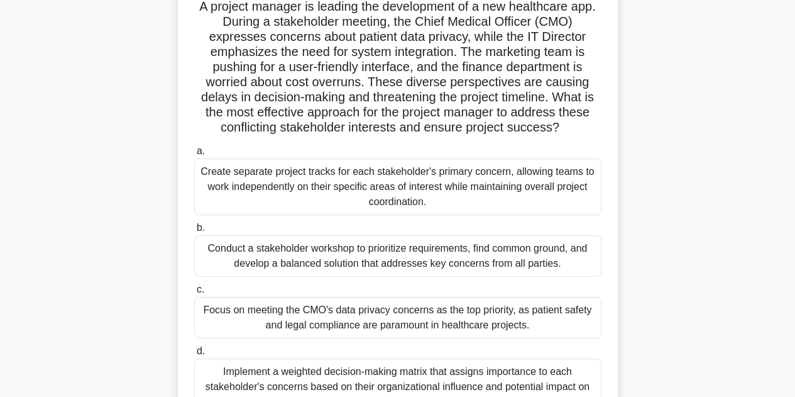
click at [567, 255] on div "Conduct a stakeholder workshop to prioritize requirements, find common ground, …" at bounding box center [397, 255] width 407 height 41
click at [194, 232] on input "b. Conduct a stakeholder workshop to prioritize requirements, find common groun…" at bounding box center [194, 228] width 0 height 8
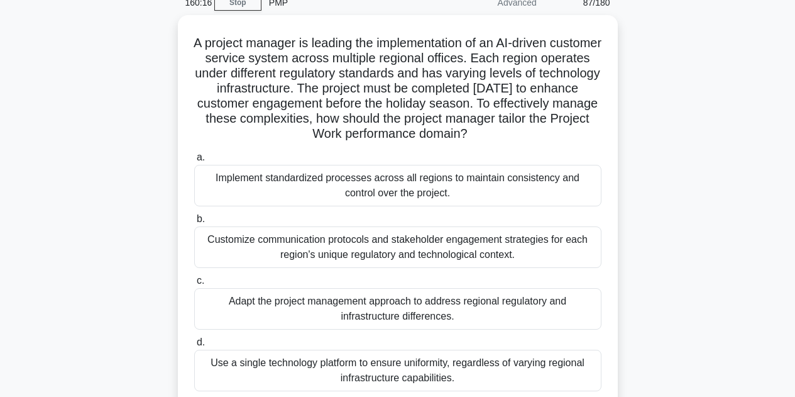
scroll to position [60, 0]
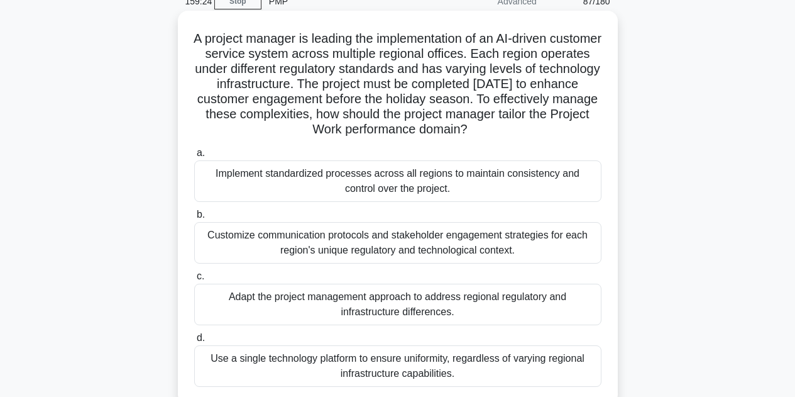
click at [327, 302] on div "Adapt the project management approach to address regional regulatory and infras…" at bounding box center [397, 304] width 407 height 41
click at [194, 280] on input "c. Adapt the project management approach to address regional regulatory and inf…" at bounding box center [194, 276] width 0 height 8
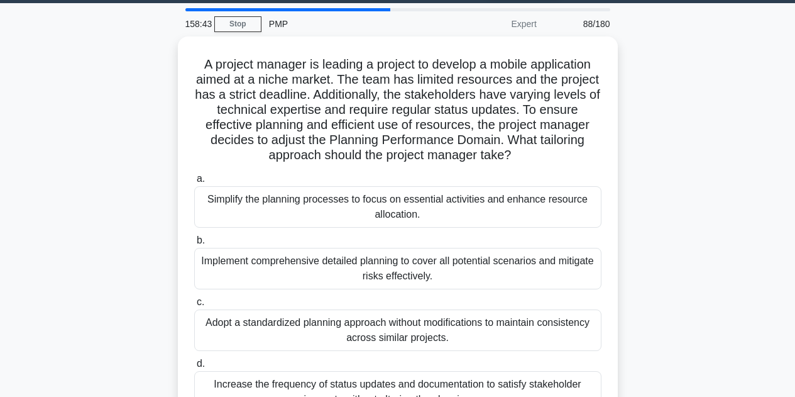
scroll to position [40, 0]
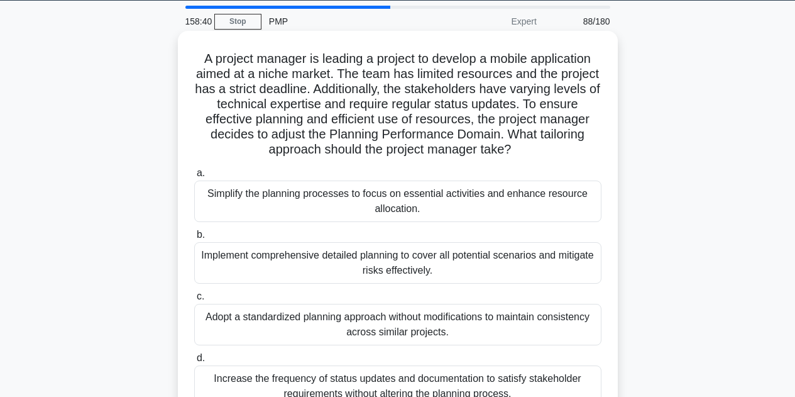
click at [475, 209] on div "Simplify the planning processes to focus on essential activities and enhance re…" at bounding box center [397, 200] width 407 height 41
click at [194, 177] on input "a. Simplify the planning processes to focus on essential activities and enhance…" at bounding box center [194, 173] width 0 height 8
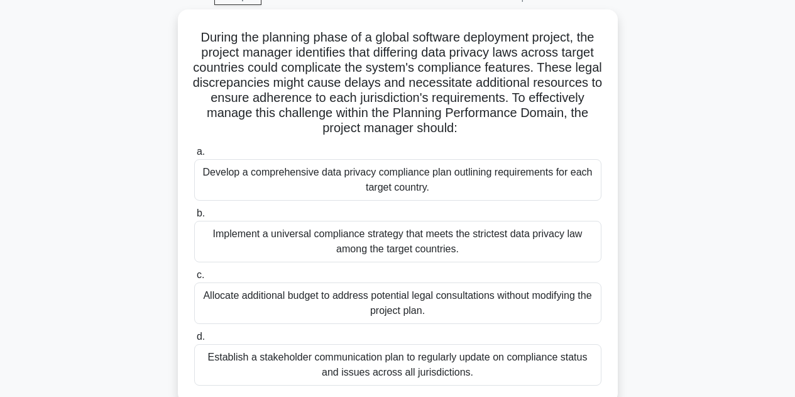
scroll to position [65, 0]
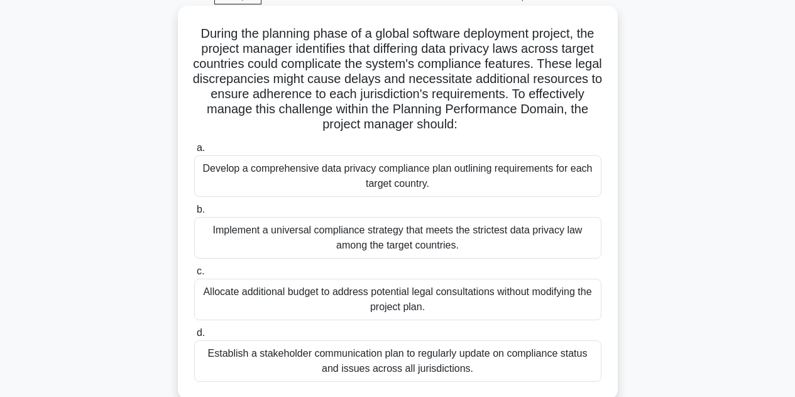
click at [451, 173] on div "Develop a comprehensive data privacy compliance plan outlining requirements for…" at bounding box center [397, 175] width 407 height 41
click at [194, 152] on input "a. Develop a comprehensive data privacy compliance plan outlining requirements …" at bounding box center [194, 148] width 0 height 8
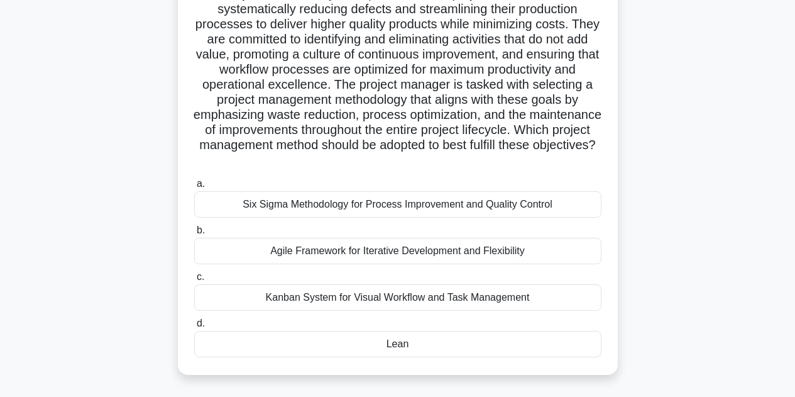
scroll to position [124, 0]
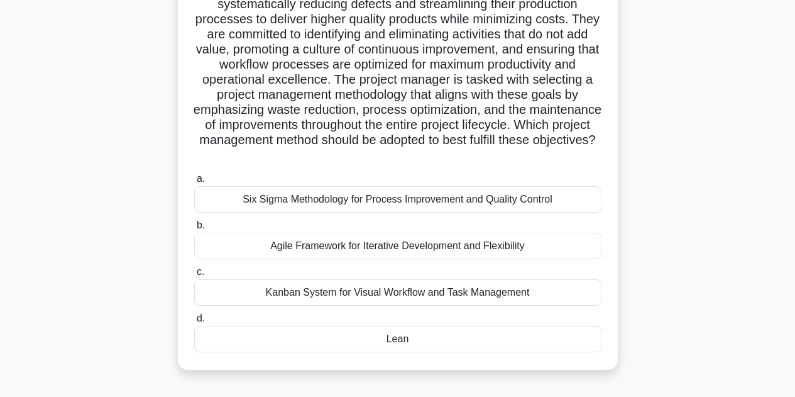
click at [419, 344] on div "Lean" at bounding box center [397, 339] width 407 height 26
click at [194, 323] on input "d. Lean" at bounding box center [194, 318] width 0 height 8
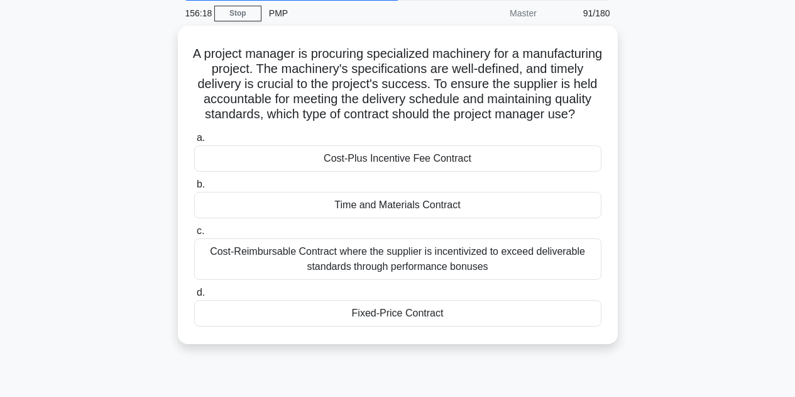
scroll to position [63, 0]
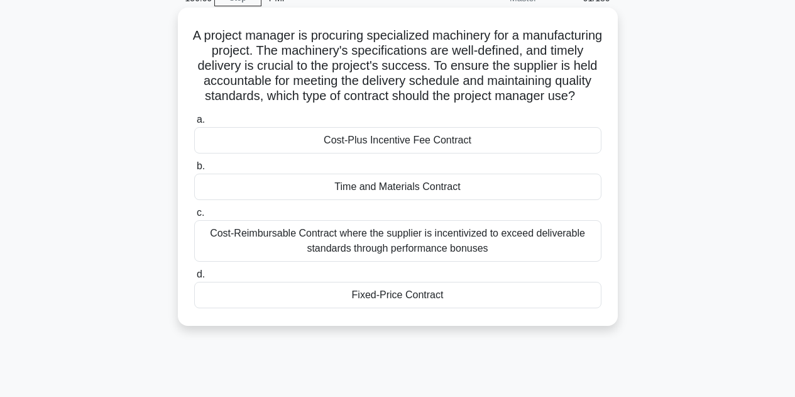
click at [383, 308] on div "Fixed-Price Contract" at bounding box center [397, 295] width 407 height 26
click at [194, 278] on input "d. Fixed-Price Contract" at bounding box center [194, 274] width 0 height 8
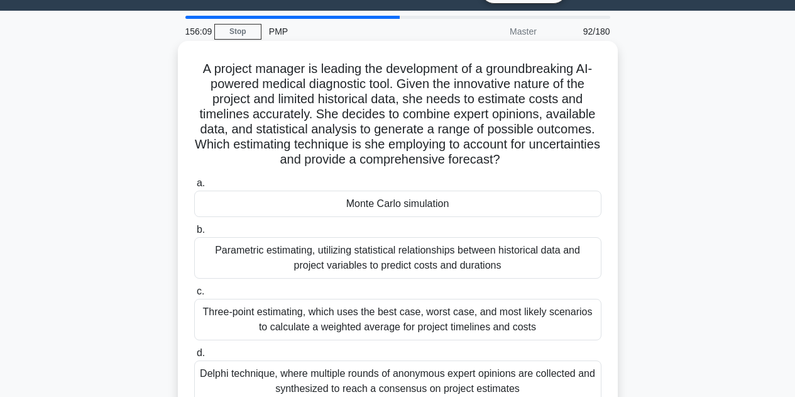
scroll to position [0, 0]
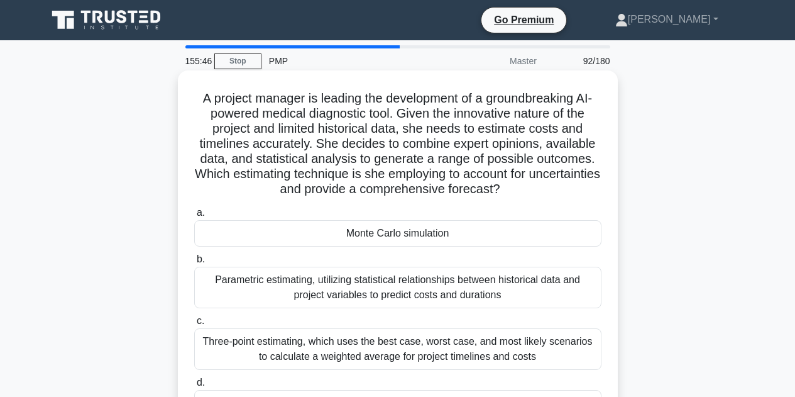
click at [483, 234] on div "Monte Carlo simulation" at bounding box center [397, 233] width 407 height 26
click at [194, 217] on input "a. Monte Carlo simulation" at bounding box center [194, 213] width 0 height 8
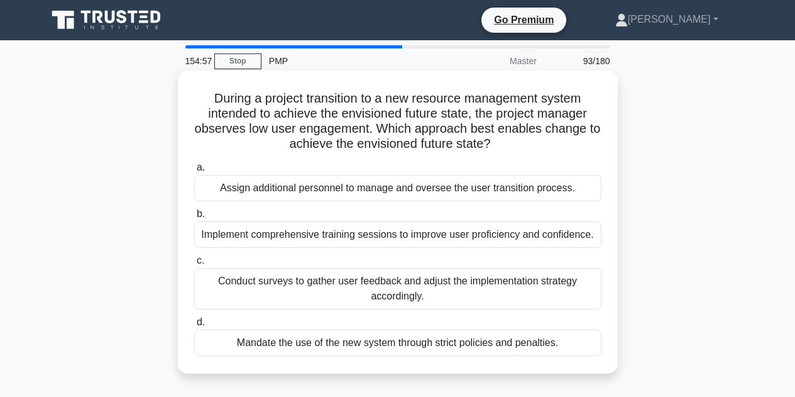
click at [482, 278] on div "Conduct surveys to gather user feedback and adjust the implementation strategy …" at bounding box center [397, 288] width 407 height 41
click at [194, 265] on input "c. Conduct surveys to gather user feedback and adjust the implementation strate…" at bounding box center [194, 260] width 0 height 8
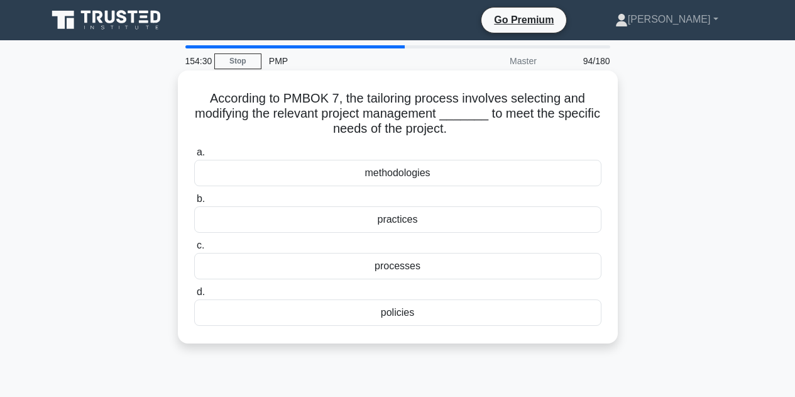
click at [432, 183] on div "methodologies" at bounding box center [397, 173] width 407 height 26
click at [194, 157] on input "a. methodologies" at bounding box center [194, 152] width 0 height 8
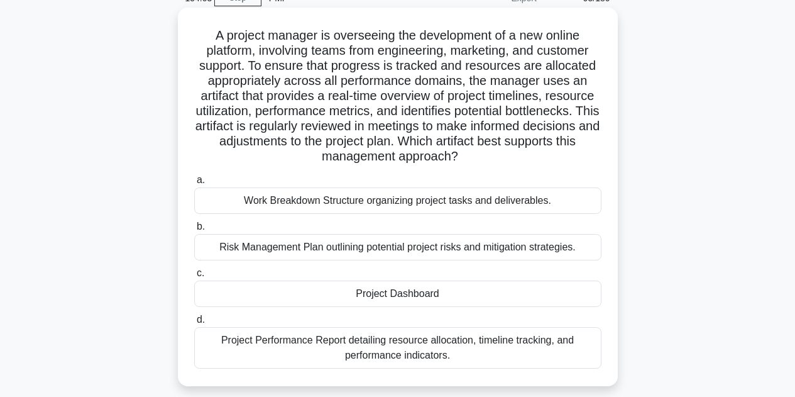
click at [504, 296] on div "Project Dashboard" at bounding box center [397, 293] width 407 height 26
click at [194, 277] on input "c. Project Dashboard" at bounding box center [194, 273] width 0 height 8
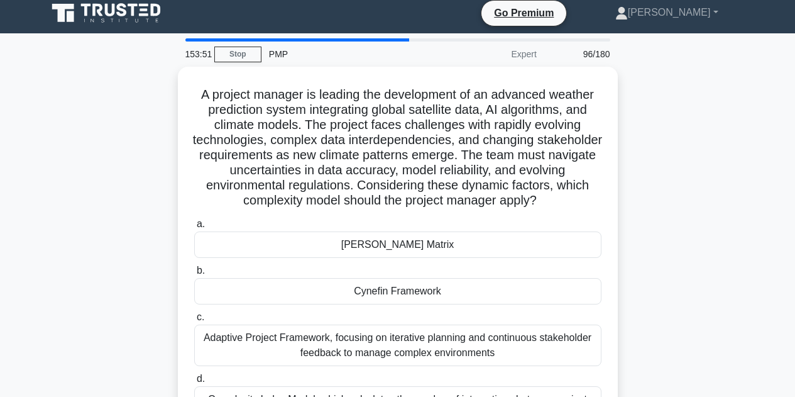
scroll to position [6, 0]
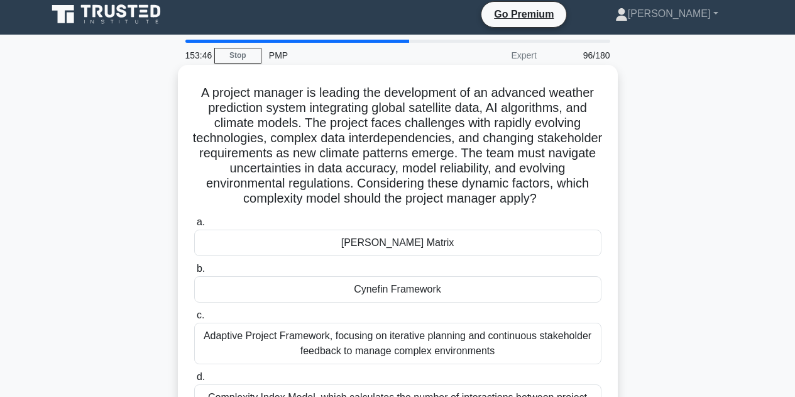
click at [460, 289] on div "Cynefin Framework" at bounding box center [397, 289] width 407 height 26
click at [194, 273] on input "b. Cynefin Framework" at bounding box center [194, 269] width 0 height 8
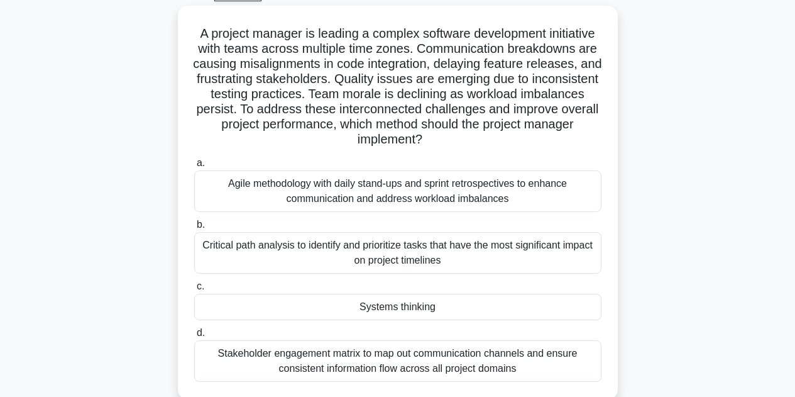
scroll to position [74, 0]
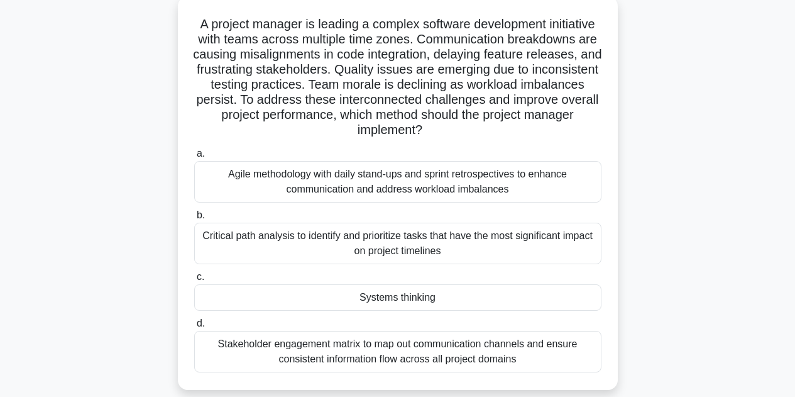
click at [433, 294] on div "Systems thinking" at bounding box center [397, 297] width 407 height 26
click at [194, 281] on input "c. Systems thinking" at bounding box center [194, 277] width 0 height 8
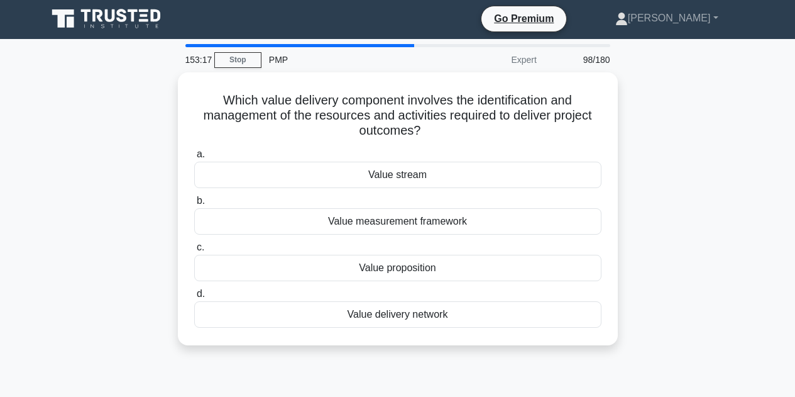
scroll to position [0, 0]
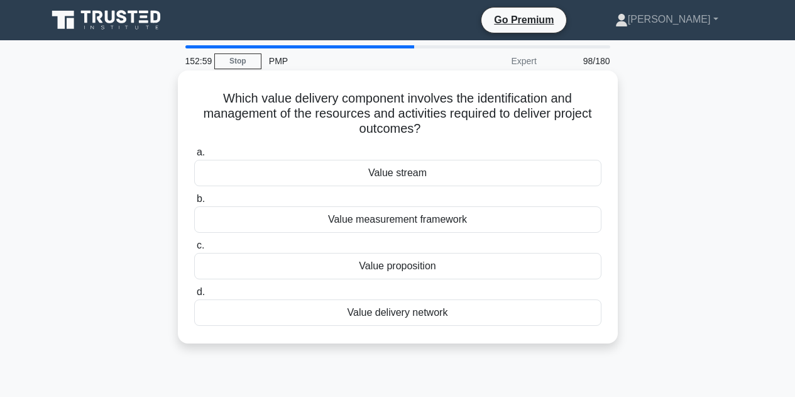
click at [421, 317] on div "Value delivery network" at bounding box center [397, 312] width 407 height 26
click at [194, 296] on input "d. Value delivery network" at bounding box center [194, 292] width 0 height 8
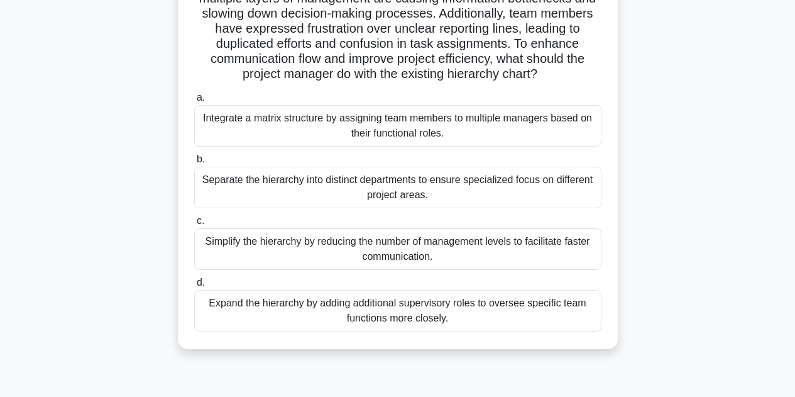
scroll to position [71, 0]
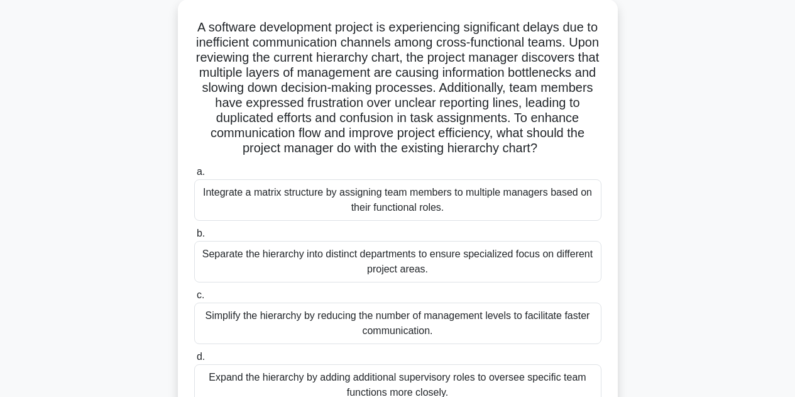
click at [549, 321] on div "Simplify the hierarchy by reducing the number of management levels to facilitat…" at bounding box center [397, 322] width 407 height 41
click at [194, 299] on input "c. Simplify the hierarchy by reducing the number of management levels to facili…" at bounding box center [194, 295] width 0 height 8
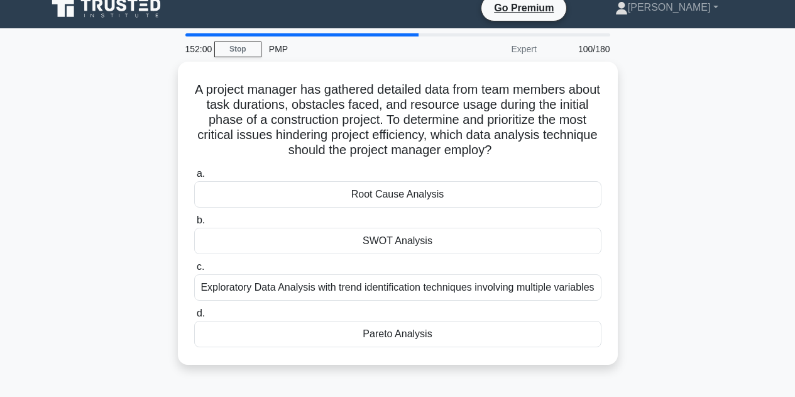
scroll to position [0, 0]
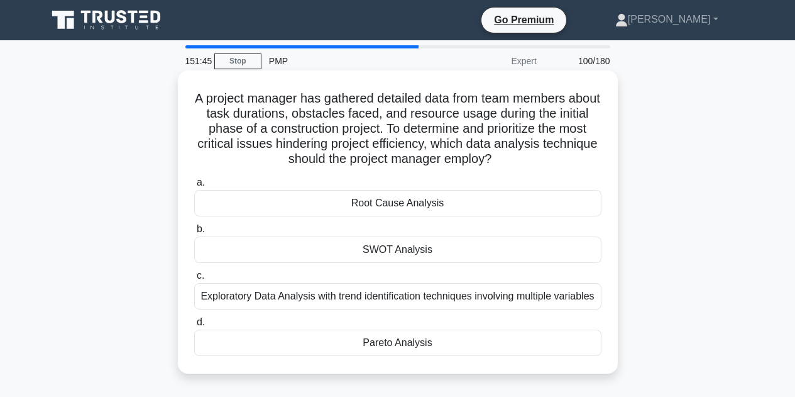
click at [406, 348] on div "Pareto Analysis" at bounding box center [397, 342] width 407 height 26
click at [194, 326] on input "d. Pareto Analysis" at bounding box center [194, 322] width 0 height 8
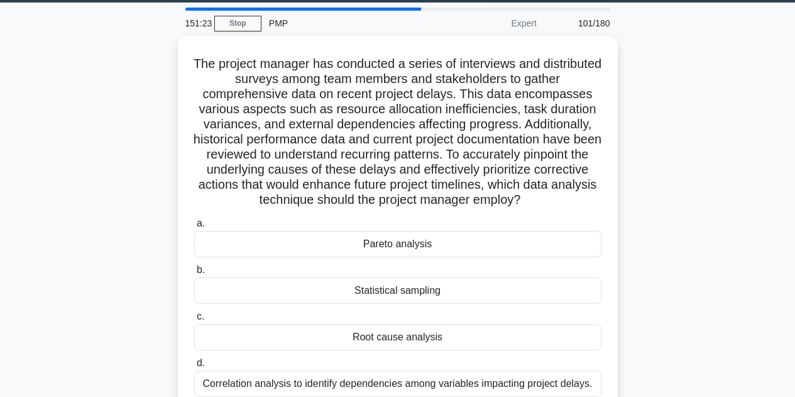
scroll to position [35, 0]
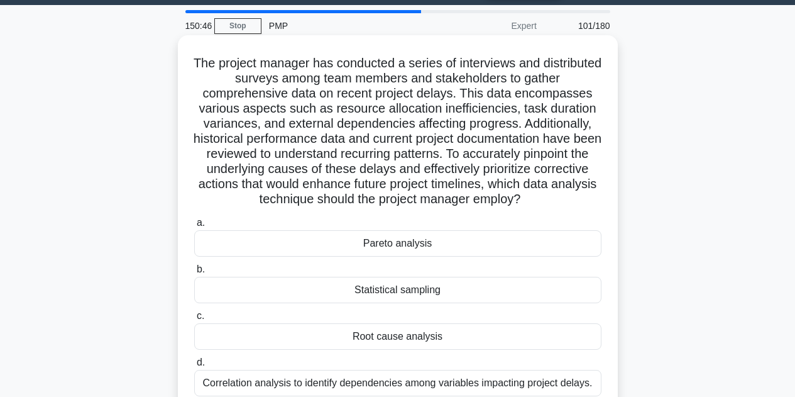
click at [444, 341] on div "Root cause analysis" at bounding box center [397, 336] width 407 height 26
click at [194, 320] on input "c. Root cause analysis" at bounding box center [194, 316] width 0 height 8
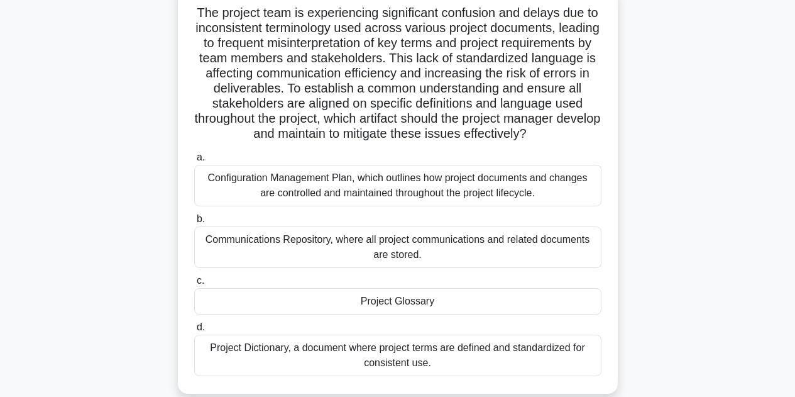
scroll to position [90, 0]
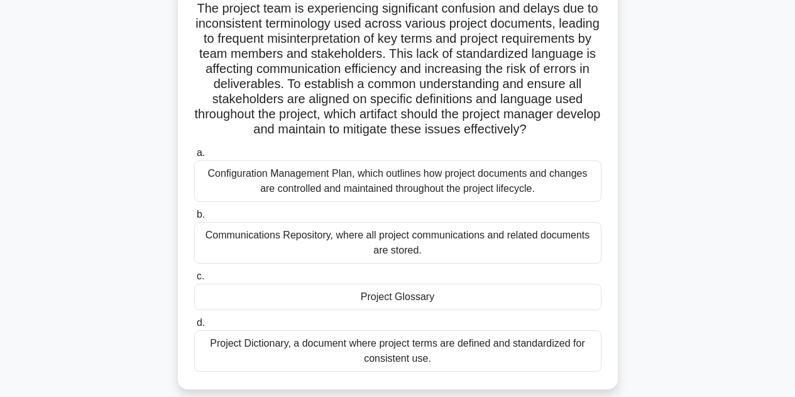
click at [403, 310] on div "Project Glossary" at bounding box center [397, 297] width 407 height 26
click at [194, 280] on input "c. Project Glossary" at bounding box center [194, 276] width 0 height 8
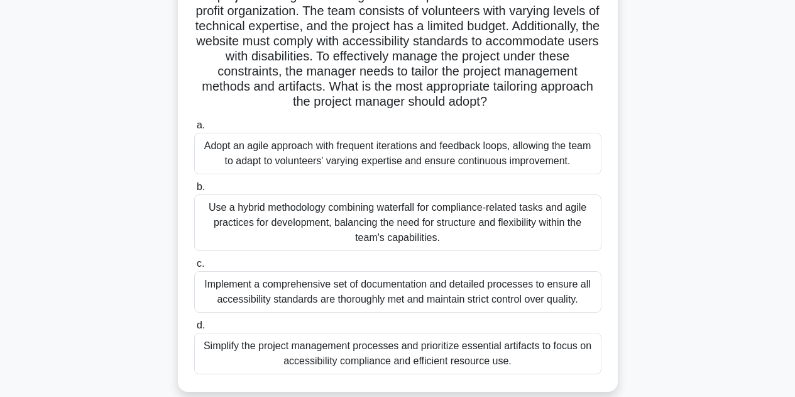
scroll to position [106, 0]
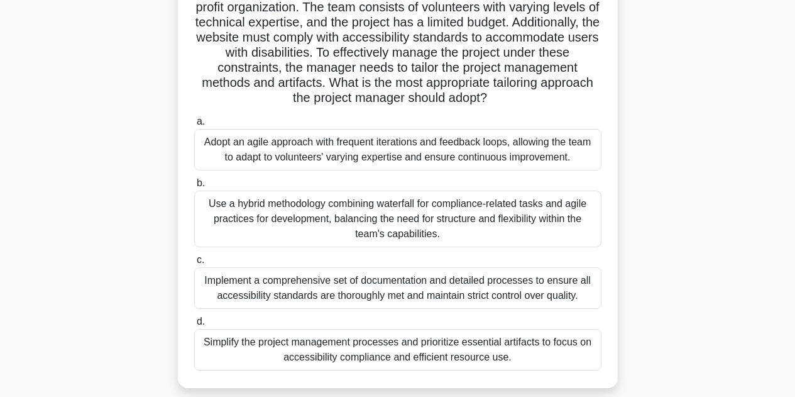
click at [333, 224] on div "Use a hybrid methodology combining waterfall for compliance-related tasks and a…" at bounding box center [397, 218] width 407 height 57
click at [194, 187] on input "b. Use a hybrid methodology combining waterfall for compliance-related tasks an…" at bounding box center [194, 183] width 0 height 8
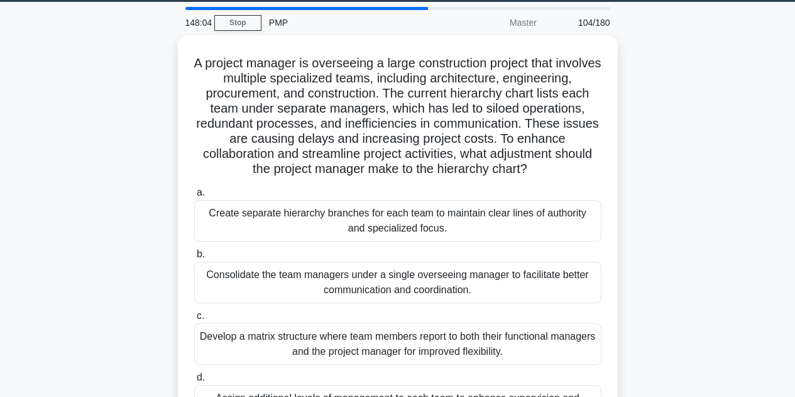
scroll to position [36, 0]
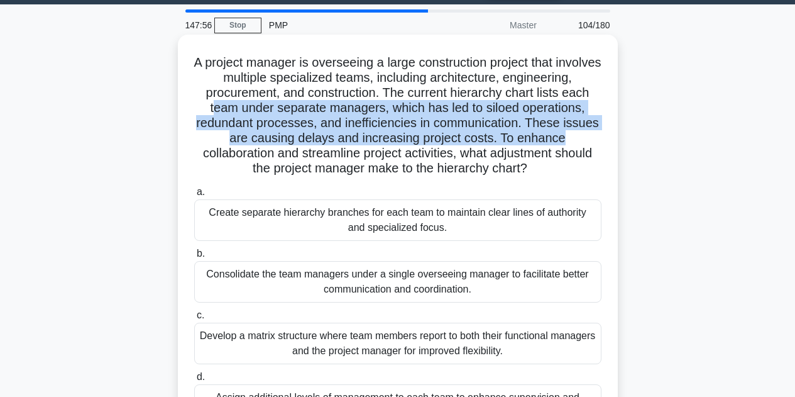
drag, startPoint x: 211, startPoint y: 108, endPoint x: 581, endPoint y: 136, distance: 370.7
click at [581, 136] on h5 "A project manager is overseeing a large construction project that involves mult…" at bounding box center [398, 116] width 410 height 122
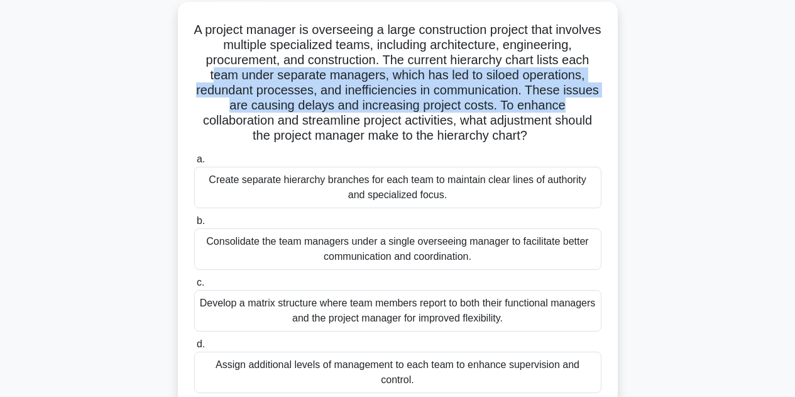
scroll to position [72, 0]
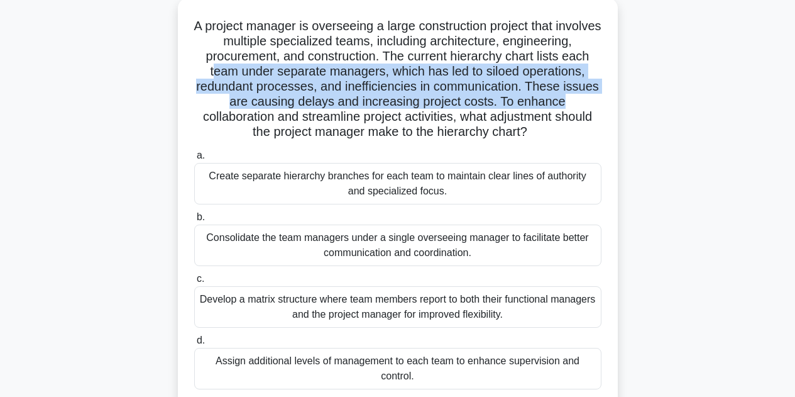
click at [320, 241] on div "Consolidate the team managers under a single overseeing manager to facilitate b…" at bounding box center [397, 244] width 407 height 41
click at [194, 221] on input "b. Consolidate the team managers under a single overseeing manager to facilitat…" at bounding box center [194, 217] width 0 height 8
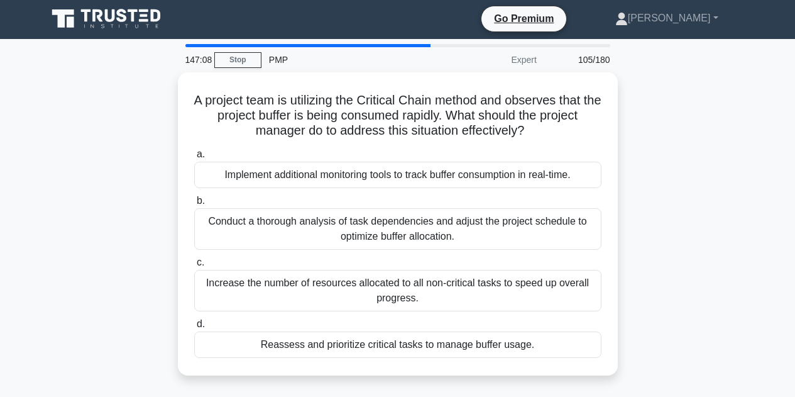
scroll to position [0, 0]
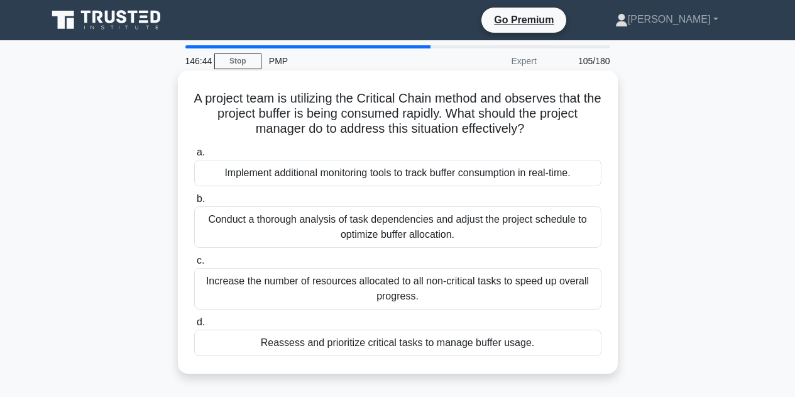
drag, startPoint x: 455, startPoint y: 217, endPoint x: 568, endPoint y: 227, distance: 113.6
click at [568, 227] on div "Conduct a thorough analysis of task dependencies and adjust the project schedul…" at bounding box center [397, 226] width 407 height 41
click at [348, 345] on div "Reassess and prioritize critical tasks to manage buffer usage." at bounding box center [397, 342] width 407 height 26
click at [194, 326] on input "d. Reassess and prioritize critical tasks to manage buffer usage." at bounding box center [194, 322] width 0 height 8
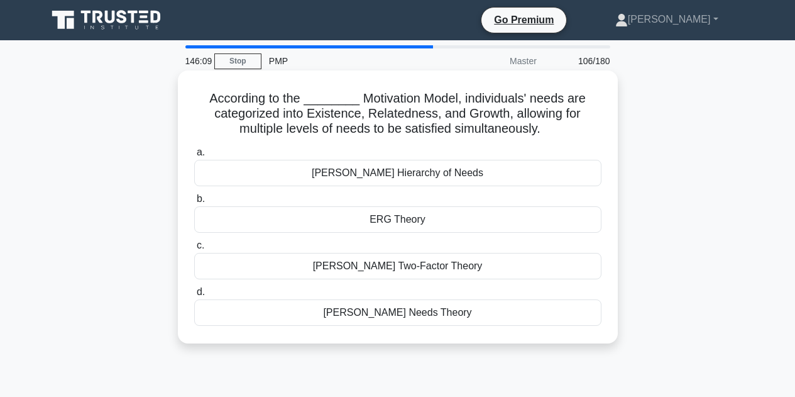
click at [421, 179] on div "Maslow's Hierarchy of Needs" at bounding box center [397, 173] width 407 height 26
click at [194, 157] on input "a. Maslow's Hierarchy of Needs" at bounding box center [194, 152] width 0 height 8
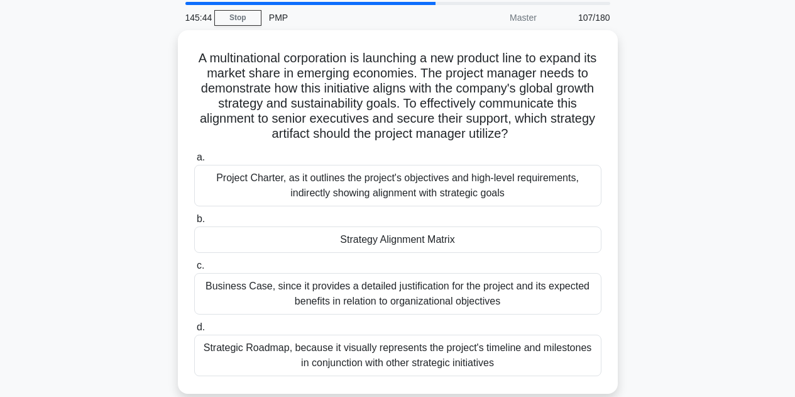
scroll to position [44, 0]
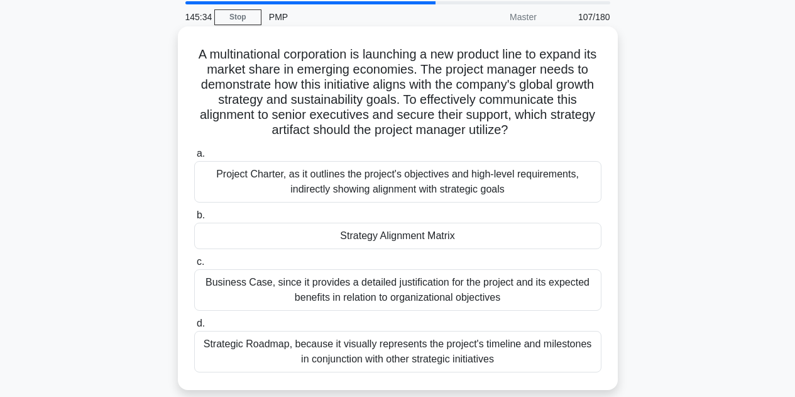
click at [437, 239] on div "Strategy Alignment Matrix" at bounding box center [397, 236] width 407 height 26
click at [194, 219] on input "b. Strategy Alignment Matrix" at bounding box center [194, 215] width 0 height 8
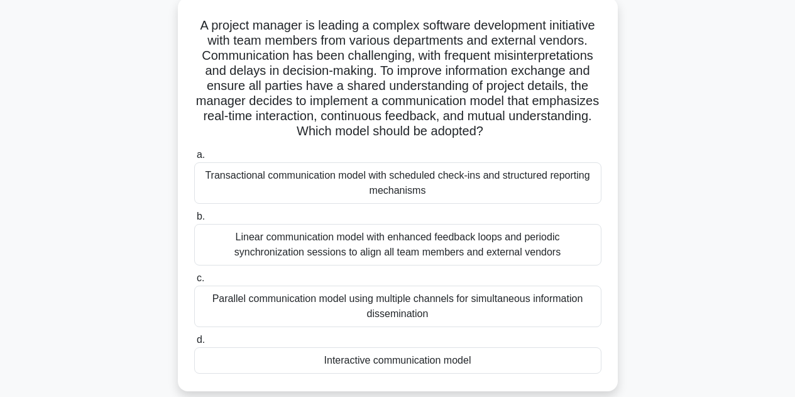
scroll to position [76, 0]
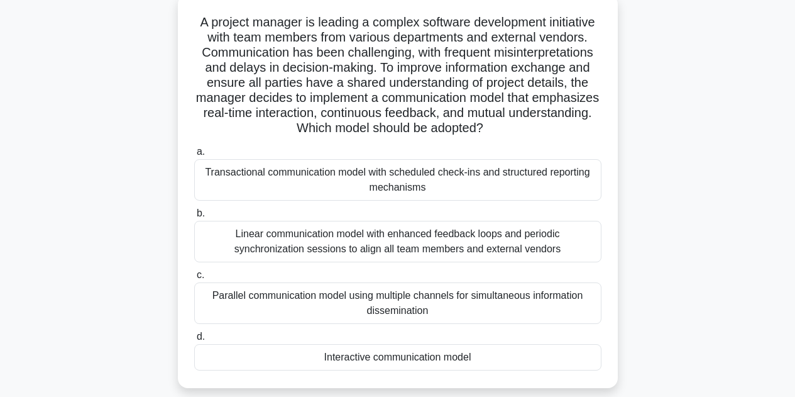
click at [570, 187] on div "Transactional communication model with scheduled check-ins and structured repor…" at bounding box center [397, 179] width 407 height 41
click at [194, 156] on input "a. Transactional communication model with scheduled check-ins and structured re…" at bounding box center [194, 152] width 0 height 8
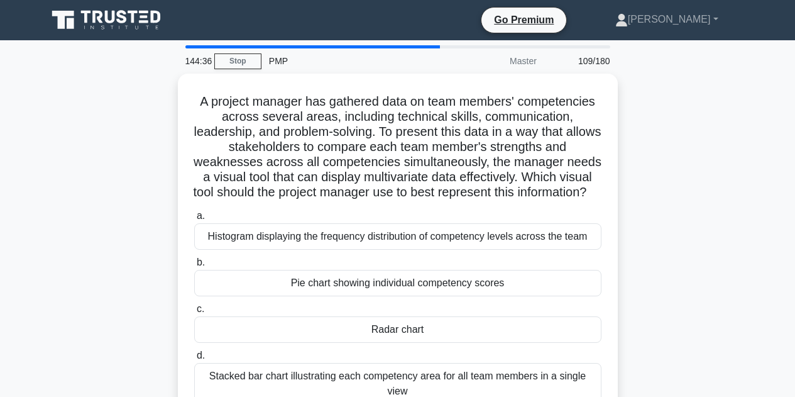
scroll to position [0, 0]
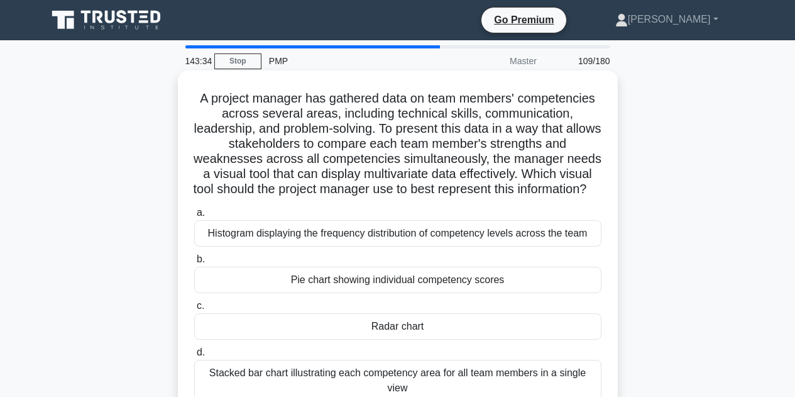
click at [463, 339] on div "Radar chart" at bounding box center [397, 326] width 407 height 26
click at [194, 310] on input "c. Radar chart" at bounding box center [194, 306] width 0 height 8
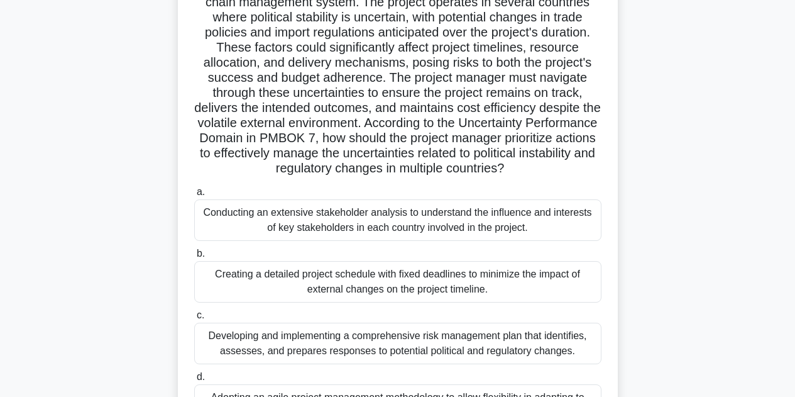
scroll to position [115, 0]
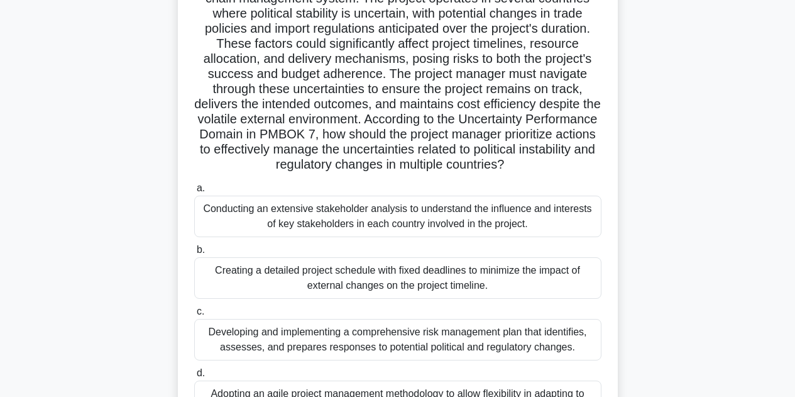
click at [538, 335] on div "Developing and implementing a comprehensive risk management plan that identifie…" at bounding box center [397, 339] width 407 height 41
click at [194, 316] on input "c. Developing and implementing a comprehensive risk management plan that identi…" at bounding box center [194, 311] width 0 height 8
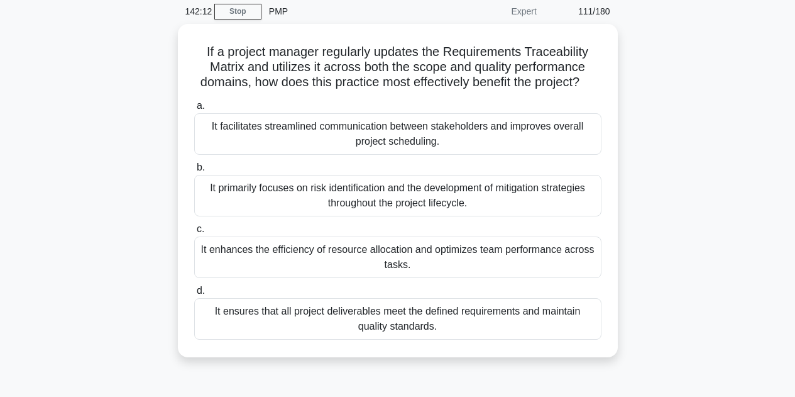
scroll to position [53, 0]
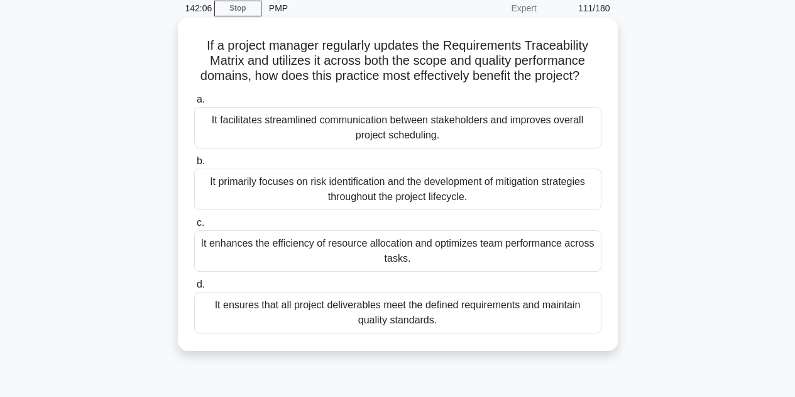
click at [526, 328] on div "It ensures that all project deliverables meet the defined requirements and main…" at bounding box center [397, 312] width 407 height 41
click at [194, 289] on input "d. It ensures that all project deliverables meet the defined requirements and m…" at bounding box center [194, 284] width 0 height 8
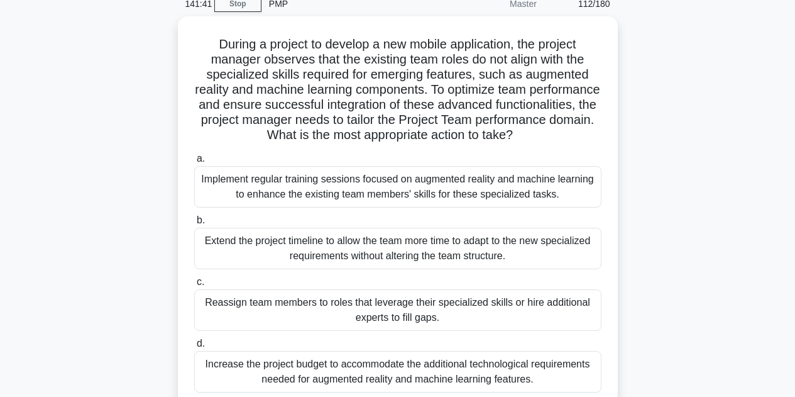
scroll to position [59, 0]
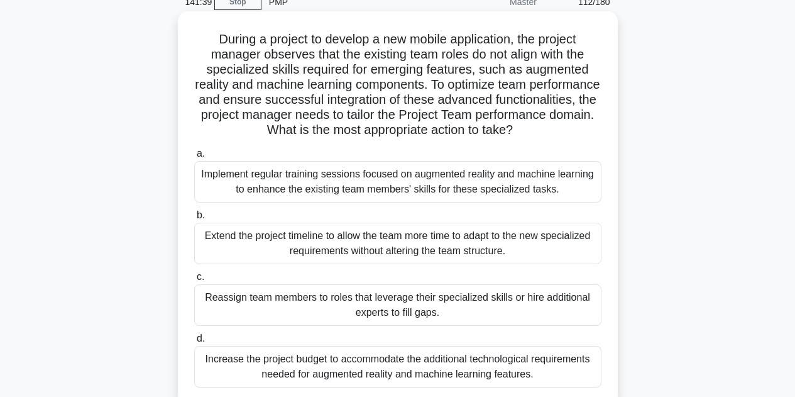
click at [324, 185] on div "Implement regular training sessions focused on augmented reality and machine le…" at bounding box center [397, 181] width 407 height 41
click at [194, 158] on input "a. Implement regular training sessions focused on augmented reality and machine…" at bounding box center [194, 154] width 0 height 8
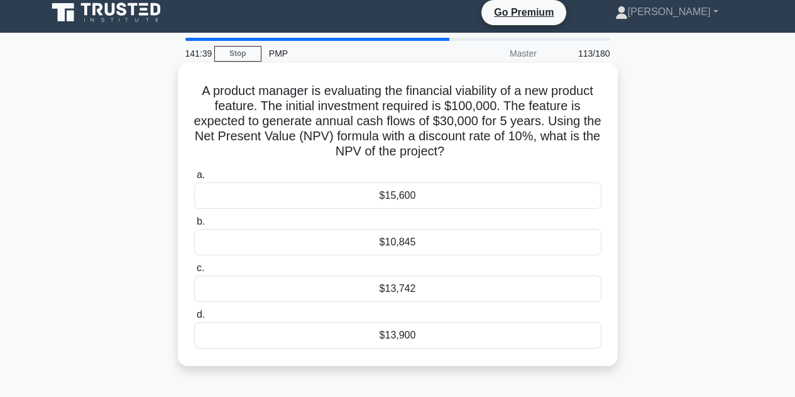
scroll to position [0, 0]
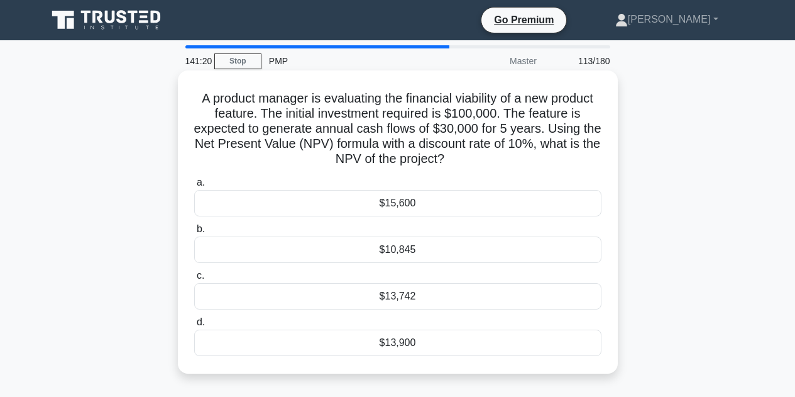
click at [404, 297] on div "$13,742" at bounding box center [397, 296] width 407 height 26
click at [194, 280] on input "c. $13,742" at bounding box center [194, 276] width 0 height 8
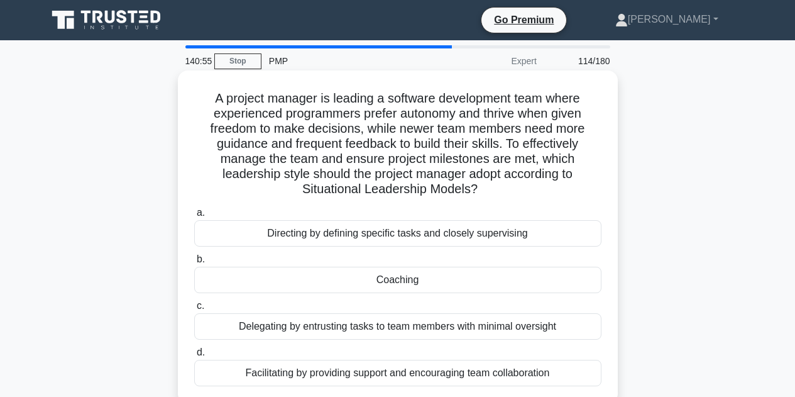
click at [437, 280] on div "Coaching" at bounding box center [397, 280] width 407 height 26
click at [194, 263] on input "b. Coaching" at bounding box center [194, 259] width 0 height 8
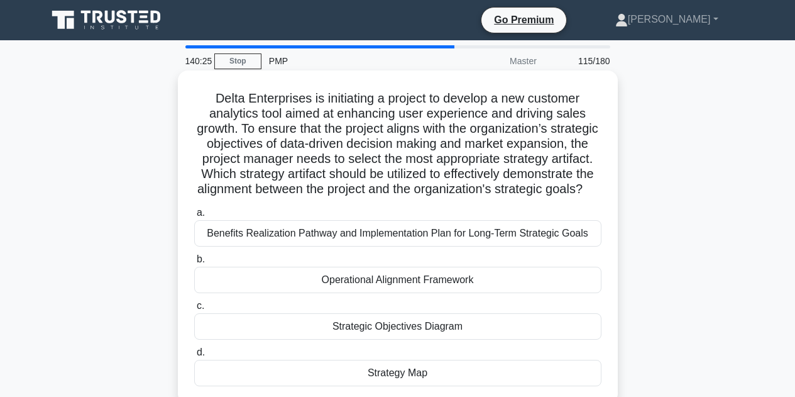
click at [430, 386] on div "Strategy Map" at bounding box center [397, 373] width 407 height 26
click at [194, 356] on input "d. Strategy Map" at bounding box center [194, 352] width 0 height 8
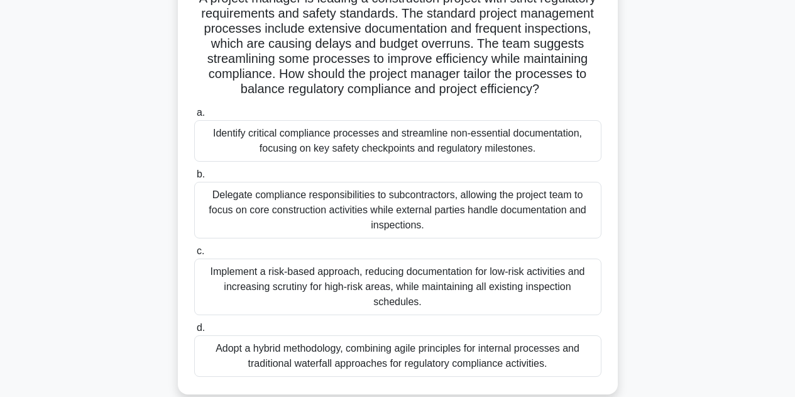
scroll to position [106, 0]
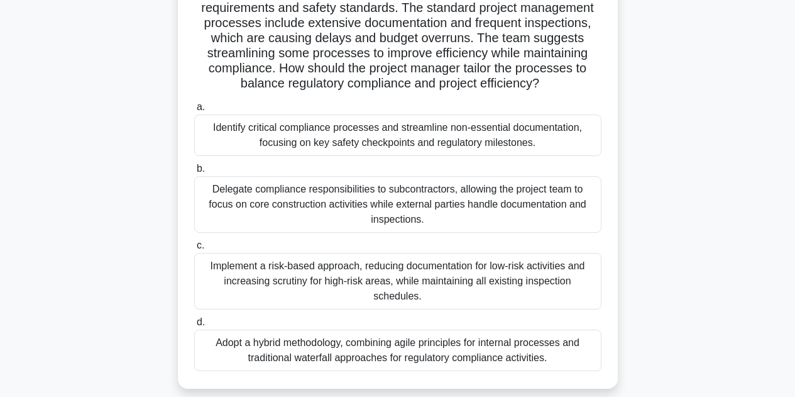
click at [524, 345] on div "Adopt a hybrid methodology, combining agile principles for internal processes a…" at bounding box center [397, 349] width 407 height 41
click at [194, 326] on input "d. Adopt a hybrid methodology, combining agile principles for internal processe…" at bounding box center [194, 322] width 0 height 8
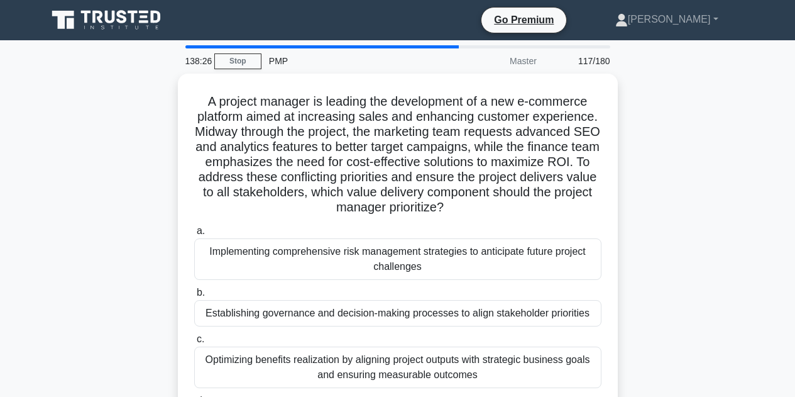
scroll to position [12, 0]
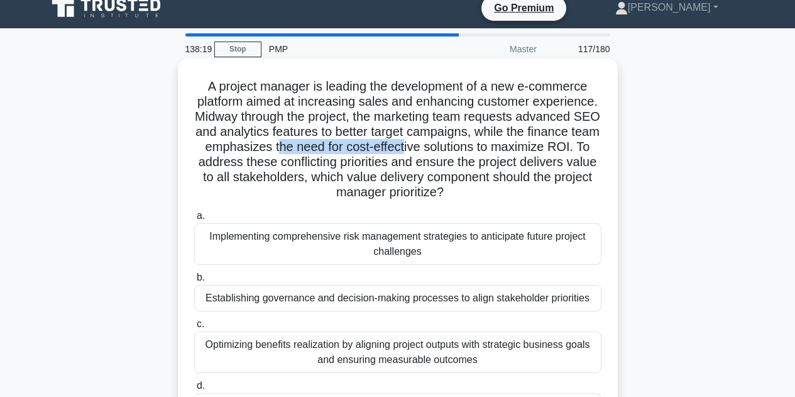
drag, startPoint x: 300, startPoint y: 150, endPoint x: 422, endPoint y: 149, distance: 122.6
click at [429, 148] on h5 "A project manager is leading the development of a new e-commerce platform aimed…" at bounding box center [398, 140] width 410 height 122
drag, startPoint x: 285, startPoint y: 168, endPoint x: 306, endPoint y: 165, distance: 21.0
click at [287, 168] on h5 "A project manager is leading the development of a new e-commerce platform aimed…" at bounding box center [398, 140] width 410 height 122
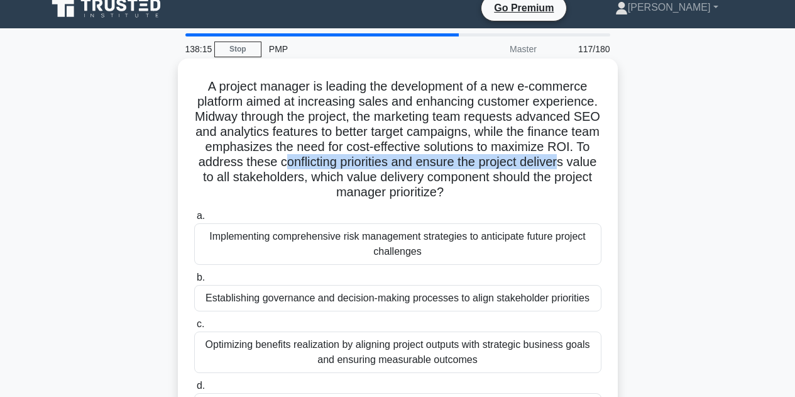
drag, startPoint x: 304, startPoint y: 162, endPoint x: 587, endPoint y: 163, distance: 282.9
click at [587, 163] on h5 "A project manager is leading the development of a new e-commerce platform aimed…" at bounding box center [398, 140] width 410 height 122
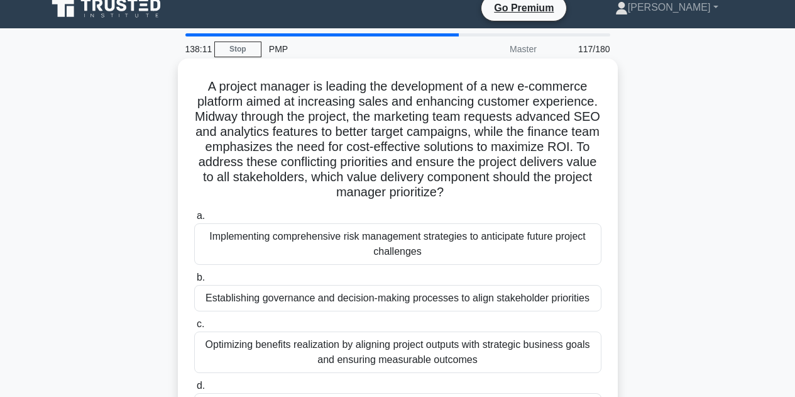
click at [504, 299] on div "Establishing governance and decision-making processes to align stakeholder prio…" at bounding box center [397, 298] width 407 height 26
click at [194, 282] on input "b. Establishing governance and decision-making processes to align stakeholder p…" at bounding box center [194, 277] width 0 height 8
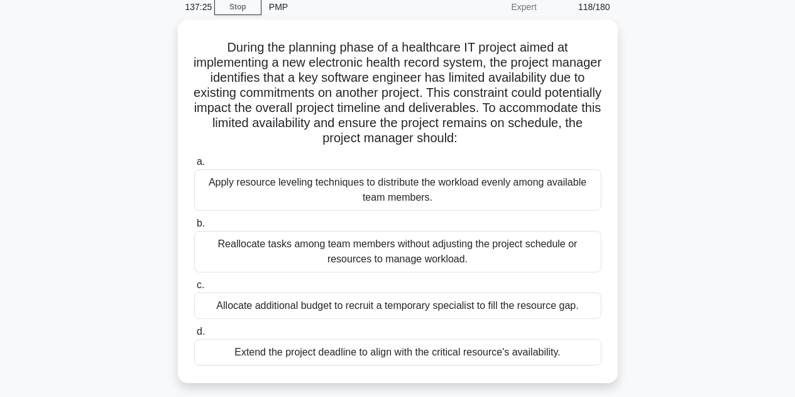
scroll to position [0, 0]
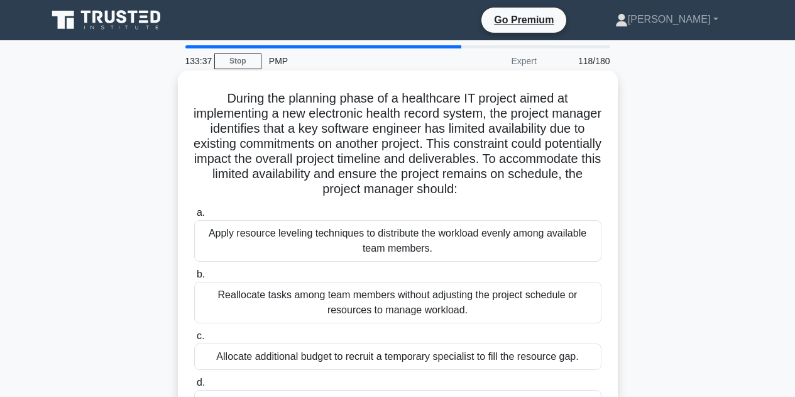
click at [284, 235] on div "Apply resource leveling techniques to distribute the workload evenly among avai…" at bounding box center [397, 240] width 407 height 41
click at [194, 217] on input "a. Apply resource leveling techniques to distribute the workload evenly among a…" at bounding box center [194, 213] width 0 height 8
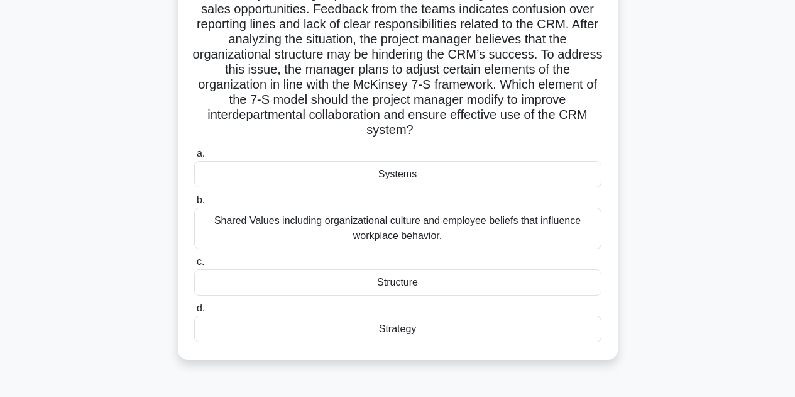
scroll to position [154, 0]
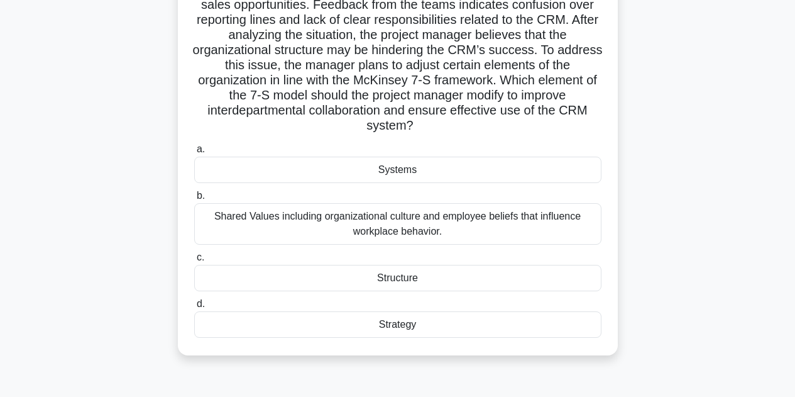
click at [483, 277] on div "Structure" at bounding box center [397, 278] width 407 height 26
click at [194, 262] on input "c. Structure" at bounding box center [194, 257] width 0 height 8
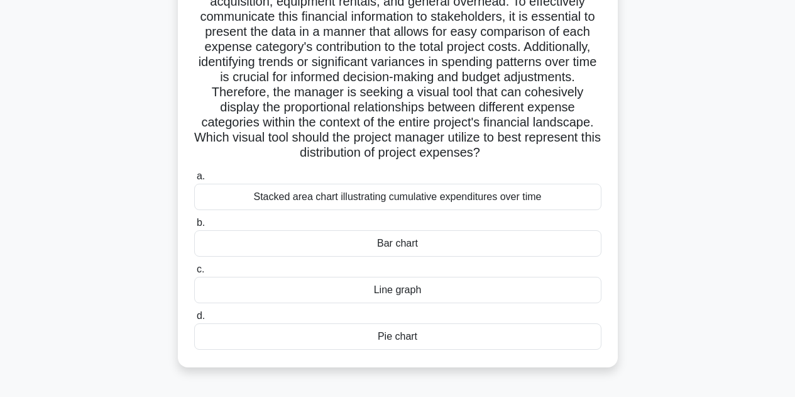
scroll to position [146, 0]
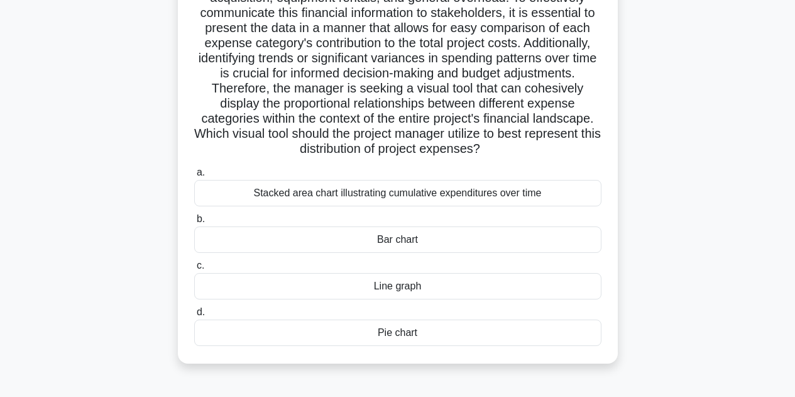
click at [443, 240] on div "Bar chart" at bounding box center [397, 239] width 407 height 26
click at [194, 223] on input "b. Bar chart" at bounding box center [194, 219] width 0 height 8
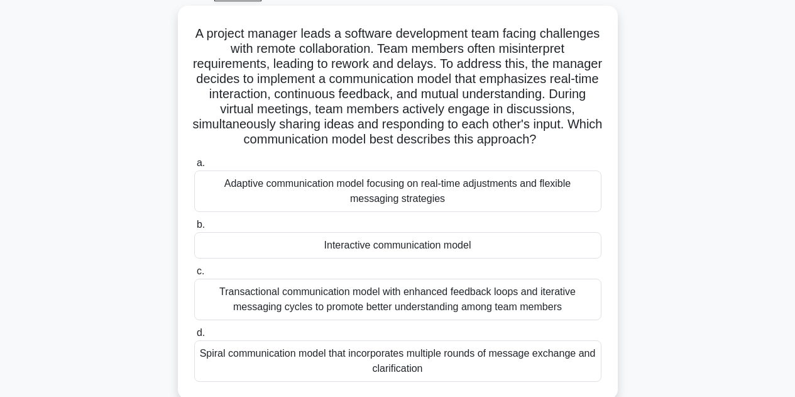
scroll to position [69, 0]
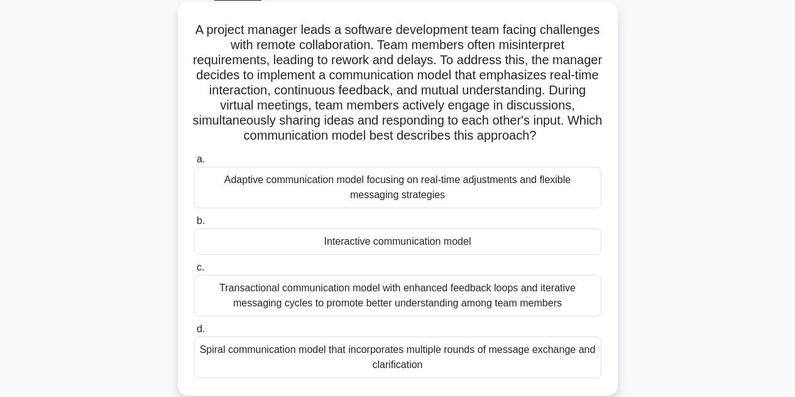
click at [573, 309] on div "Transactional communication model with enhanced feedback loops and iterative me…" at bounding box center [397, 295] width 407 height 41
click at [194, 272] on input "c. Transactional communication model with enhanced feedback loops and iterative…" at bounding box center [194, 267] width 0 height 8
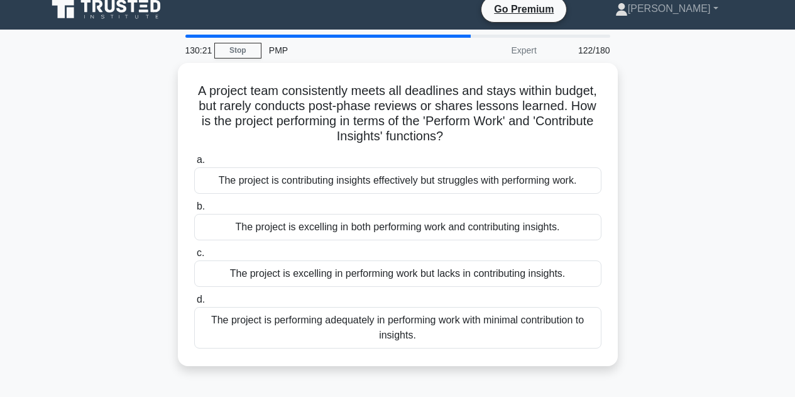
scroll to position [0, 0]
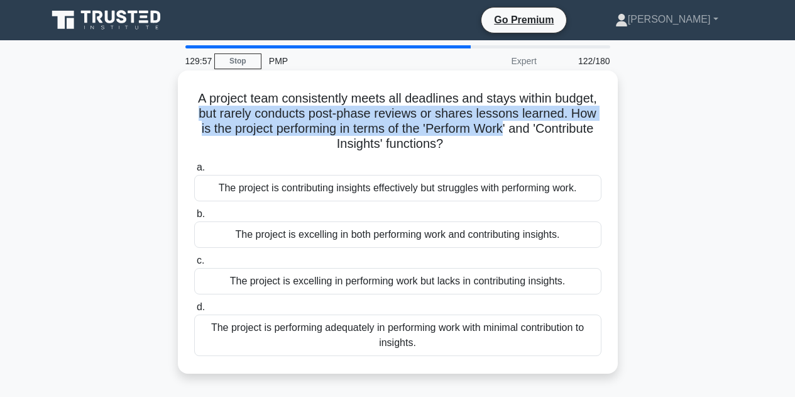
drag, startPoint x: 261, startPoint y: 114, endPoint x: 595, endPoint y: 123, distance: 334.0
click at [595, 123] on h5 "A project team consistently meets all deadlines and stays within budget, but ra…" at bounding box center [398, 122] width 410 height 62
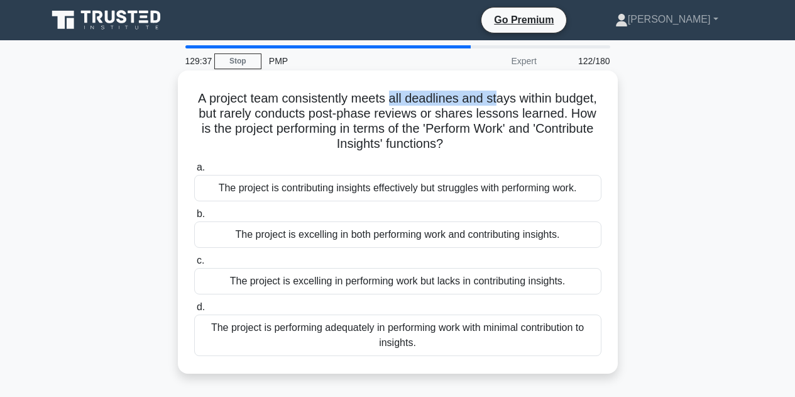
drag, startPoint x: 414, startPoint y: 99, endPoint x: 509, endPoint y: 106, distance: 95.2
click at [521, 106] on h5 "A project team consistently meets all deadlines and stays within budget, but ra…" at bounding box center [398, 122] width 410 height 62
click at [345, 108] on h5 "A project team consistently meets all deadlines and stays within budget, but ra…" at bounding box center [398, 122] width 410 height 62
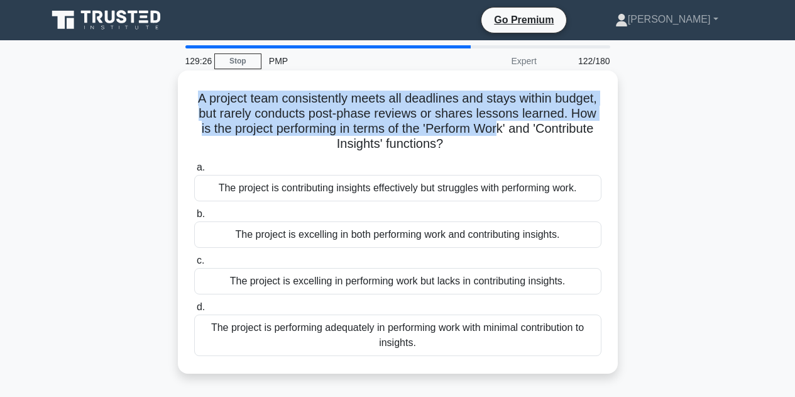
drag, startPoint x: 217, startPoint y: 99, endPoint x: 587, endPoint y: 120, distance: 370.9
click at [587, 120] on h5 "A project team consistently meets all deadlines and stays within budget, but ra…" at bounding box center [398, 122] width 410 height 62
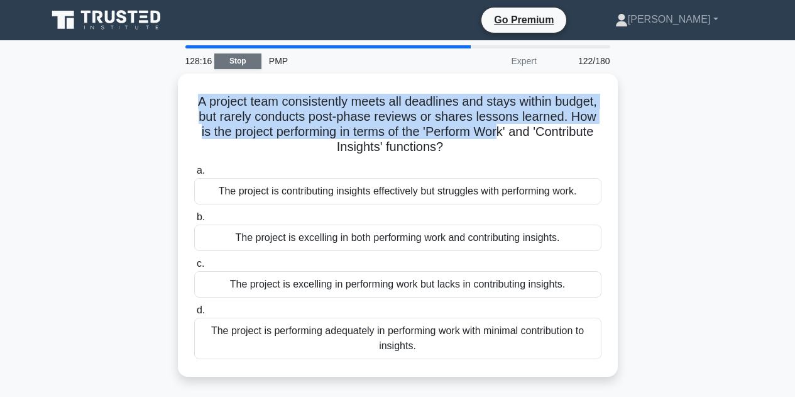
click at [253, 63] on link "Stop" at bounding box center [237, 61] width 47 height 16
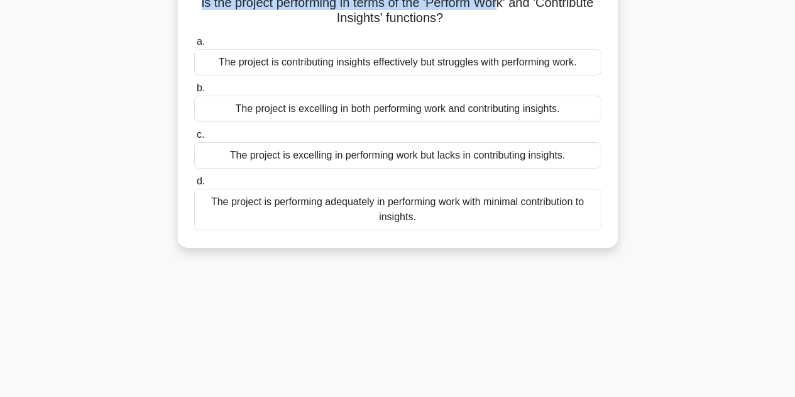
scroll to position [220, 0]
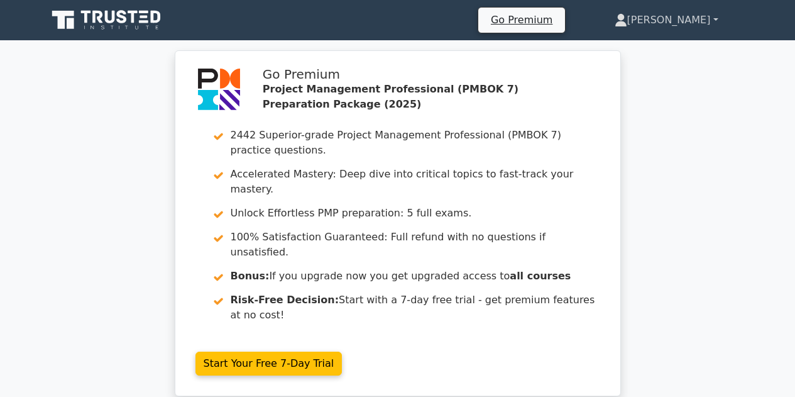
click at [684, 28] on link "[PERSON_NAME]" at bounding box center [667, 20] width 164 height 25
click at [676, 50] on link "Profile" at bounding box center [634, 50] width 99 height 20
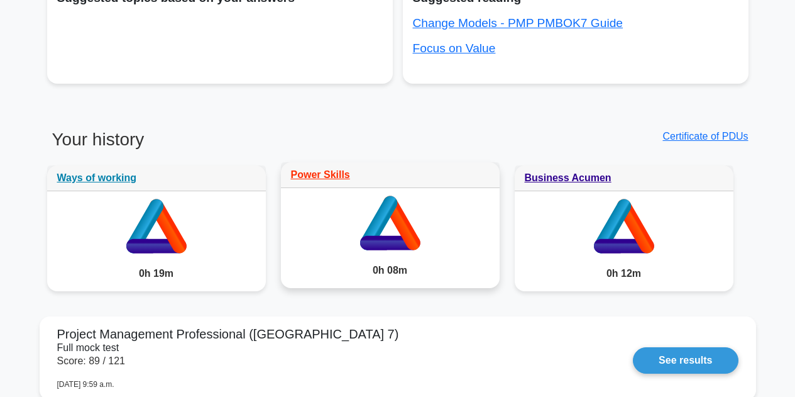
scroll to position [841, 0]
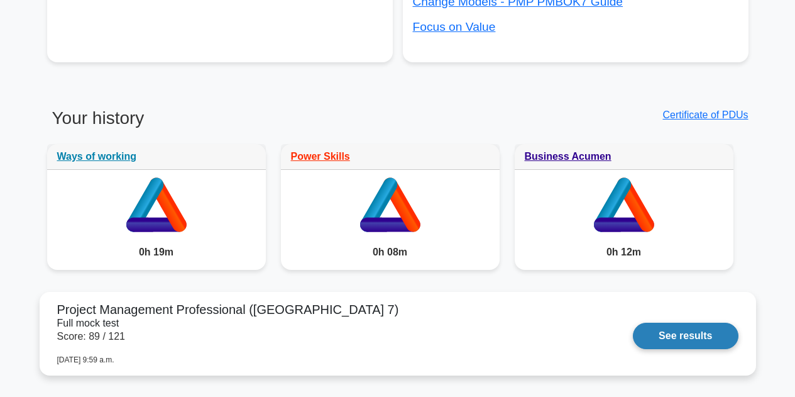
click at [659, 328] on link "See results" at bounding box center [685, 336] width 105 height 26
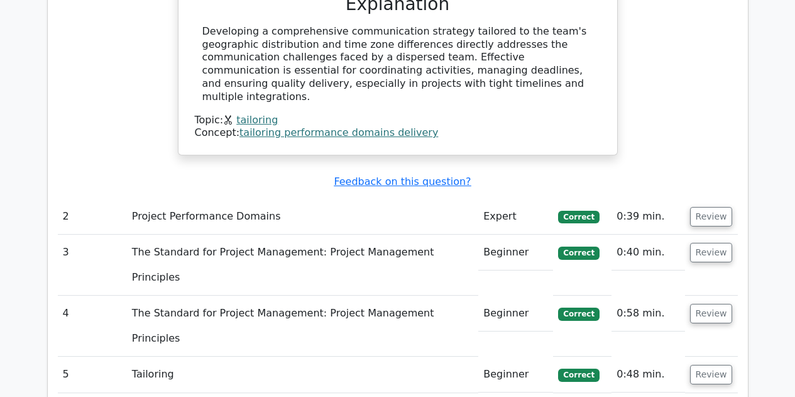
scroll to position [1492, 0]
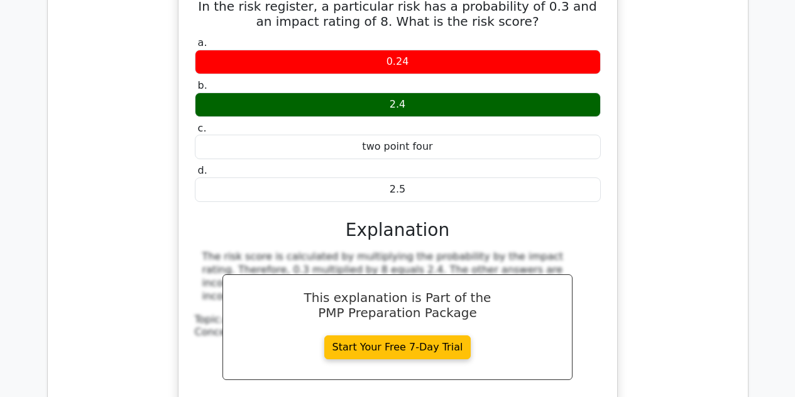
scroll to position [1997, 0]
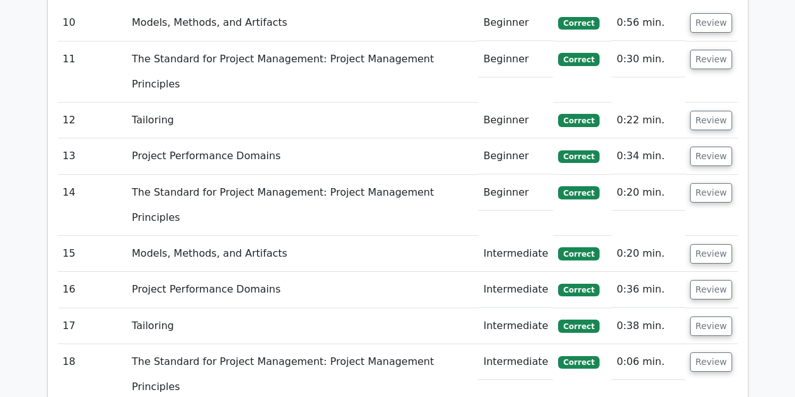
scroll to position [3238, 0]
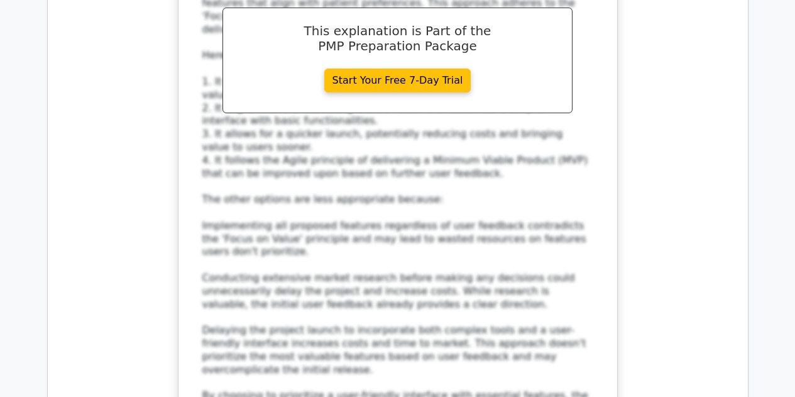
scroll to position [4233, 0]
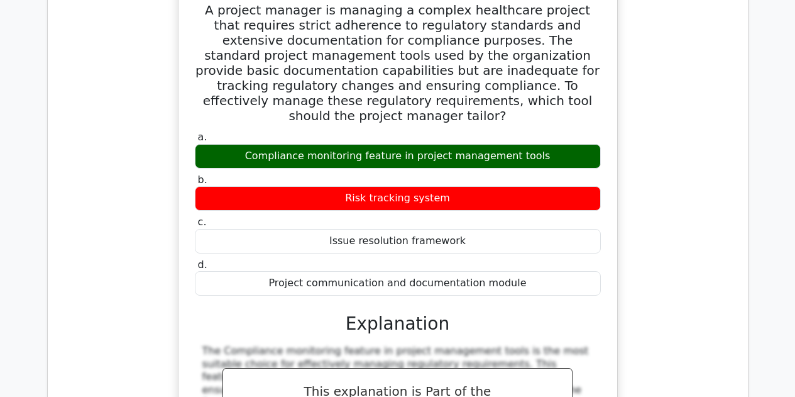
scroll to position [5103, 0]
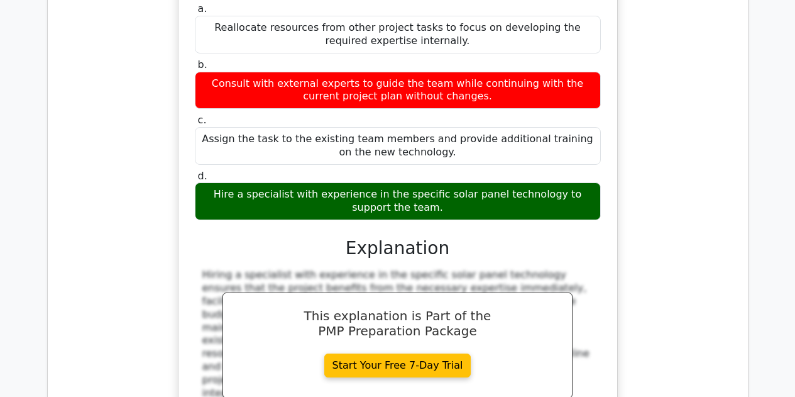
scroll to position [5791, 0]
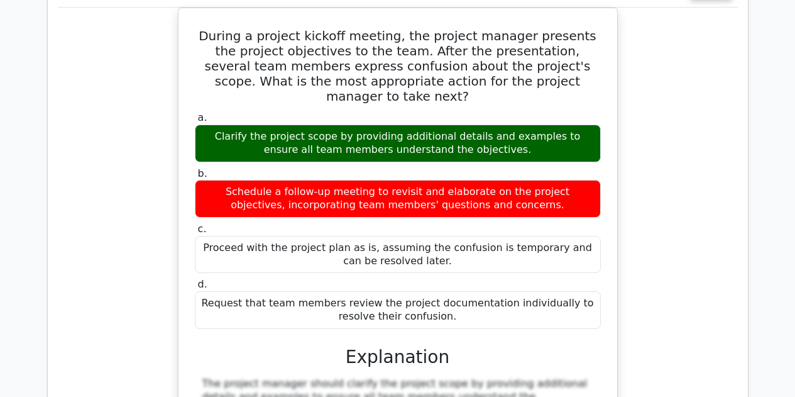
scroll to position [6458, 0]
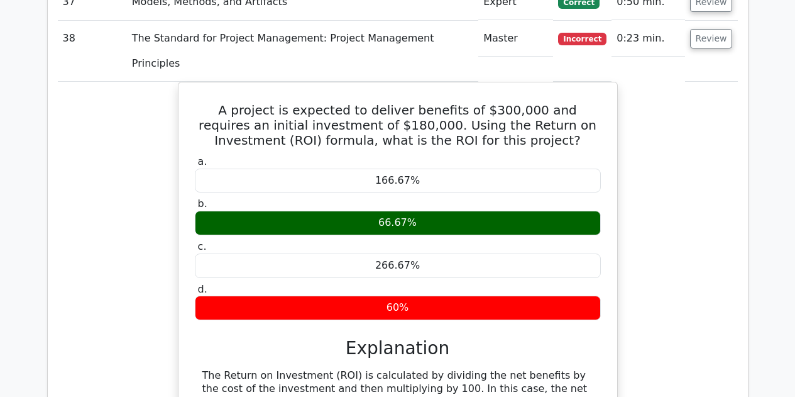
scroll to position [7218, 0]
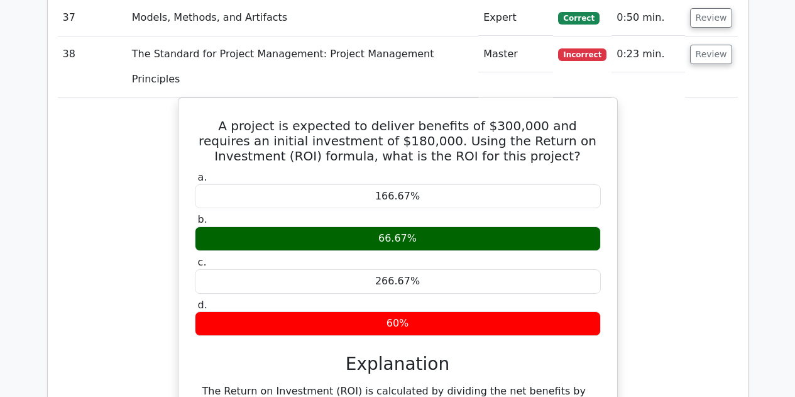
drag, startPoint x: 714, startPoint y: 262, endPoint x: 719, endPoint y: 265, distance: 6.5
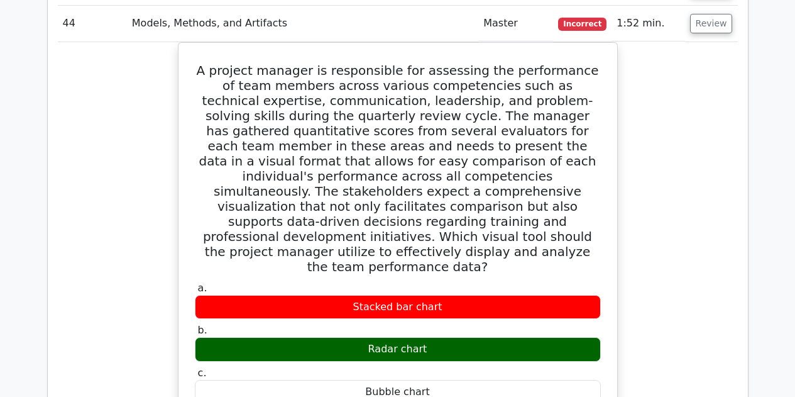
scroll to position [7965, 0]
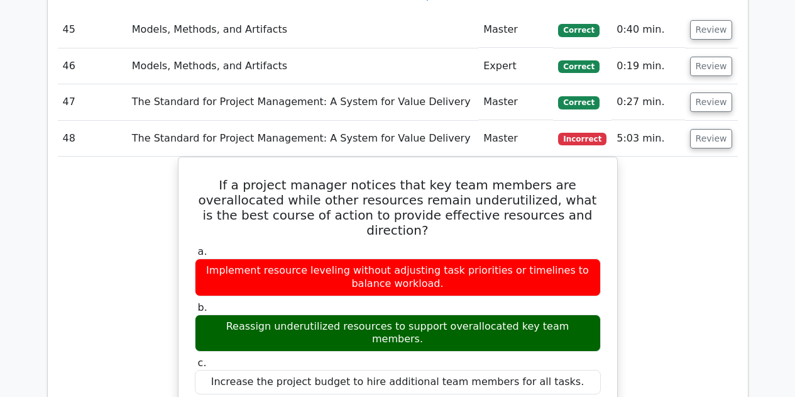
scroll to position [8660, 0]
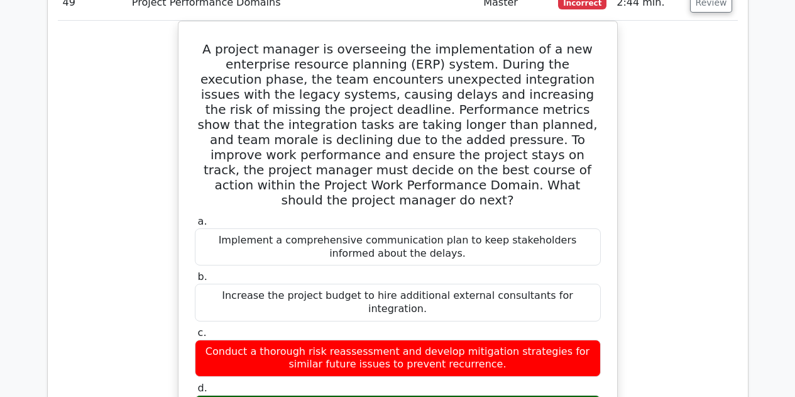
scroll to position [9388, 0]
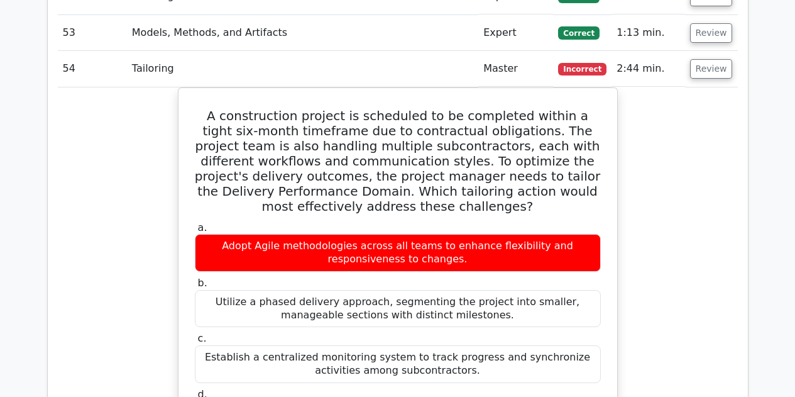
scroll to position [10198, 0]
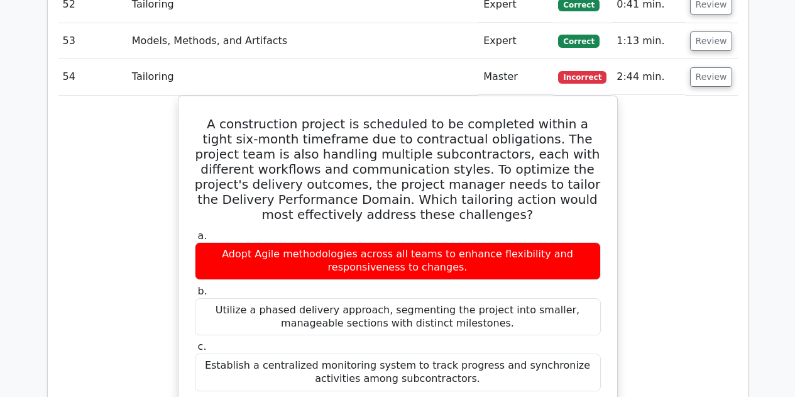
drag, startPoint x: 703, startPoint y: 155, endPoint x: 711, endPoint y: 157, distance: 8.3
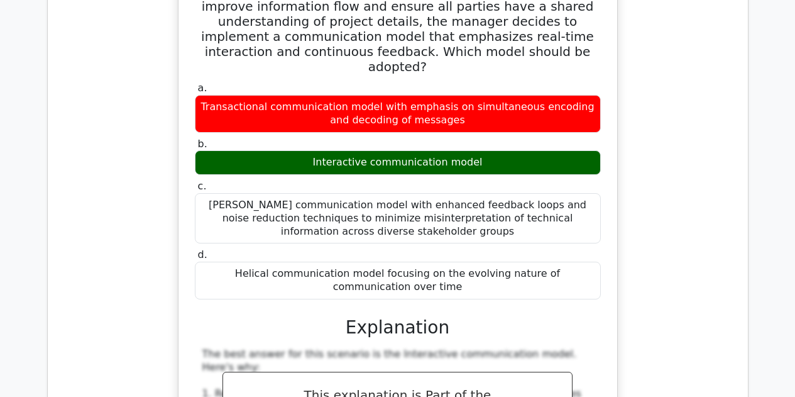
scroll to position [11187, 0]
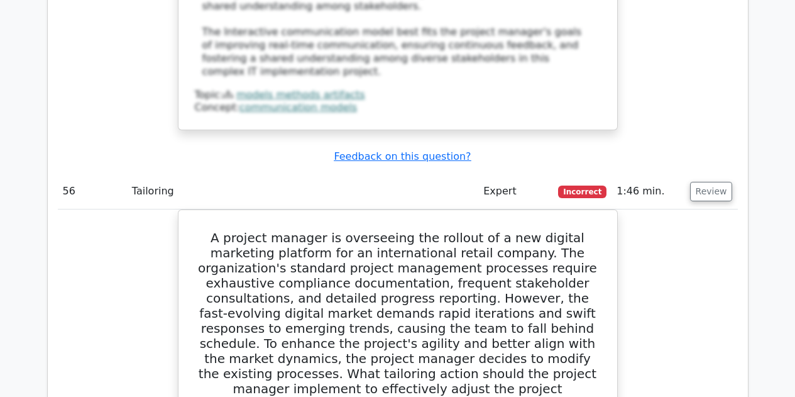
scroll to position [11908, 0]
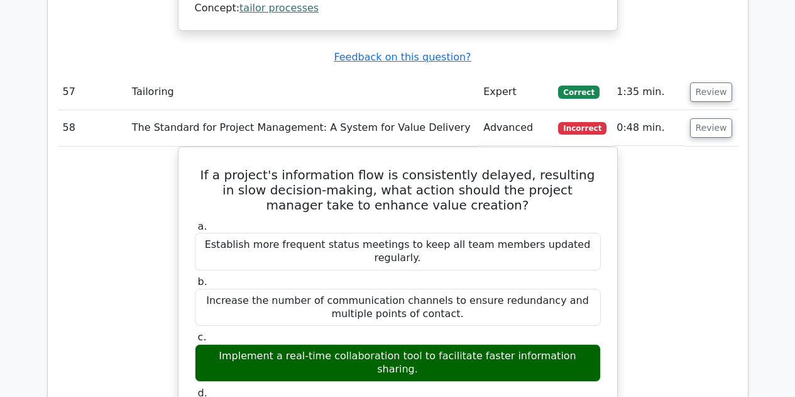
scroll to position [12736, 0]
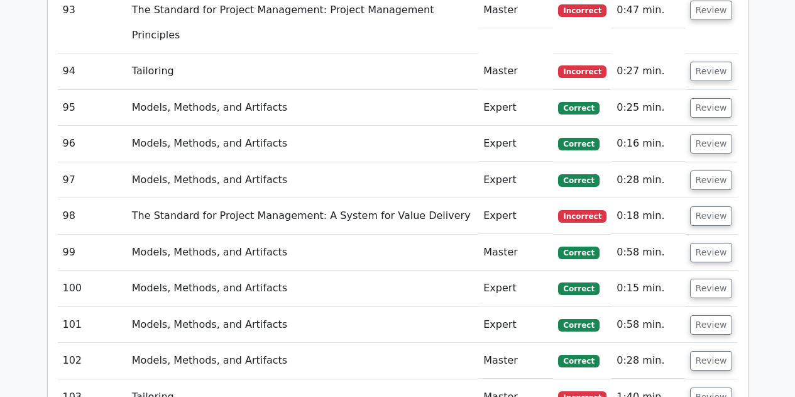
scroll to position [15443, 0]
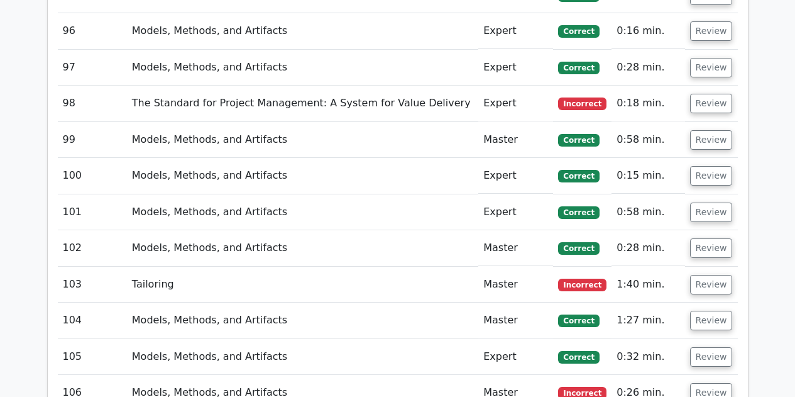
scroll to position [15569, 0]
